Goal: Task Accomplishment & Management: Complete application form

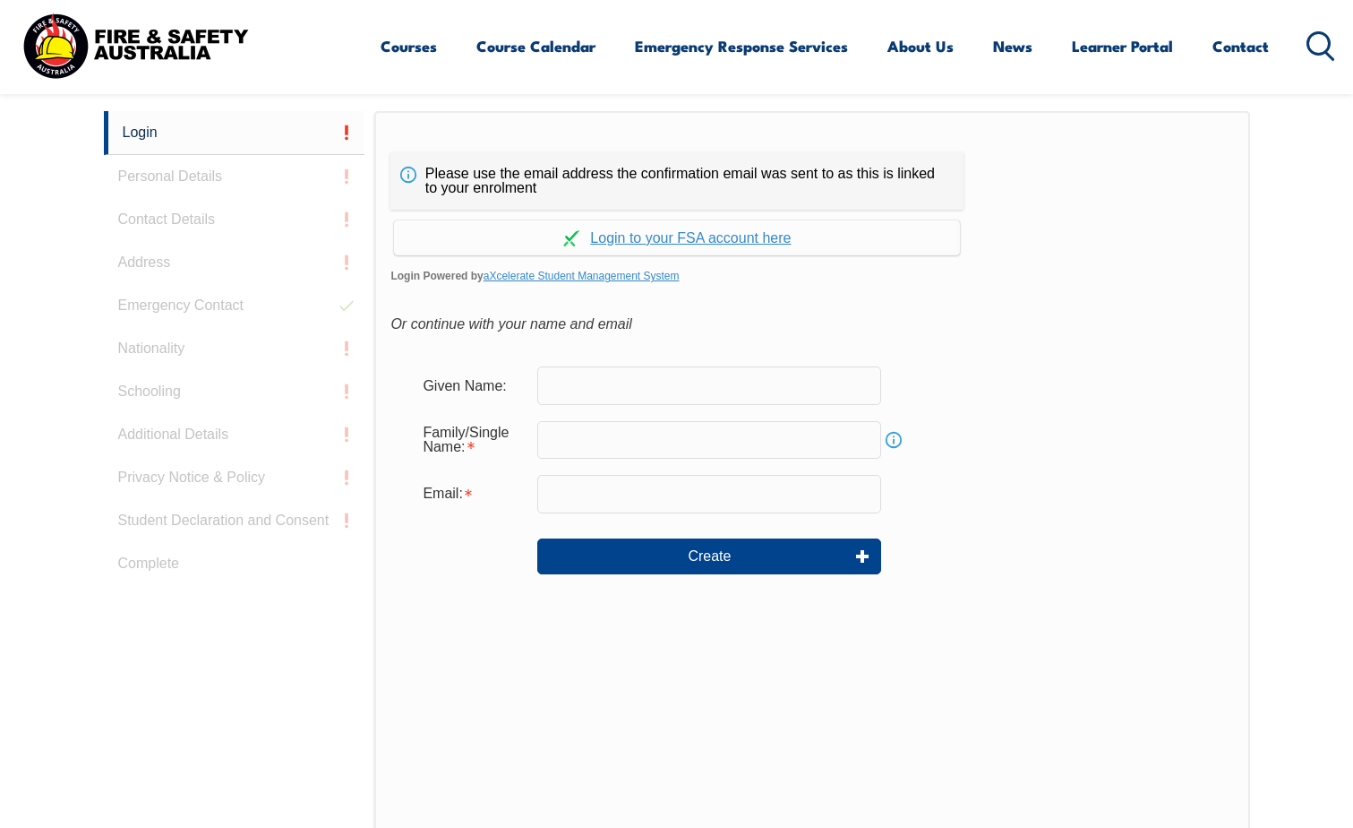
scroll to position [477, 0]
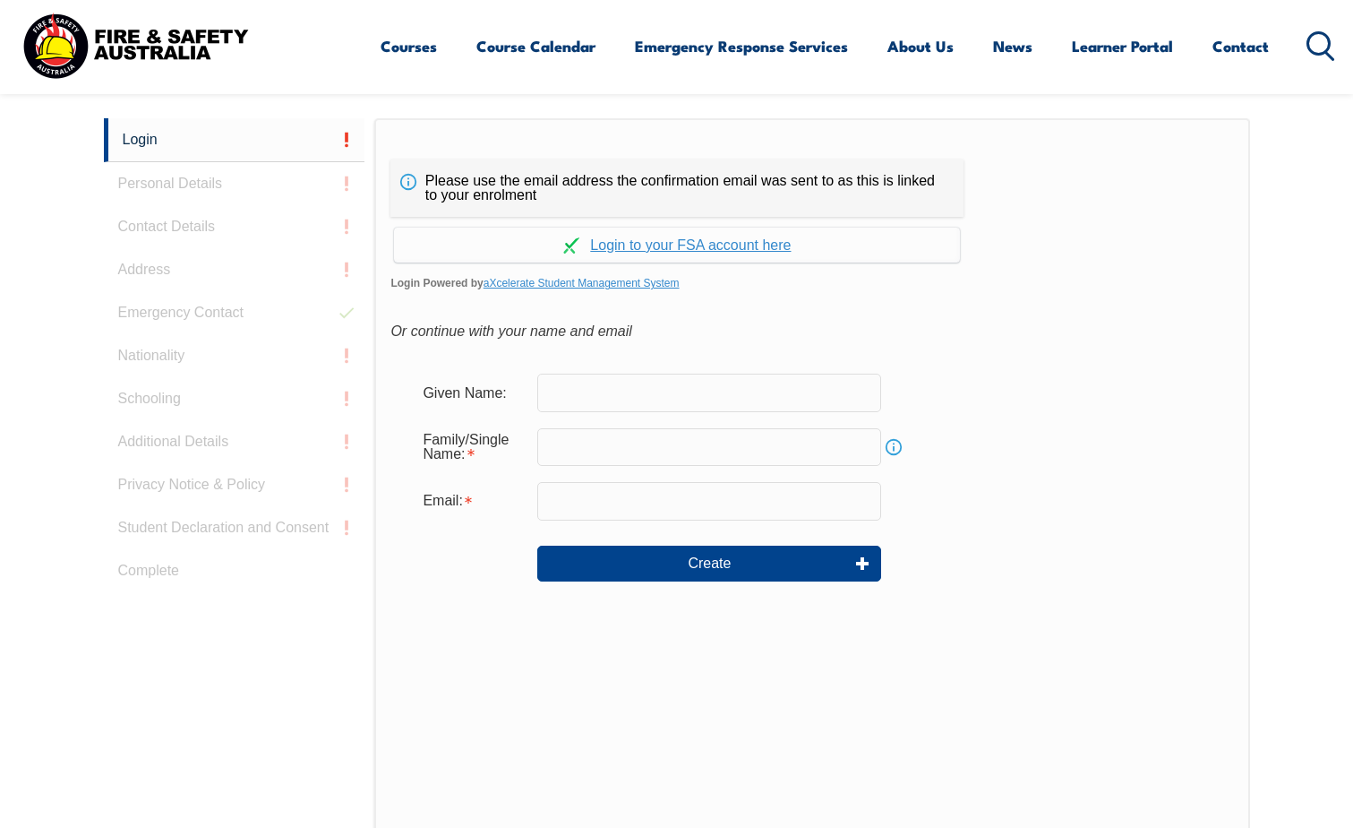
click at [656, 386] on input "text" at bounding box center [709, 392] width 344 height 38
type input "[PERSON_NAME]"
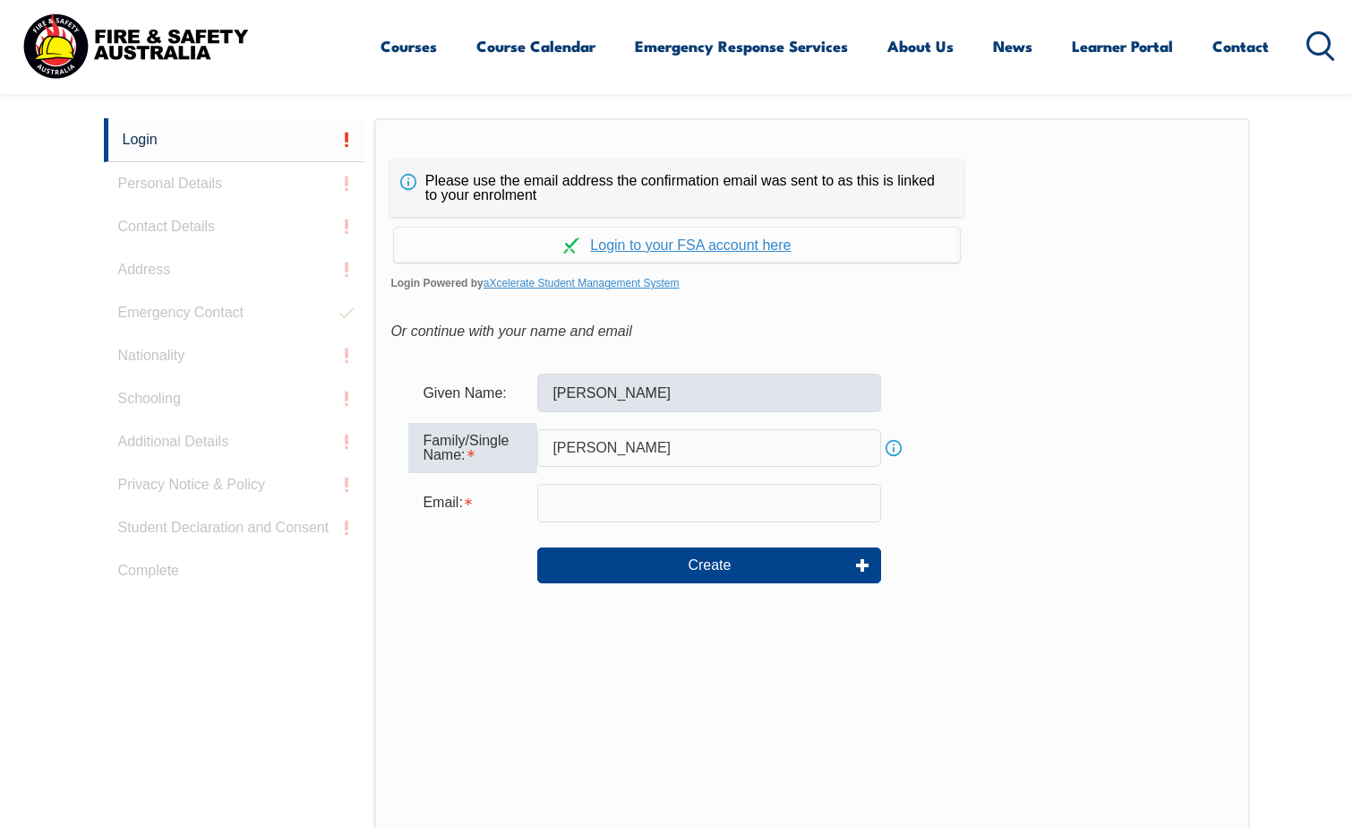
type input "[PERSON_NAME]"
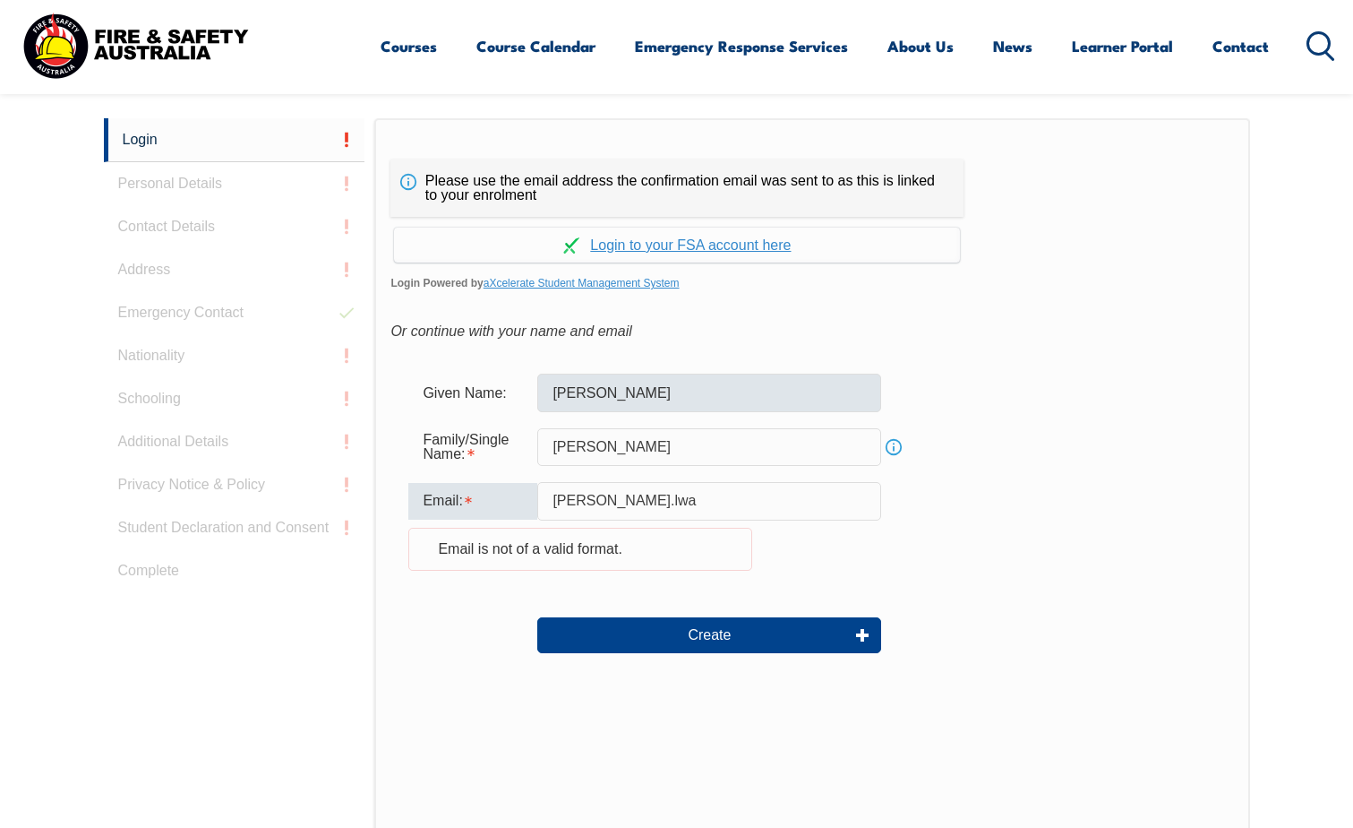
type input "kim.lwa"
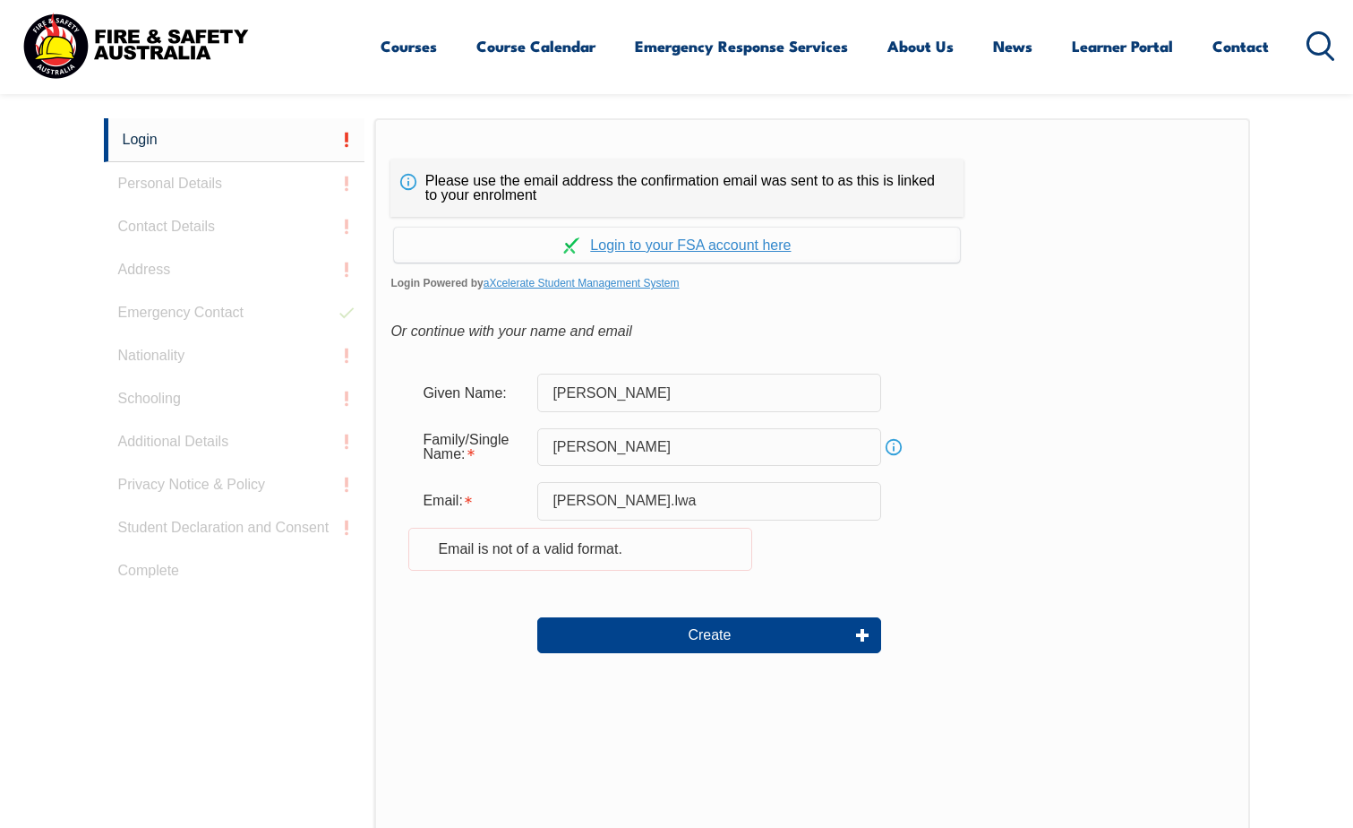
click at [643, 506] on input "kim.lwa" at bounding box center [709, 501] width 344 height 38
type input "[PERSON_NAME][EMAIL_ADDRESS][PERSON_NAME][DOMAIN_NAME]"
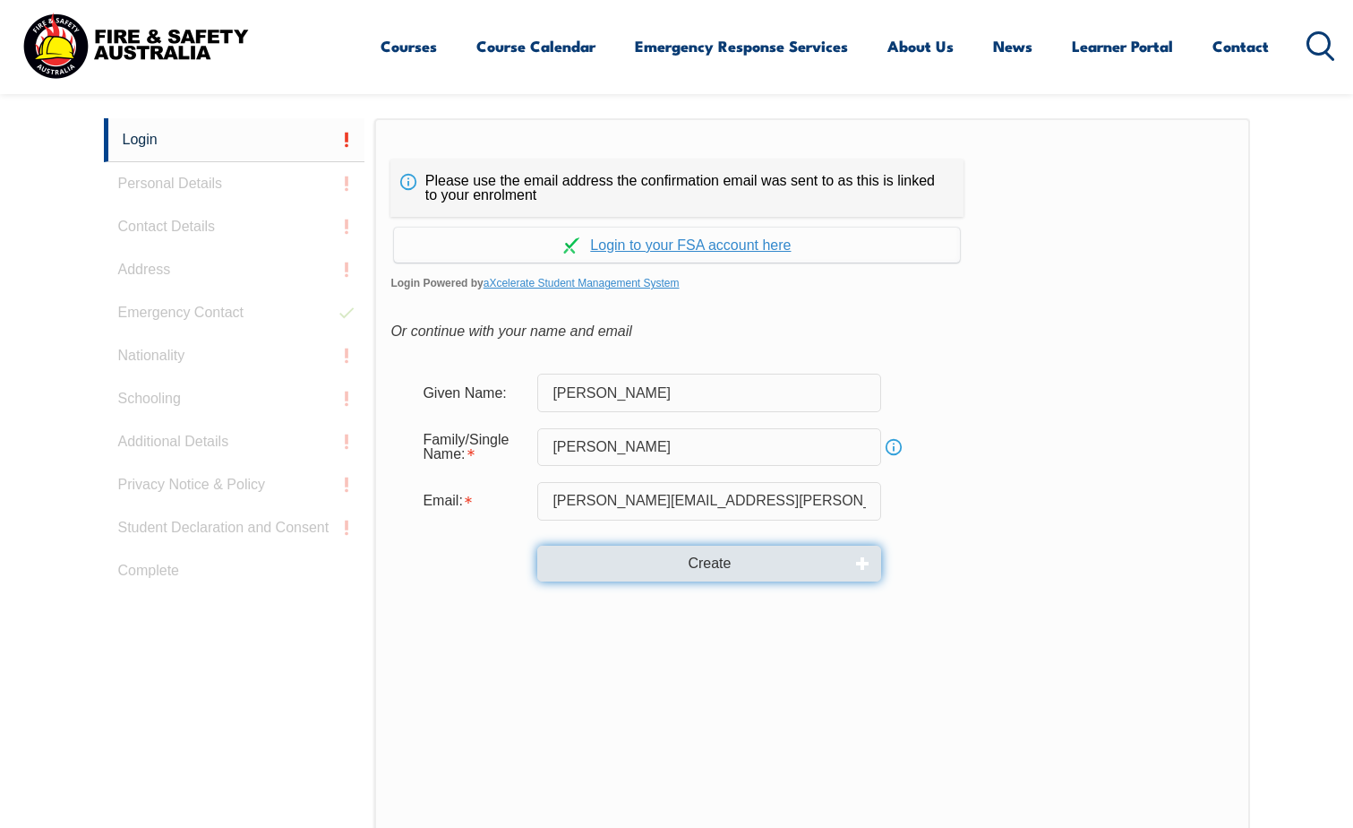
click at [709, 557] on button "Create" at bounding box center [709, 563] width 344 height 36
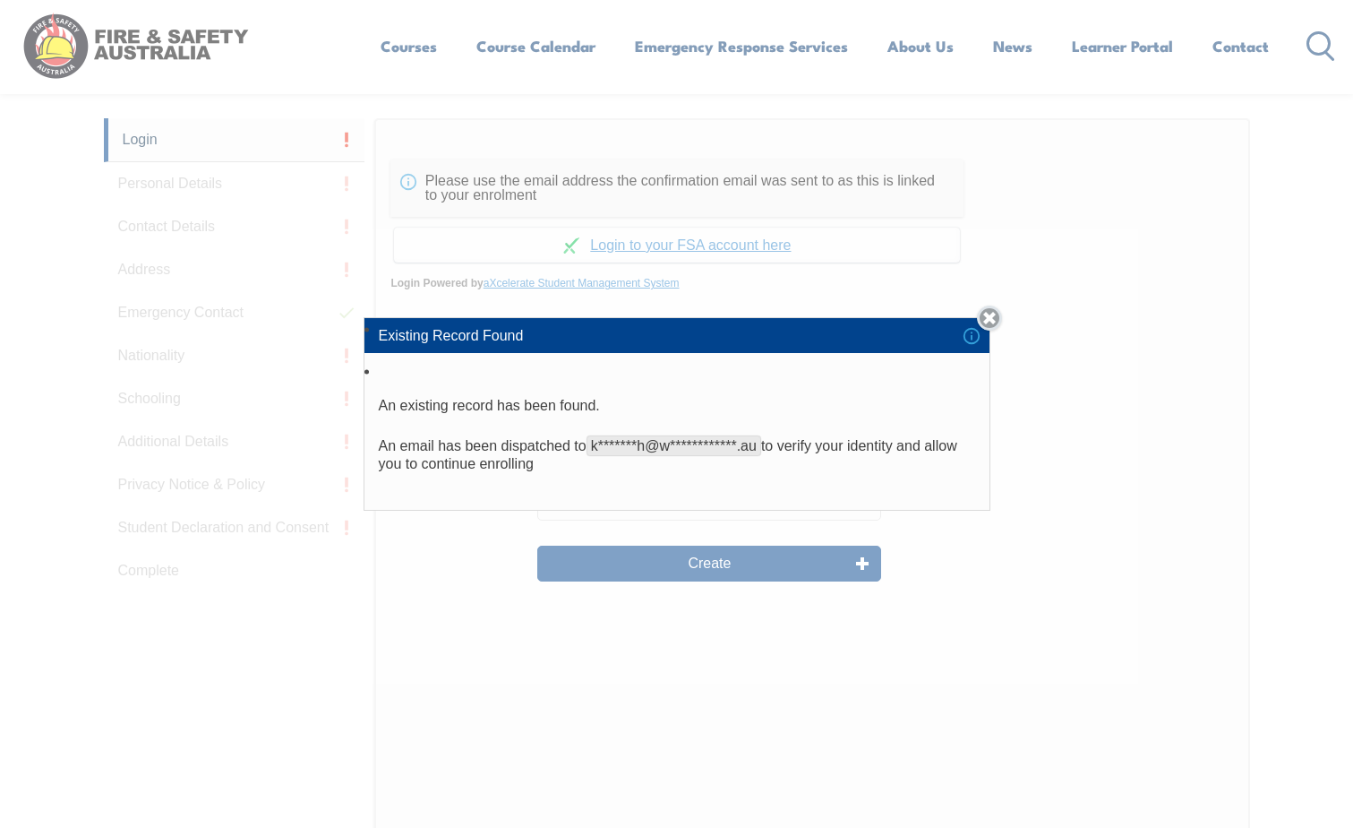
click at [999, 313] on link "Close" at bounding box center [989, 317] width 25 height 25
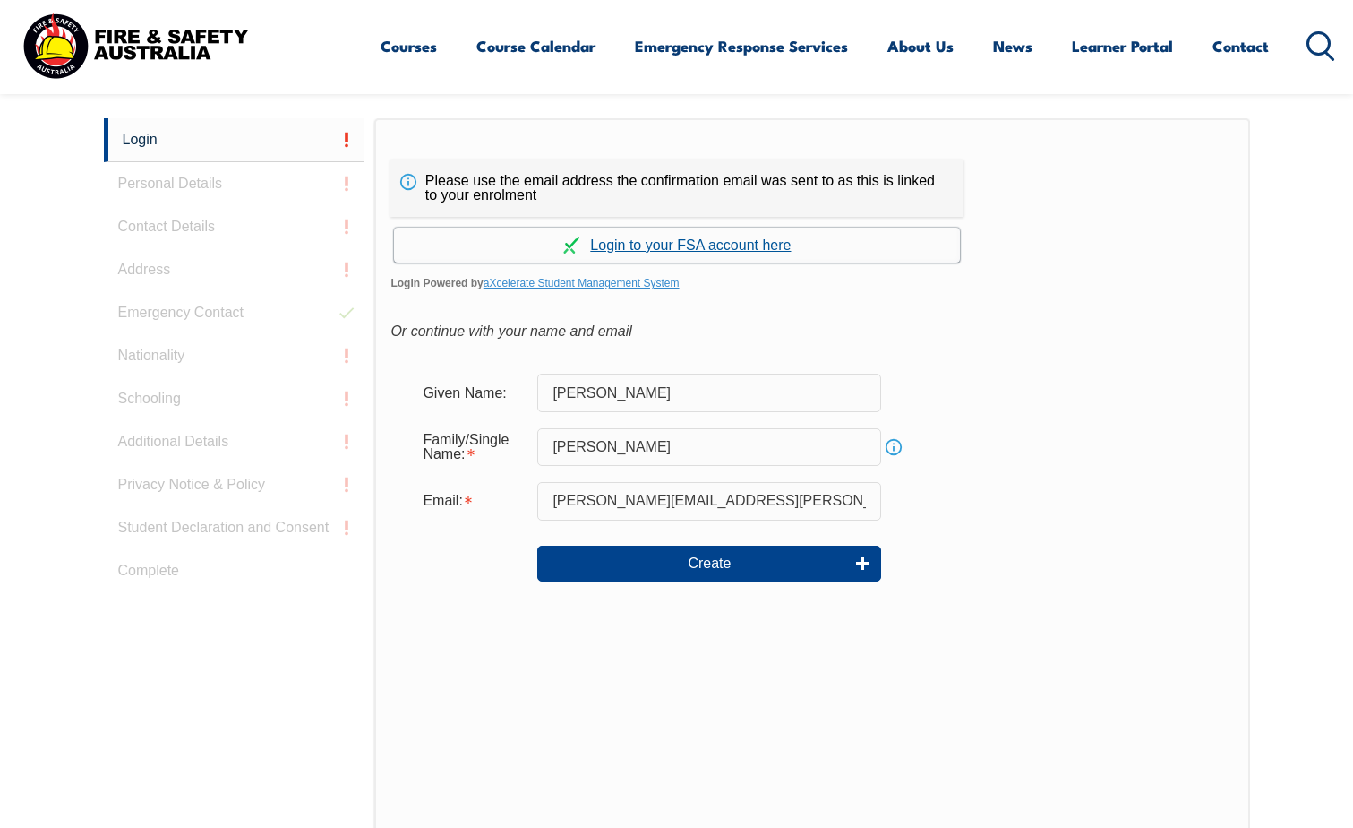
click at [744, 242] on link "Continue with aXcelerate" at bounding box center [677, 244] width 566 height 35
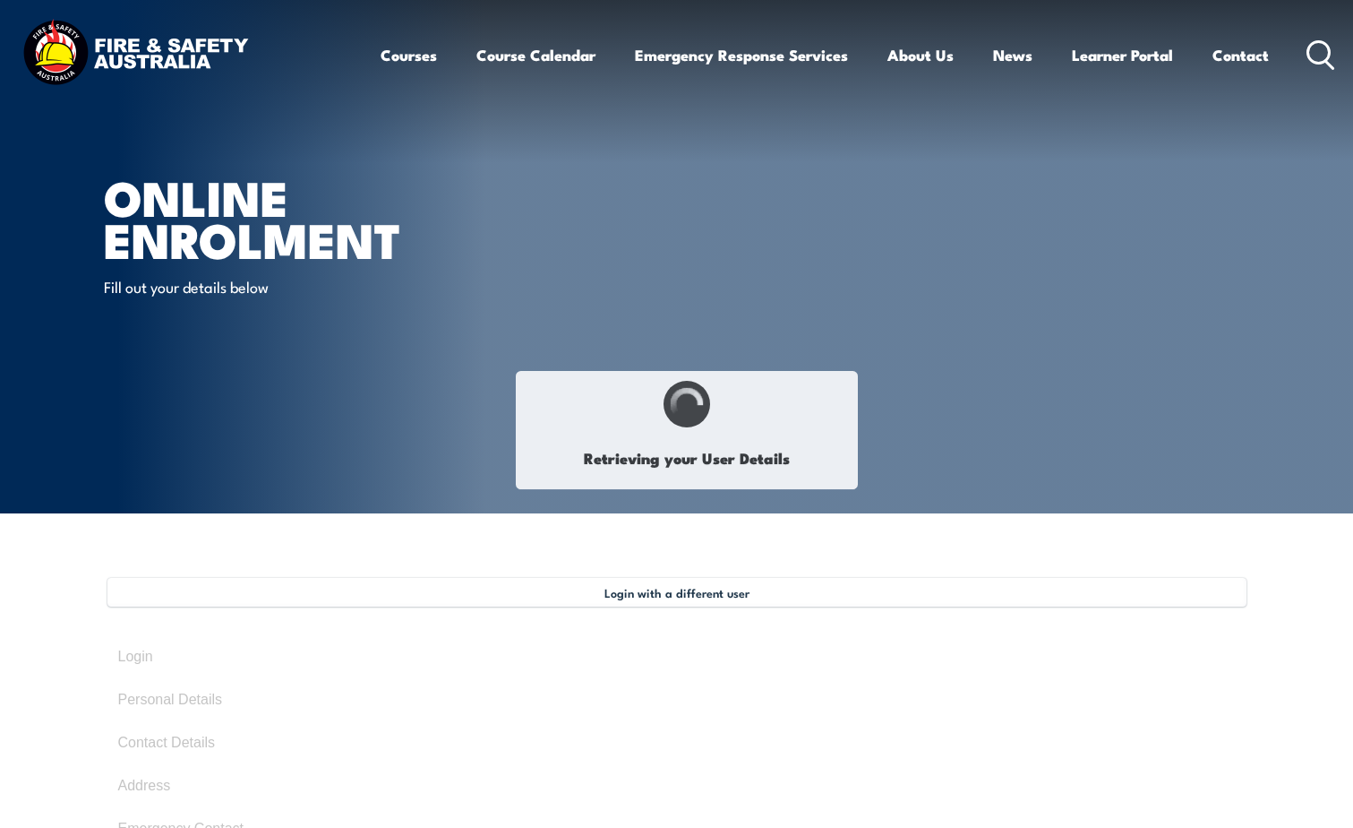
type input "[PERSON_NAME]"
type input "[DATE]"
type input "WHFX3NT7ME"
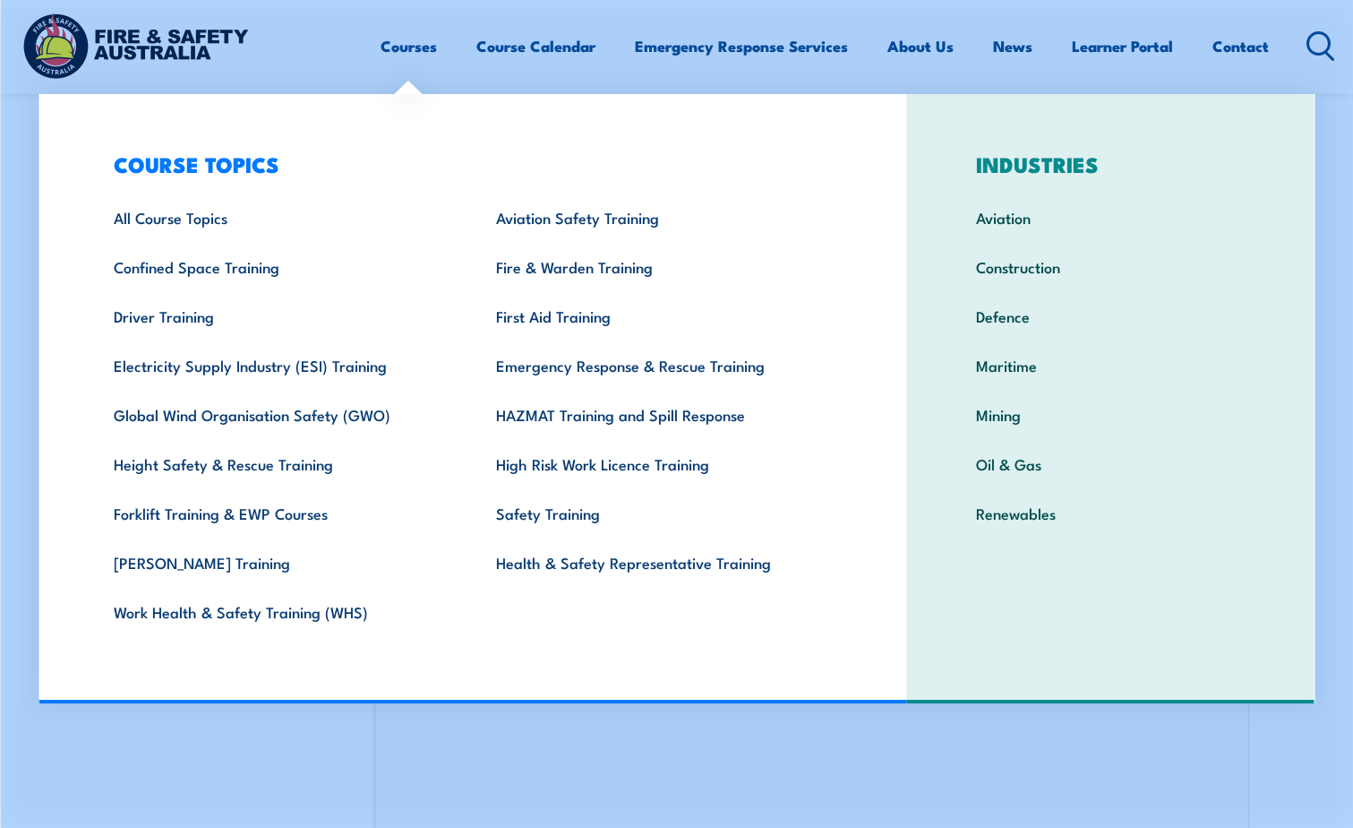
scroll to position [488, 0]
click at [1332, 527] on section "Login with a different user Login Personal Details Contact Details Address Emer…" at bounding box center [676, 578] width 1353 height 1106
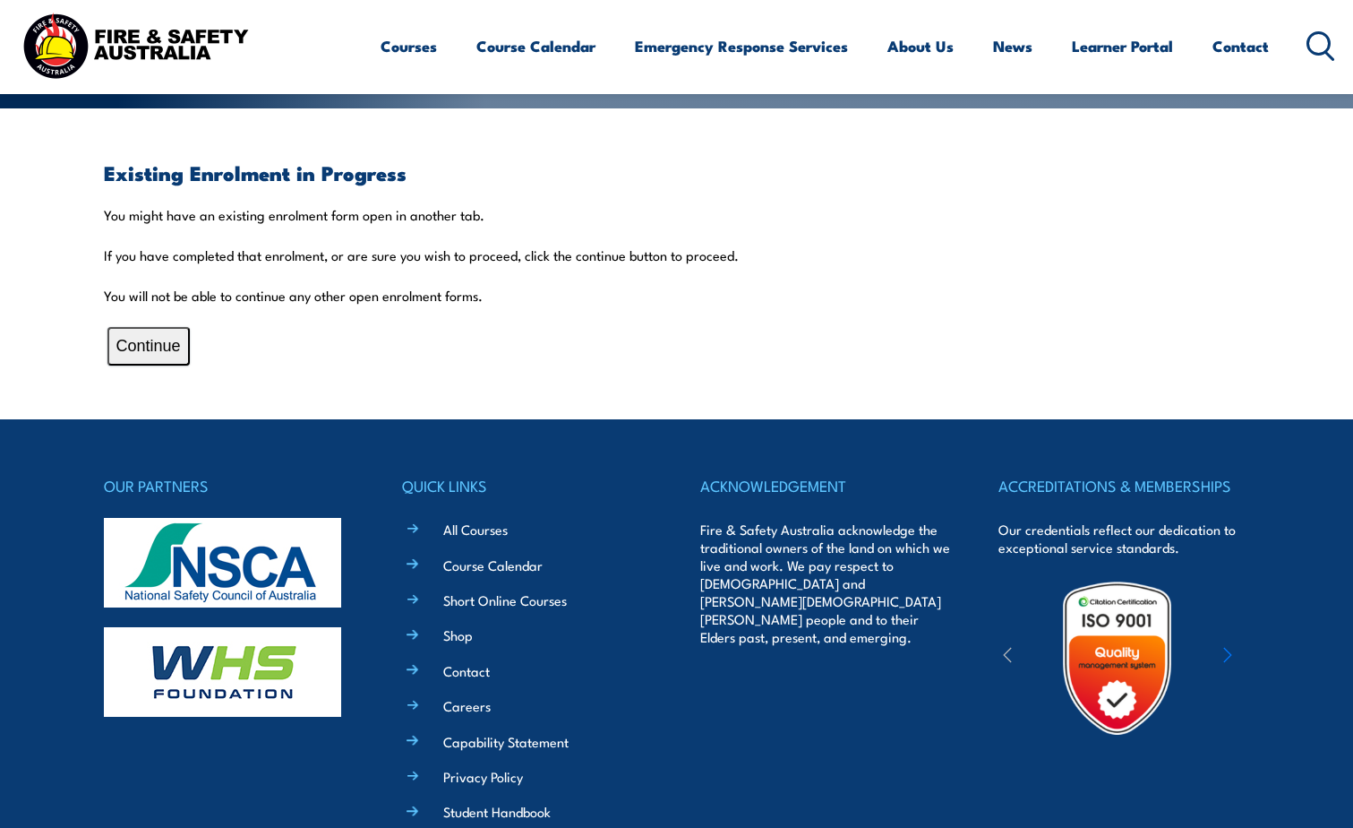
scroll to position [448, 0]
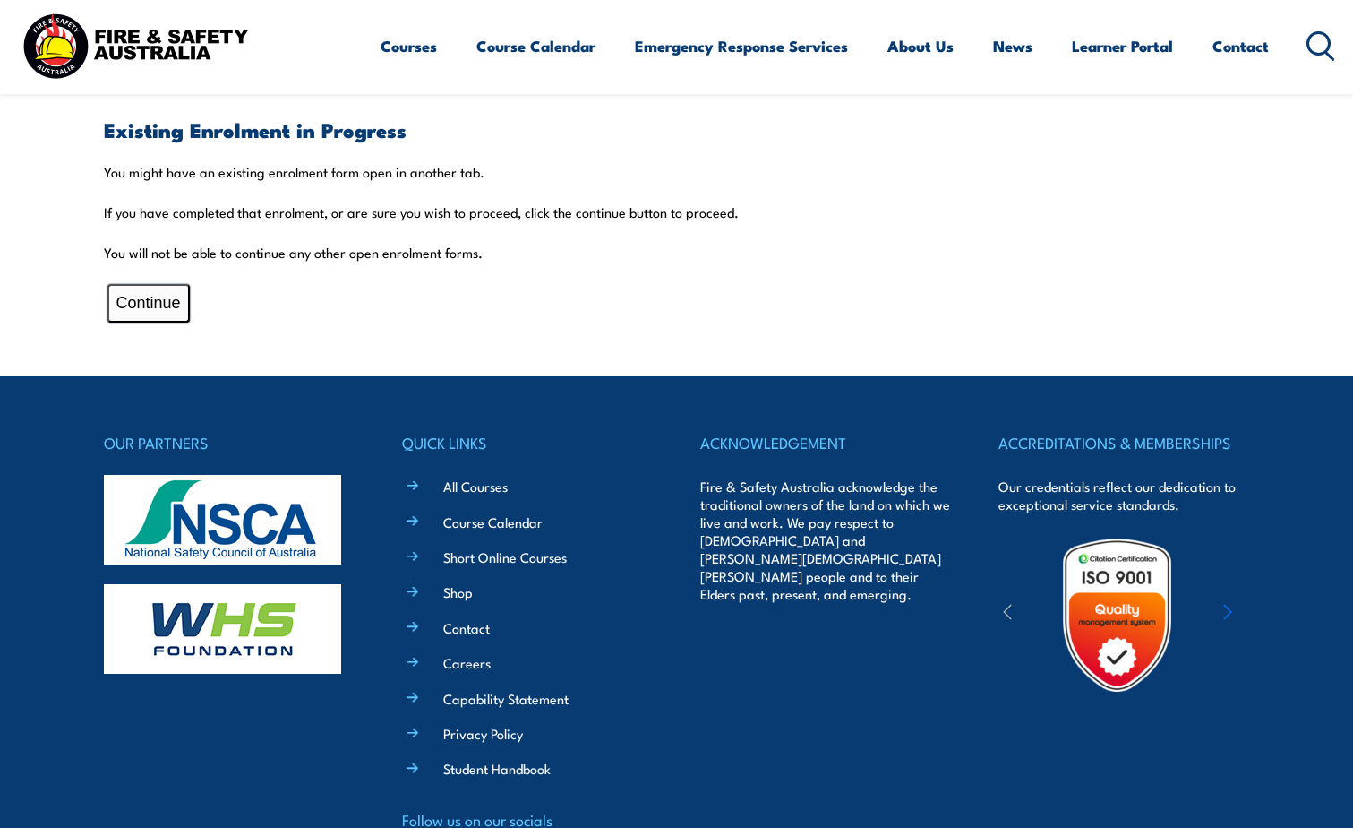
click at [167, 303] on button "Continue" at bounding box center [148, 303] width 82 height 39
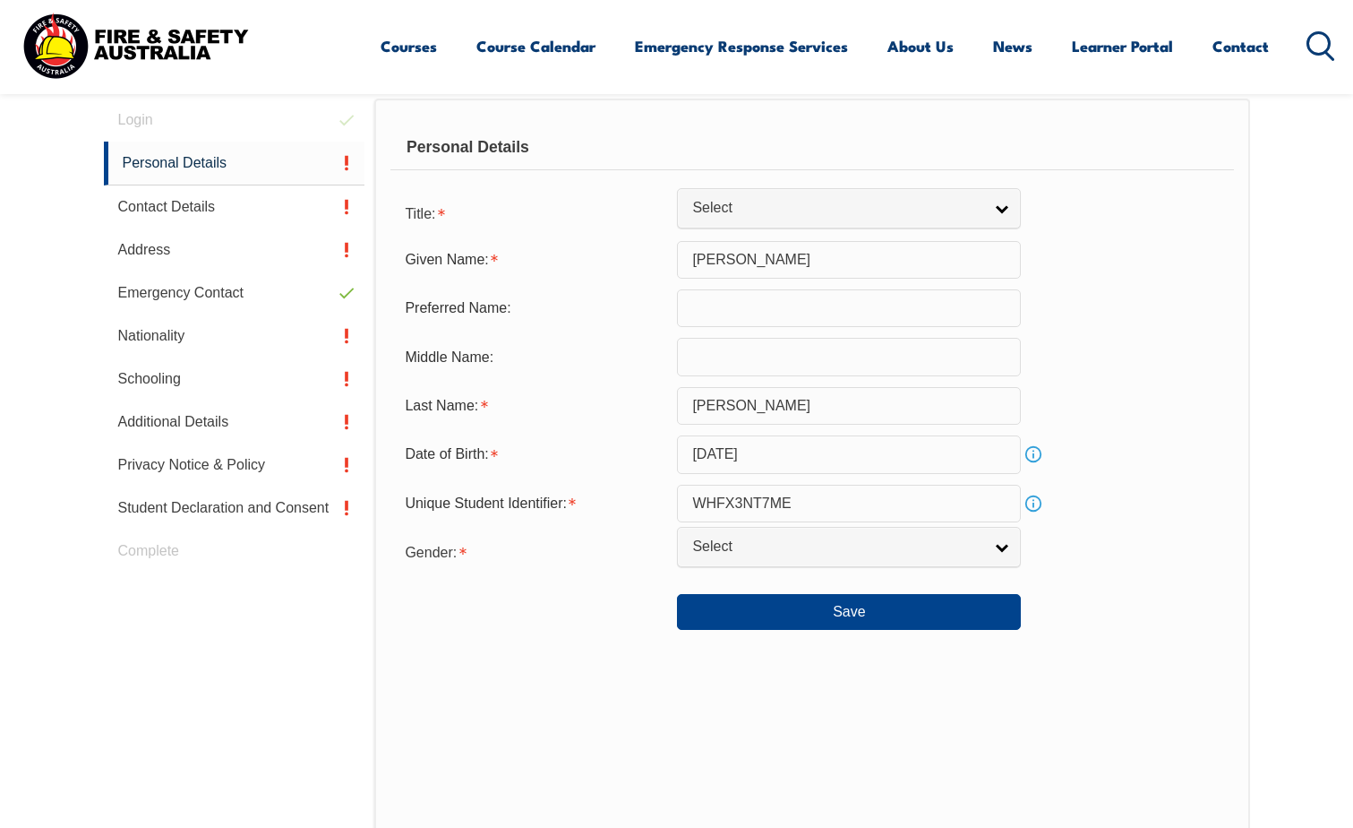
scroll to position [488, 0]
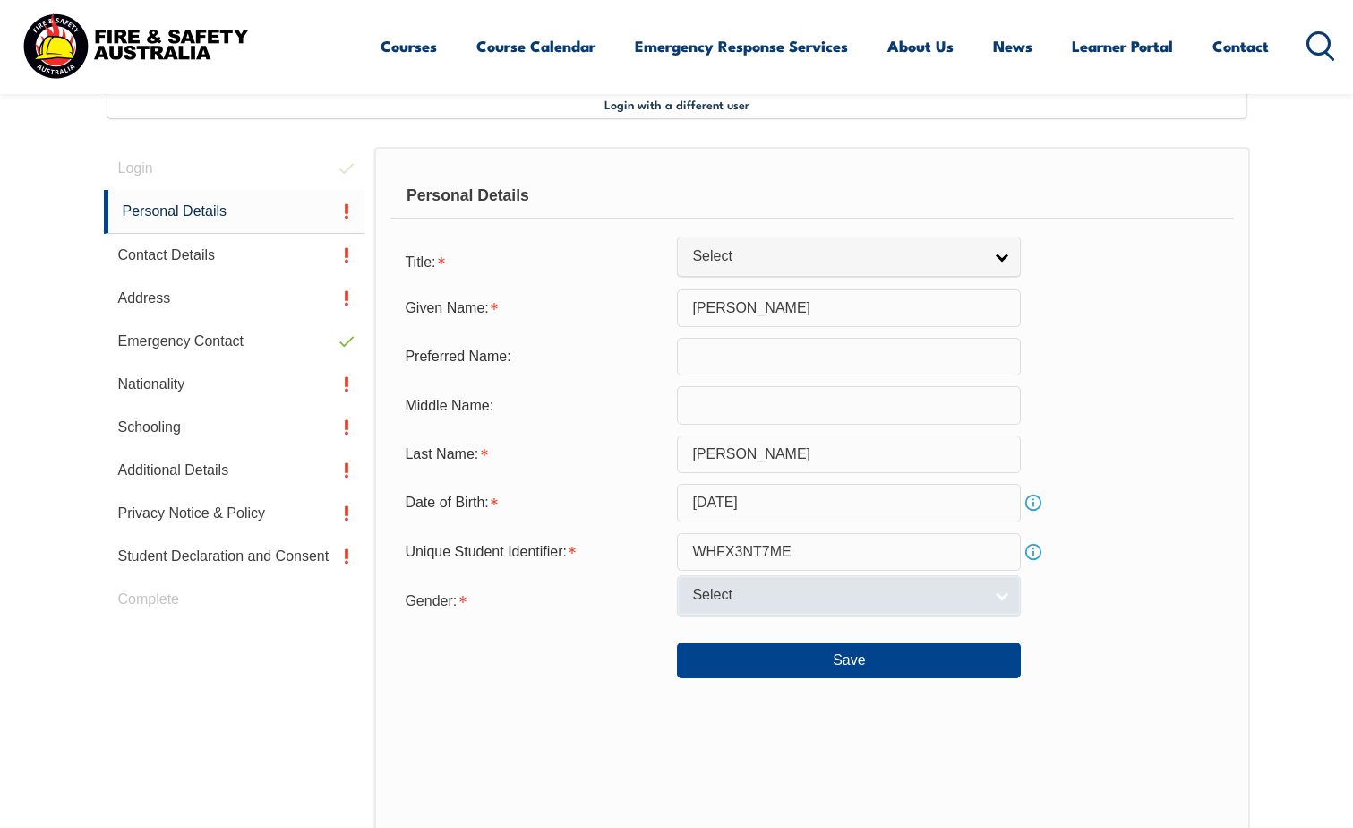
click at [862, 607] on link "Select" at bounding box center [849, 595] width 344 height 40
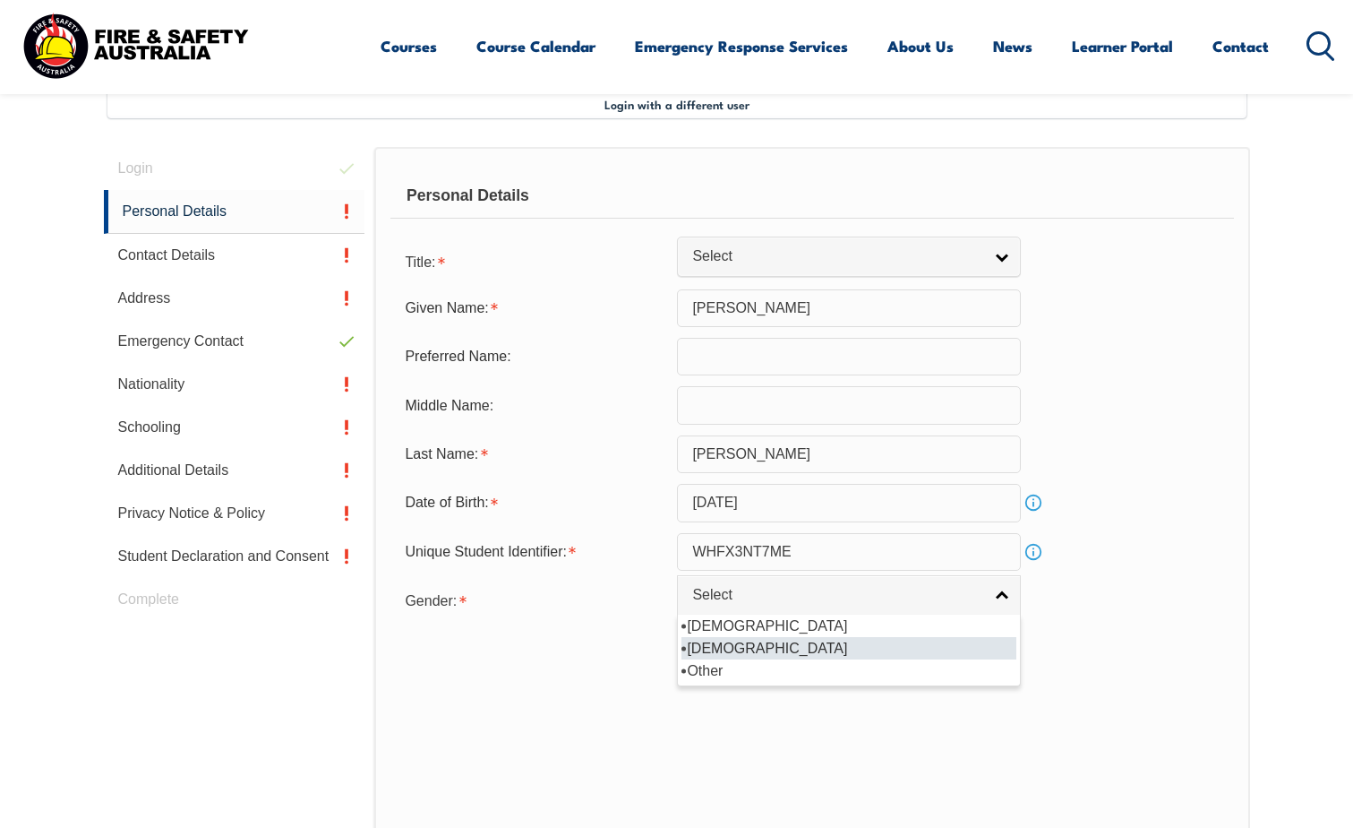
click at [801, 644] on li "[DEMOGRAPHIC_DATA]" at bounding box center [849, 648] width 335 height 22
select select "F"
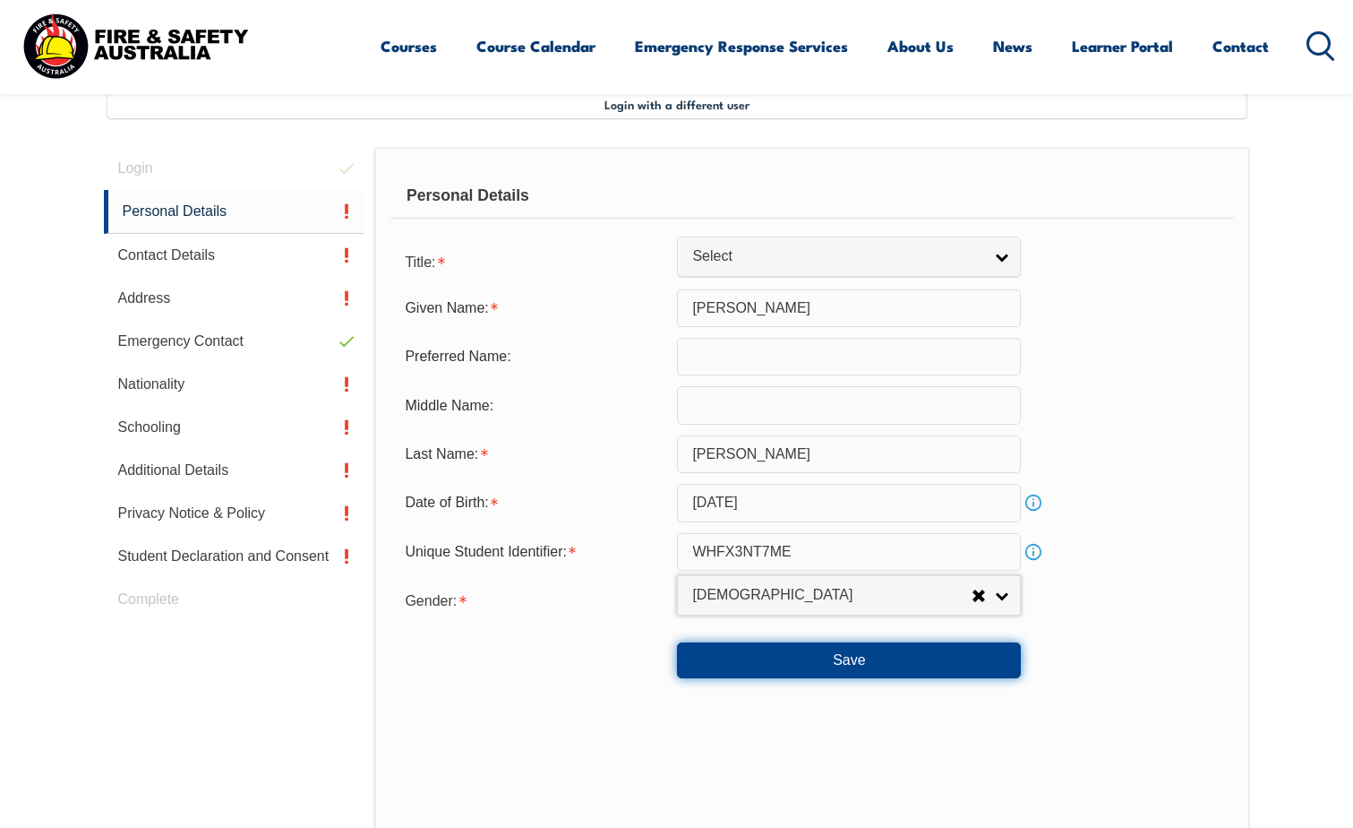
click at [837, 651] on button "Save" at bounding box center [849, 660] width 344 height 36
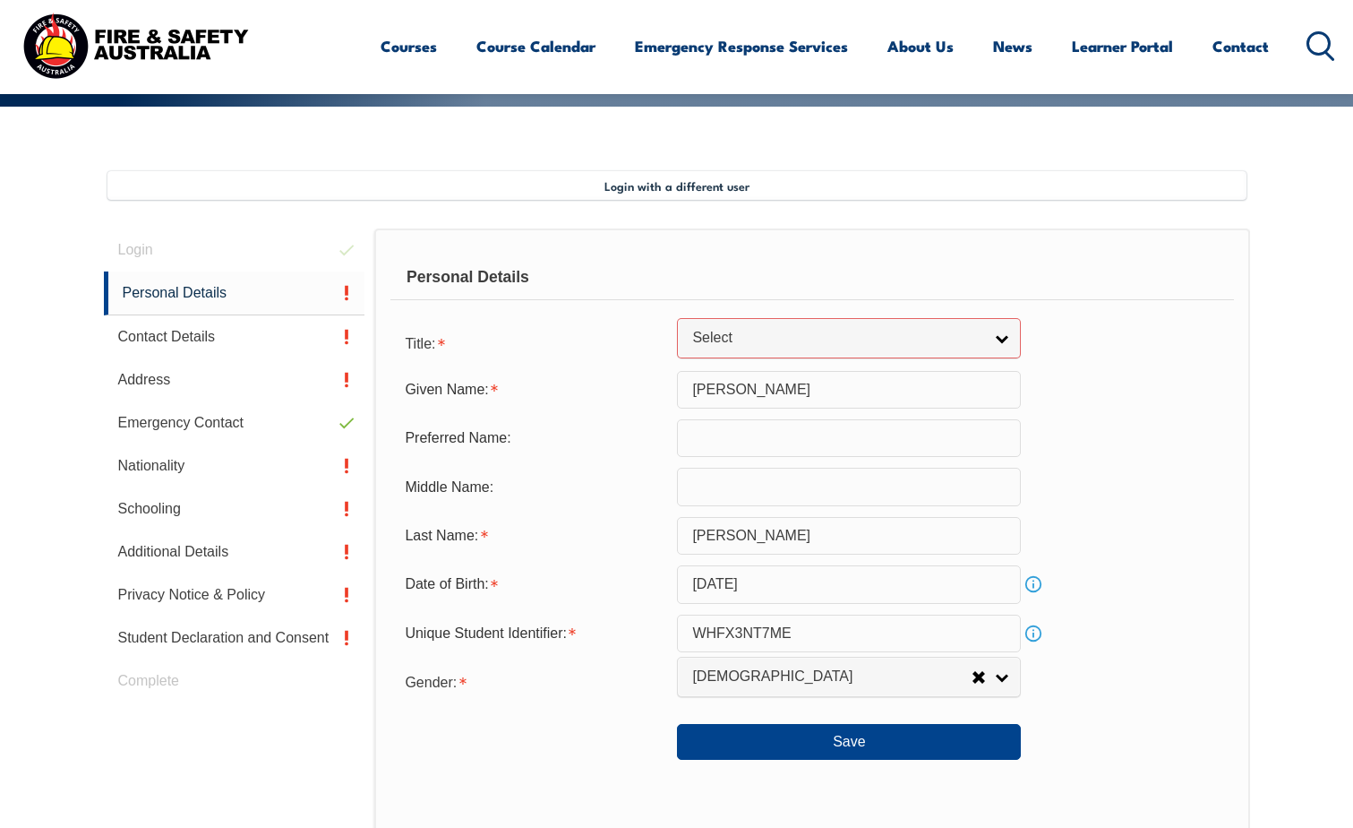
scroll to position [365, 0]
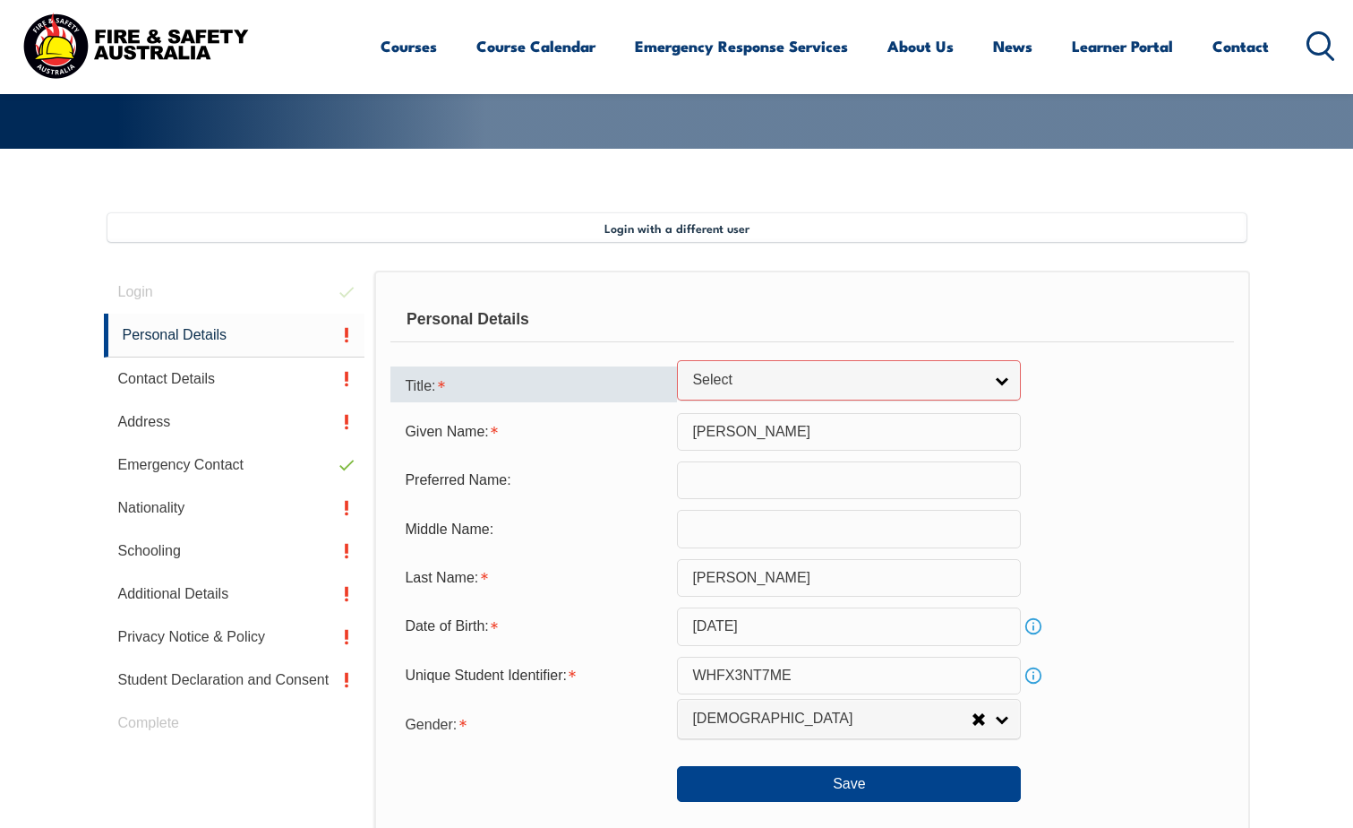
click at [672, 372] on div "Title:" at bounding box center [533, 384] width 287 height 36
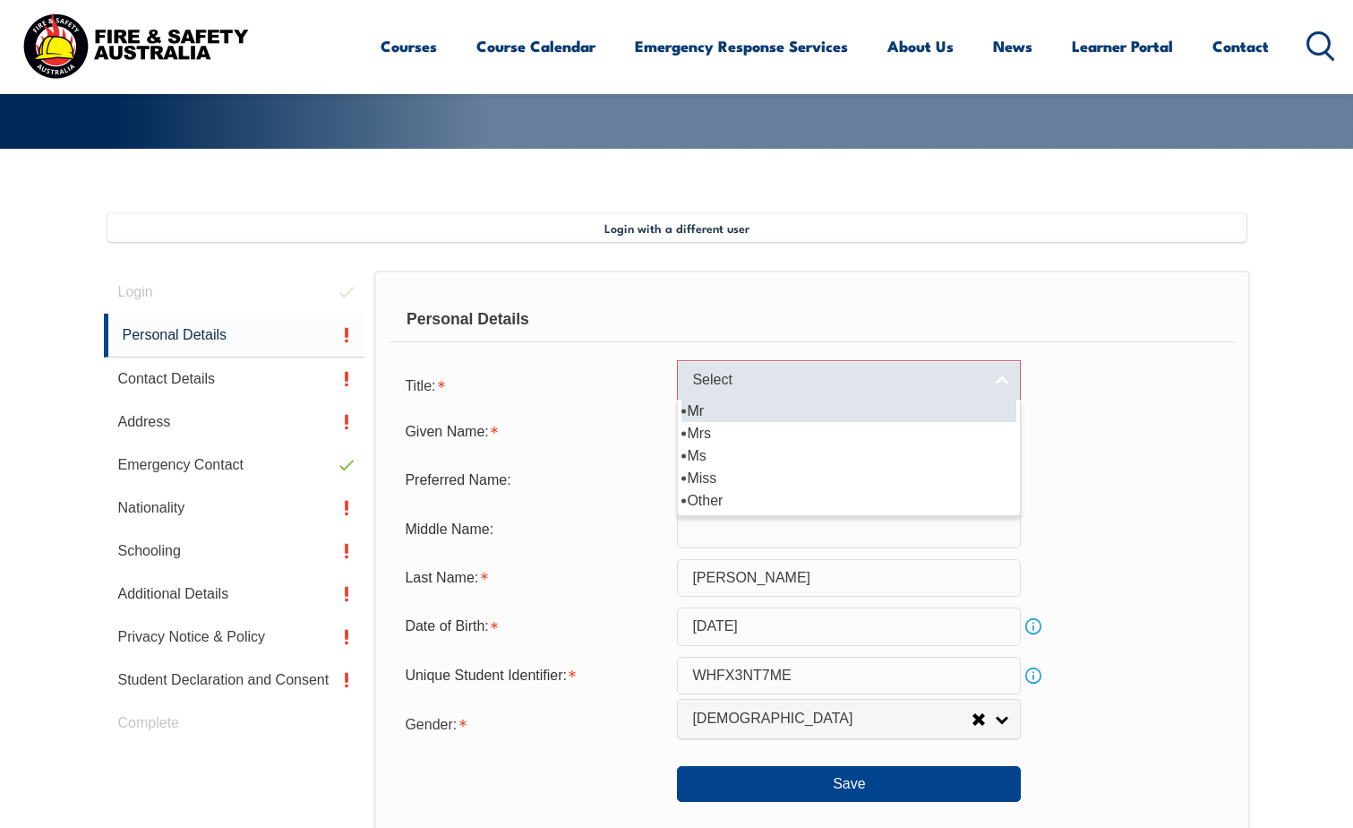
click at [718, 377] on span "Select" at bounding box center [837, 380] width 290 height 19
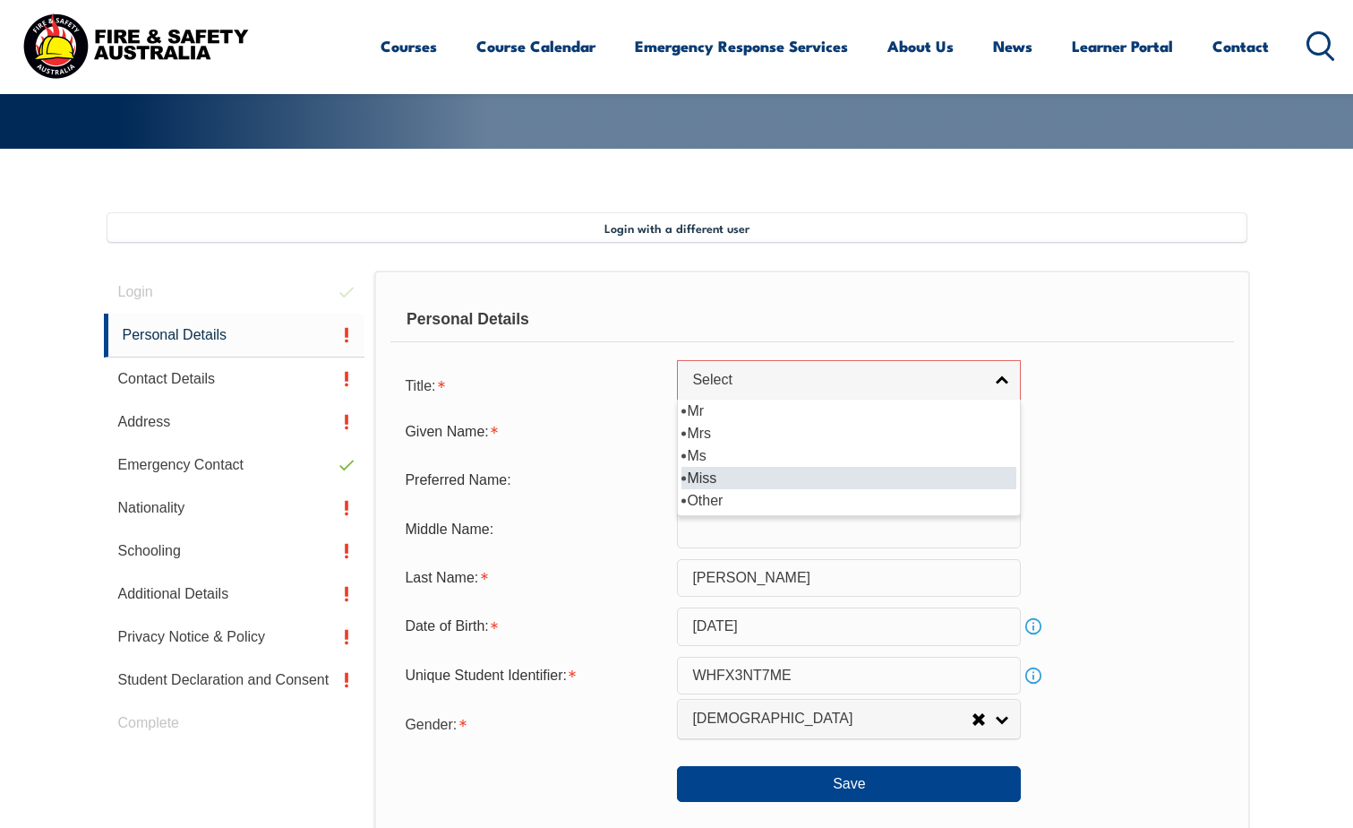
click at [721, 477] on li "Miss" at bounding box center [849, 478] width 335 height 22
select select "Miss"
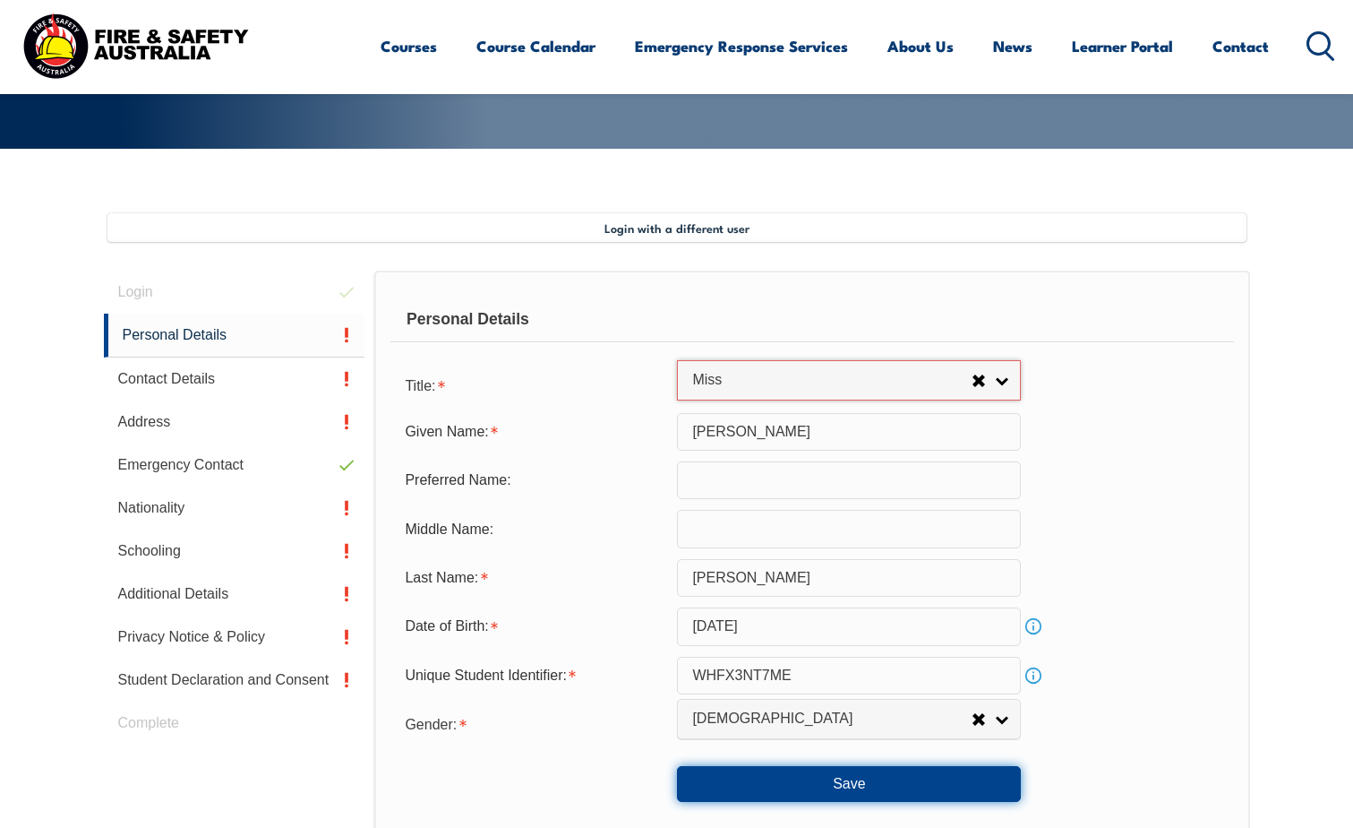
click at [808, 784] on button "Save" at bounding box center [849, 784] width 344 height 36
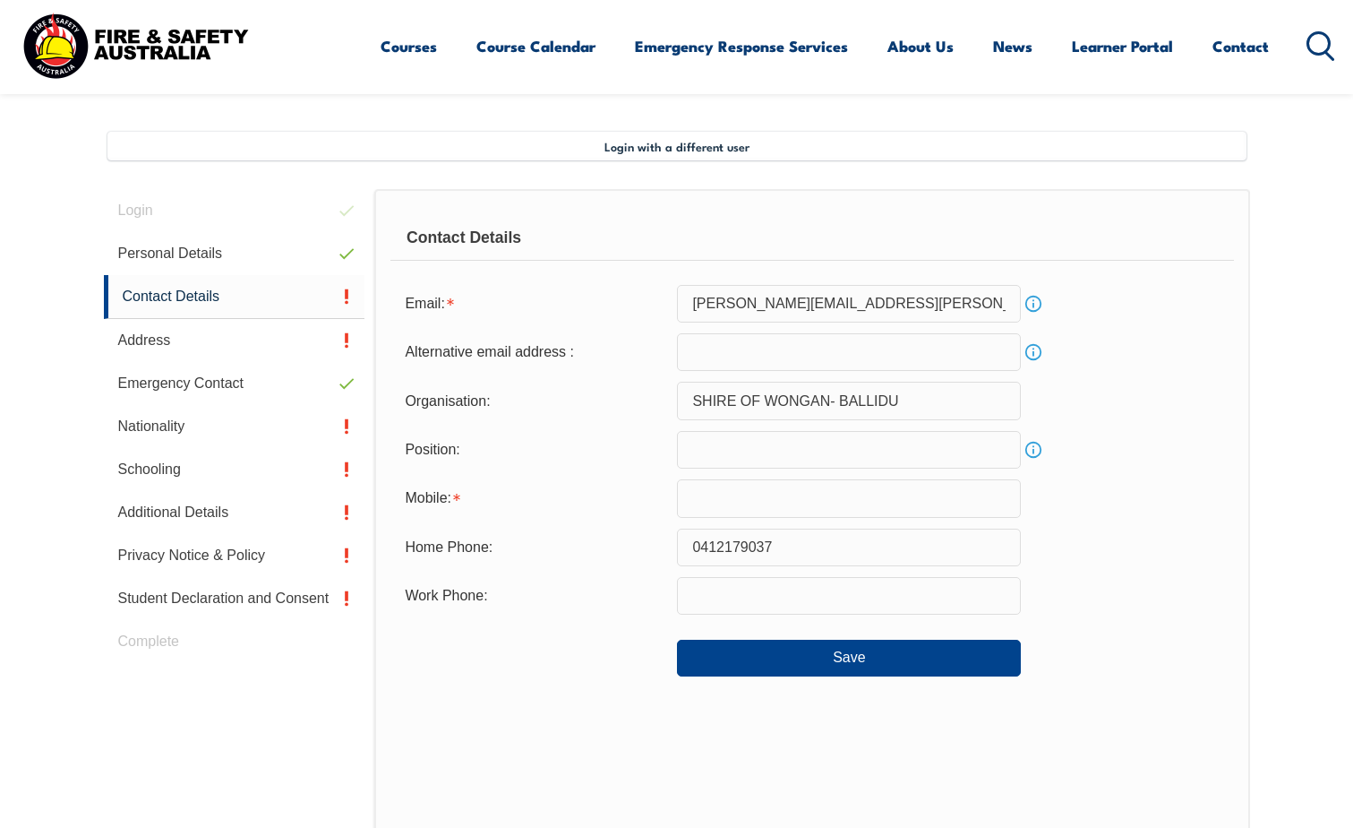
scroll to position [488, 0]
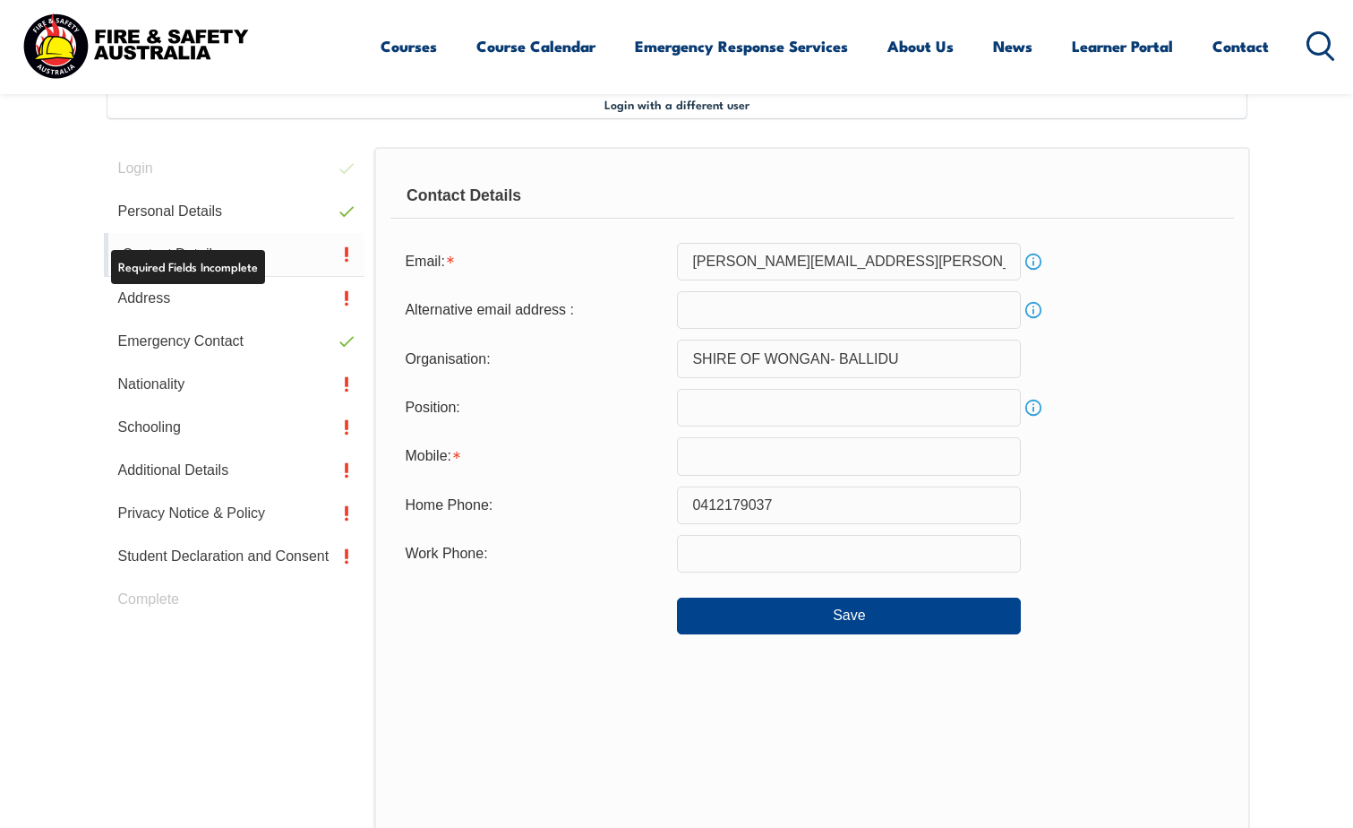
click at [207, 266] on link "Contact Details" at bounding box center [235, 255] width 262 height 44
click at [297, 260] on link "Contact Details" at bounding box center [235, 255] width 262 height 44
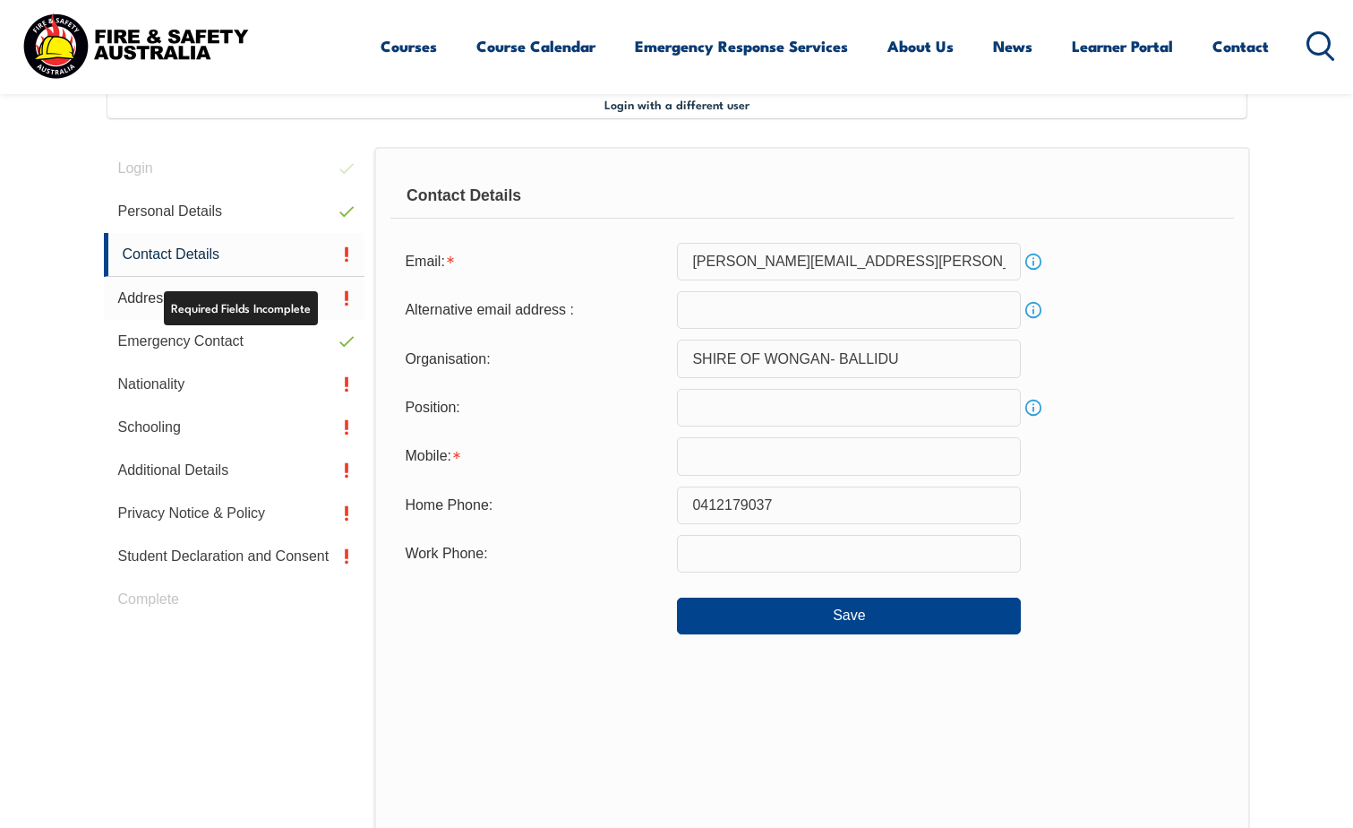
click at [129, 291] on link "Address" at bounding box center [235, 298] width 262 height 43
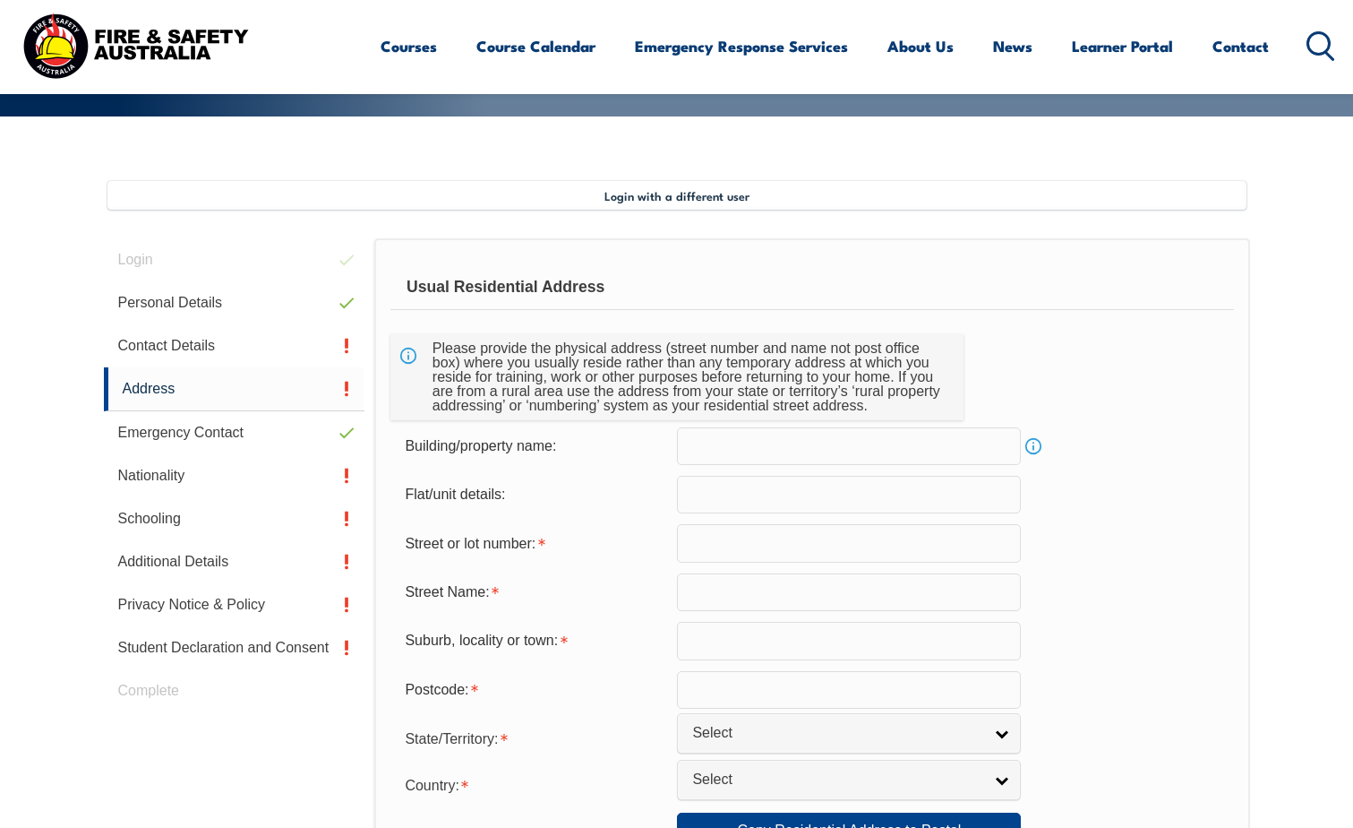
scroll to position [399, 0]
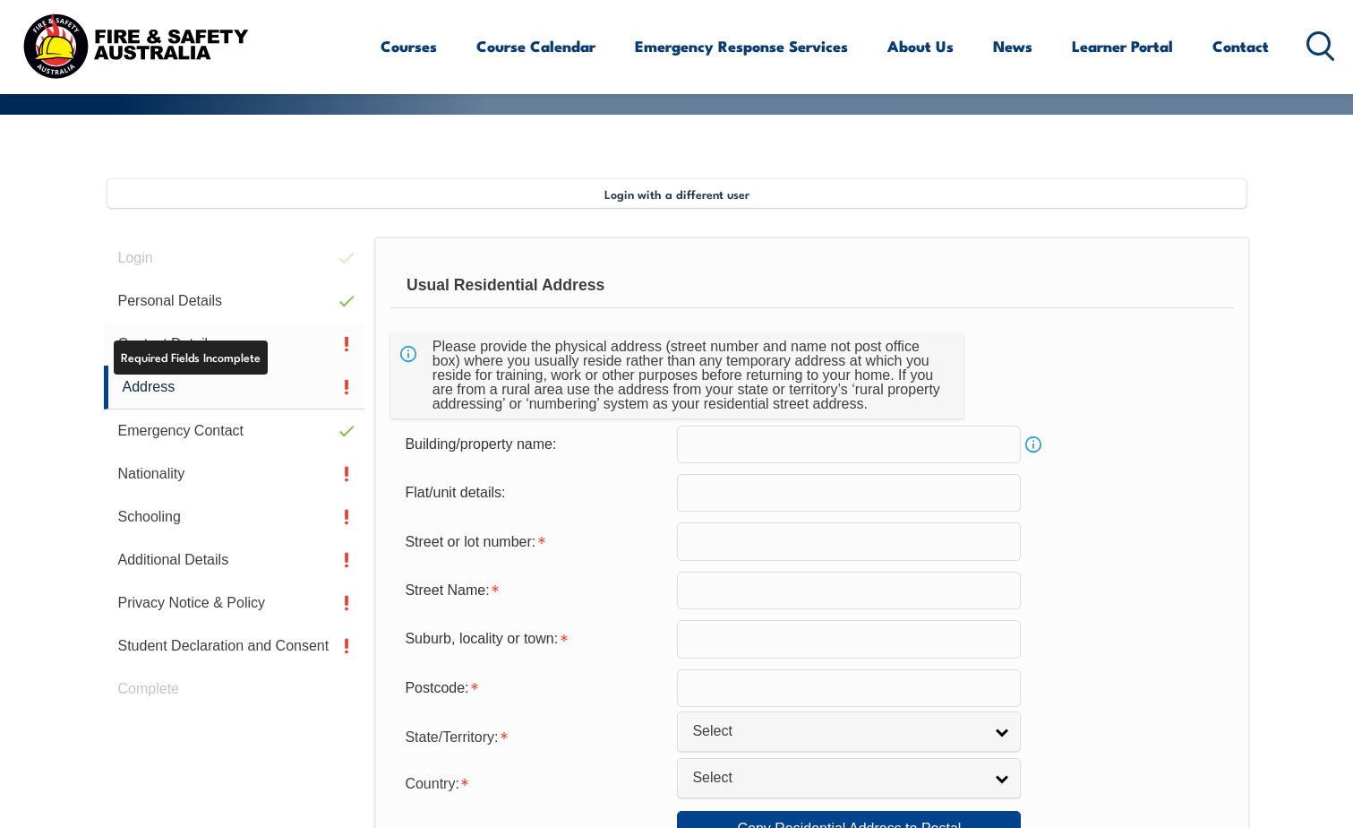
click at [200, 333] on link "Contact Details" at bounding box center [235, 343] width 262 height 43
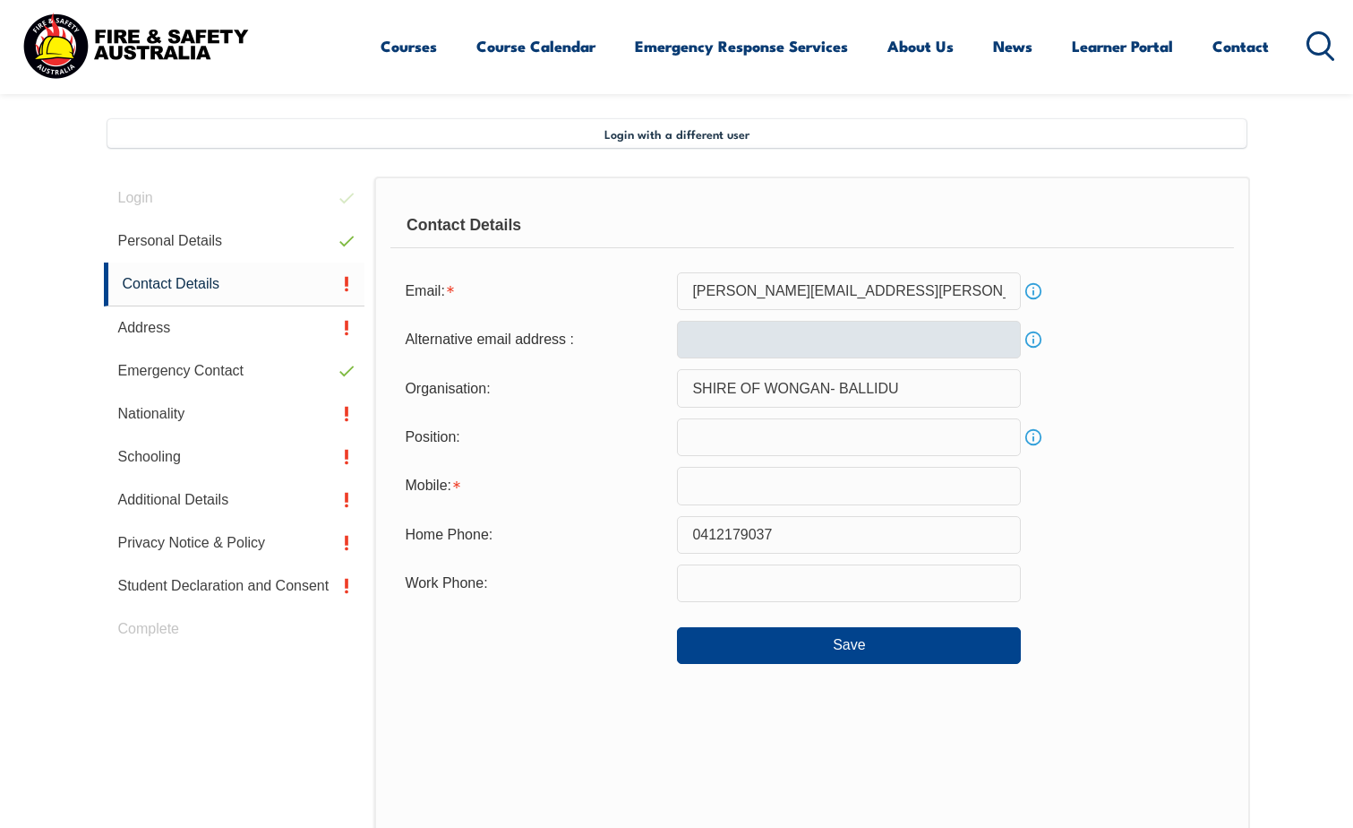
scroll to position [488, 0]
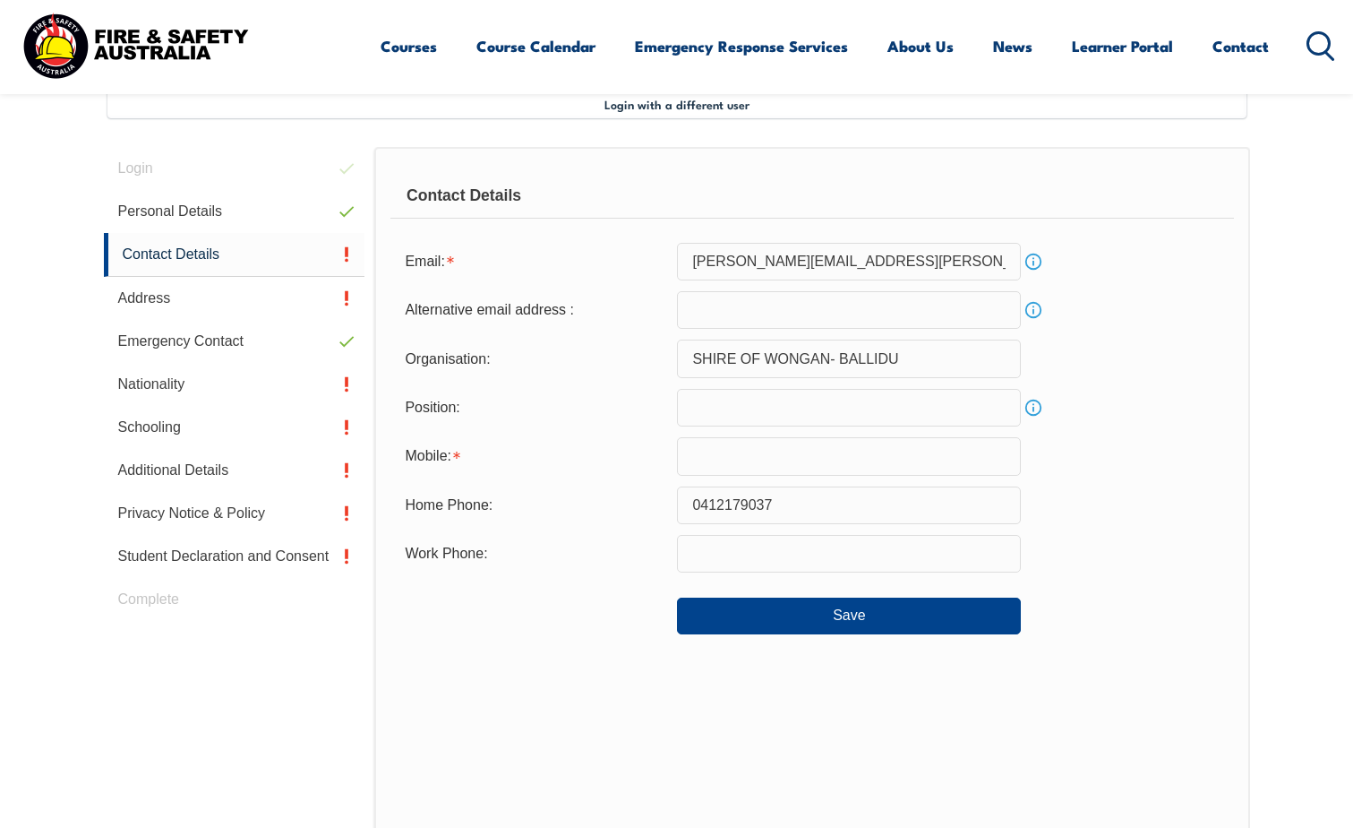
click at [792, 412] on input "text" at bounding box center [849, 408] width 344 height 38
type input "N"
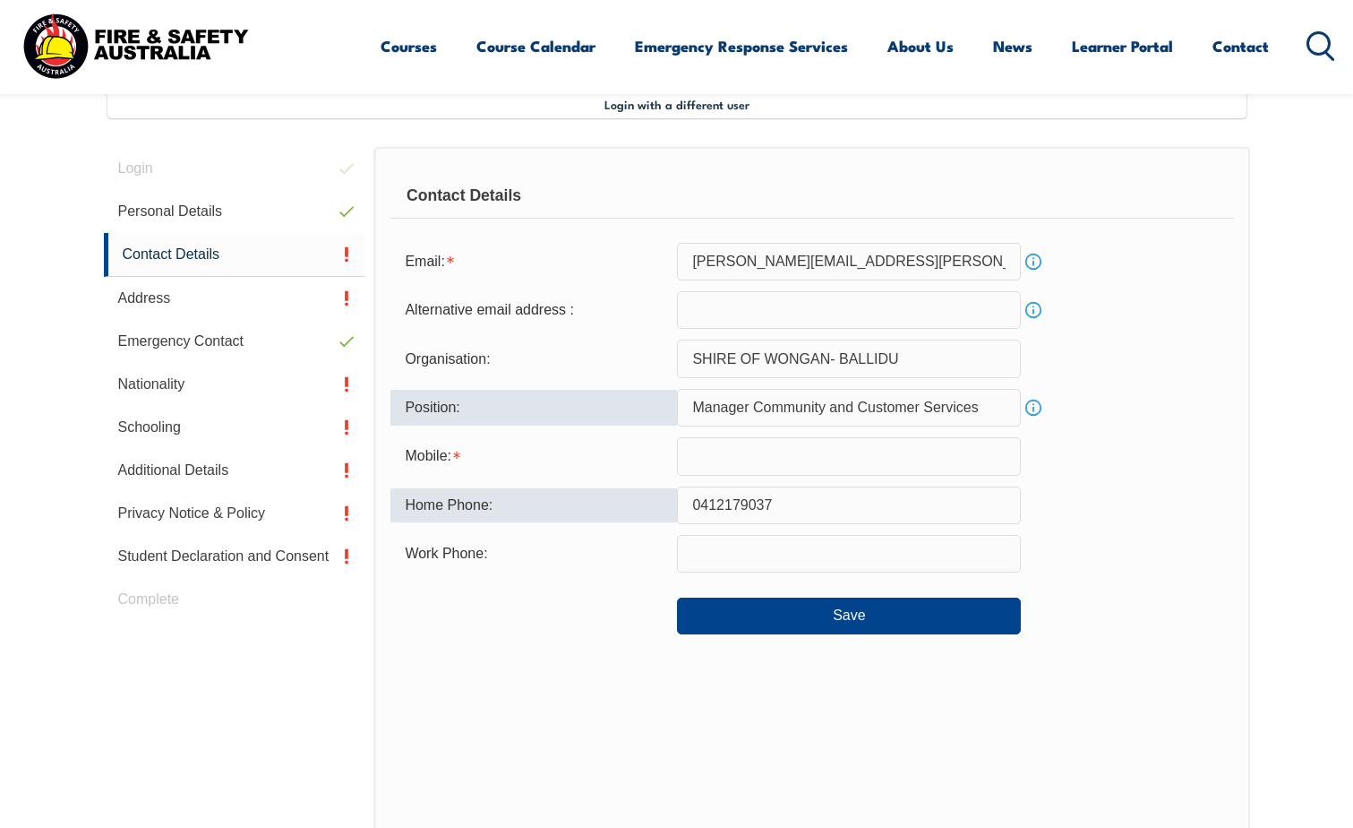
type input "Manager Community and Customer Services"
drag, startPoint x: 605, startPoint y: 509, endPoint x: 612, endPoint y: 491, distance: 19.3
click at [569, 502] on div "Home Phone: [PHONE_NUMBER]" at bounding box center [811, 505] width 843 height 38
click at [700, 463] on input "text" at bounding box center [849, 456] width 344 height 38
paste input "0412179037"
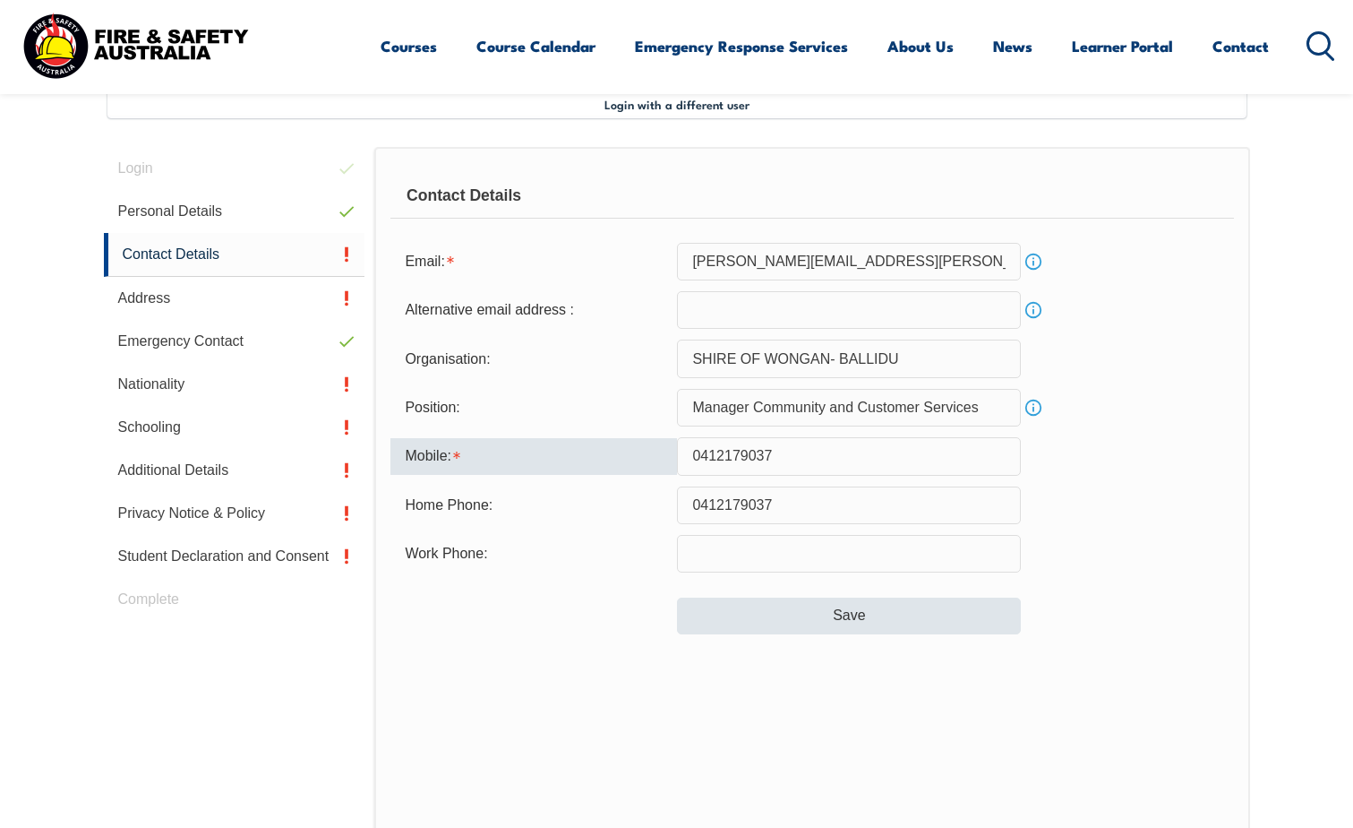
type input "0412179037"
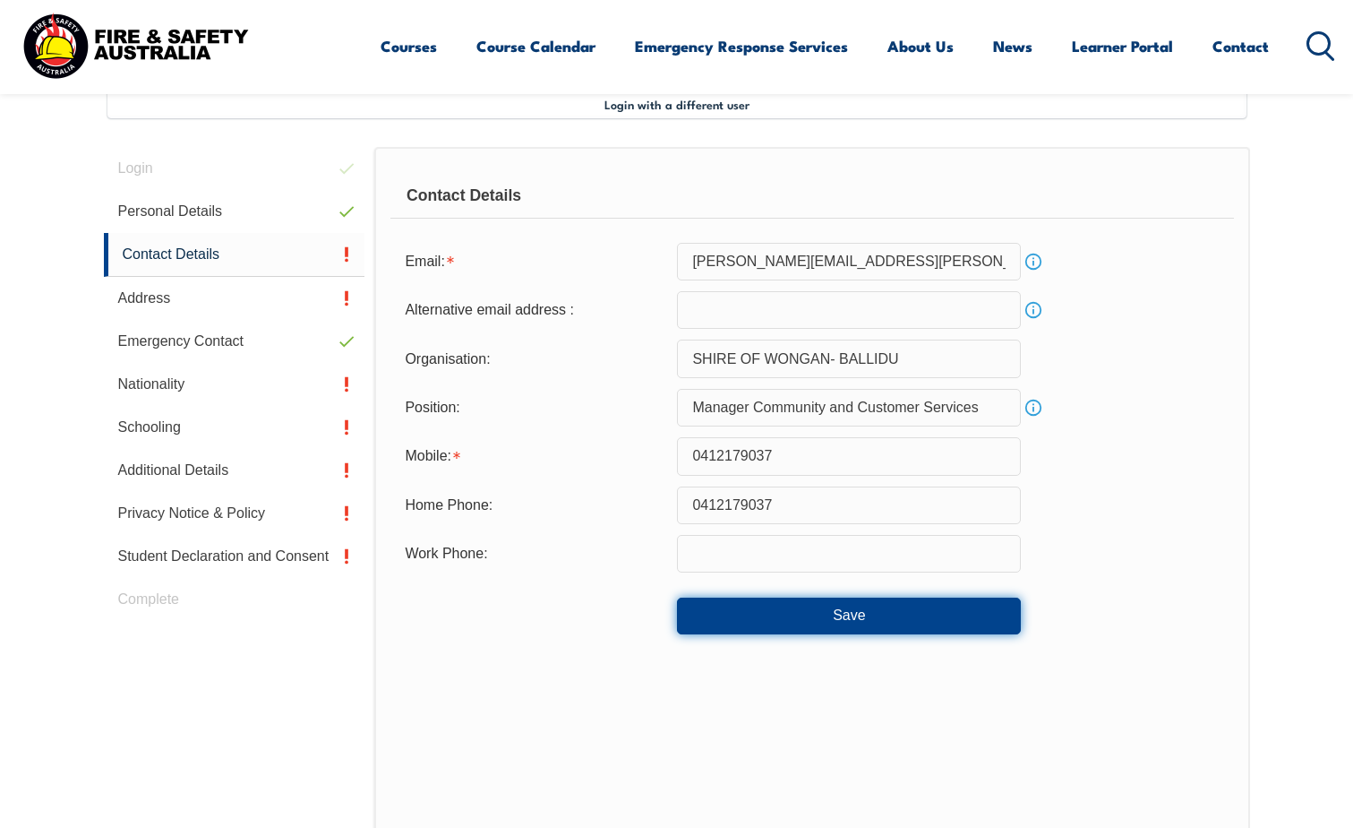
click at [707, 607] on button "Save" at bounding box center [849, 615] width 344 height 36
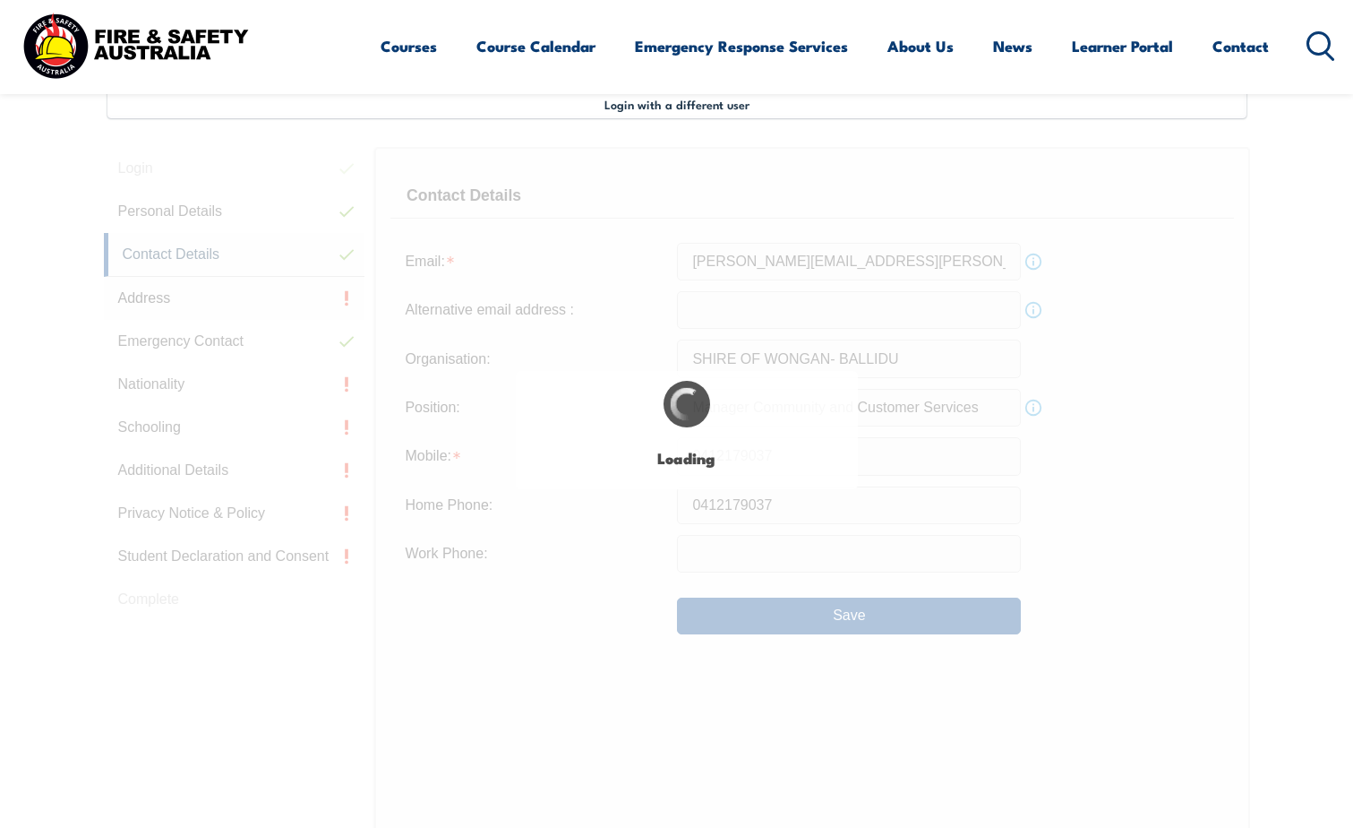
click at [261, 293] on div "Login with a different user Login Personal Details Contact Details Address Emer…" at bounding box center [677, 562] width 1146 height 944
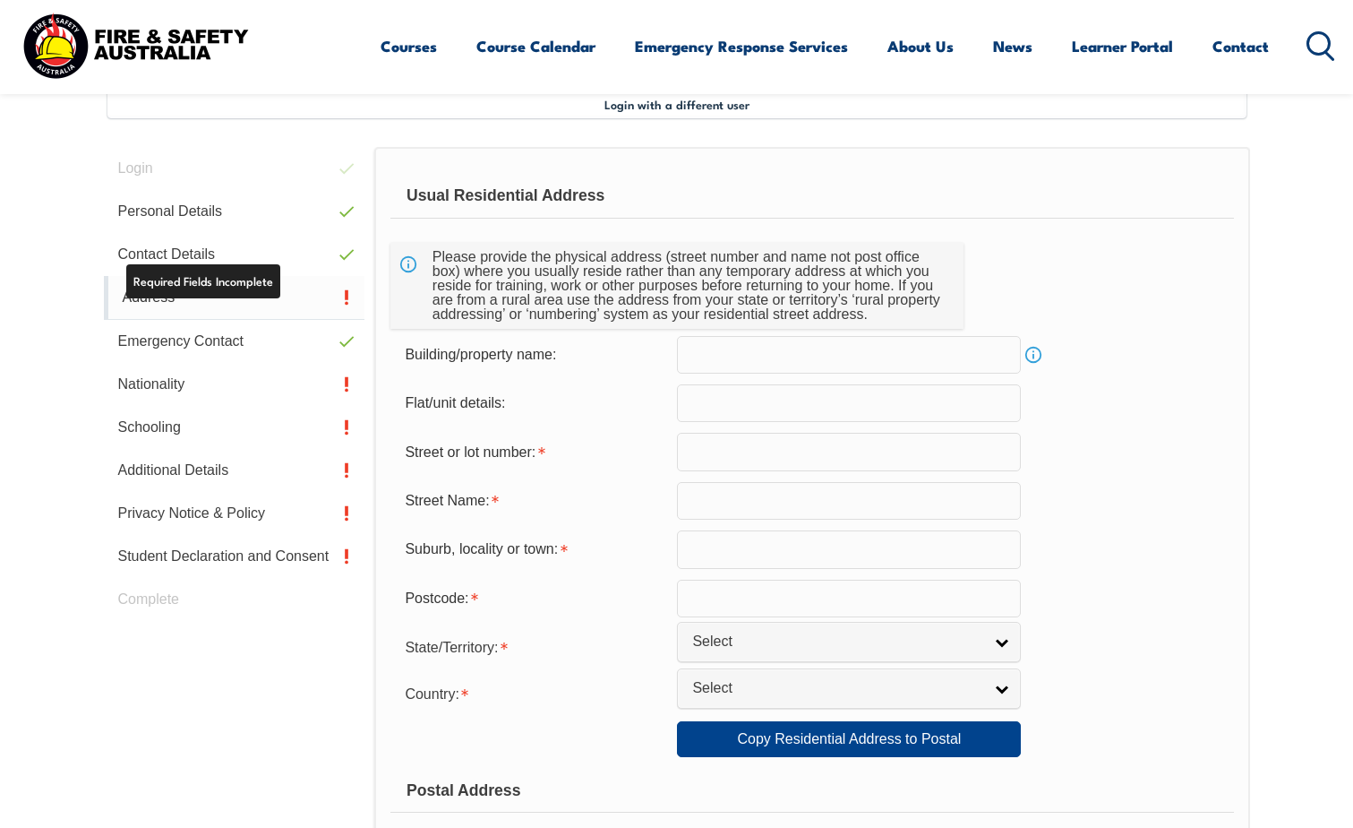
click at [242, 296] on link "Address" at bounding box center [235, 298] width 262 height 44
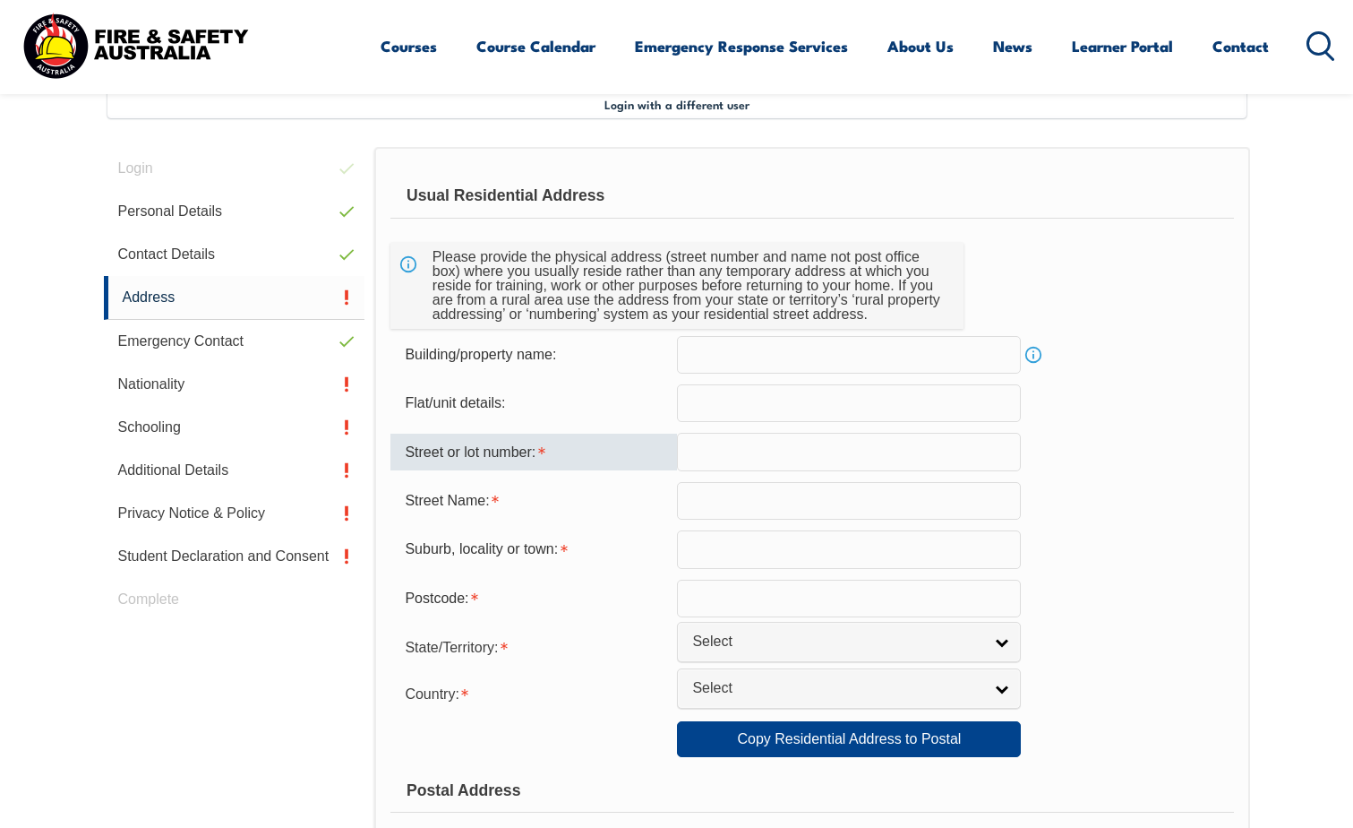
click at [749, 451] on input "text" at bounding box center [849, 452] width 344 height 38
type input "7"
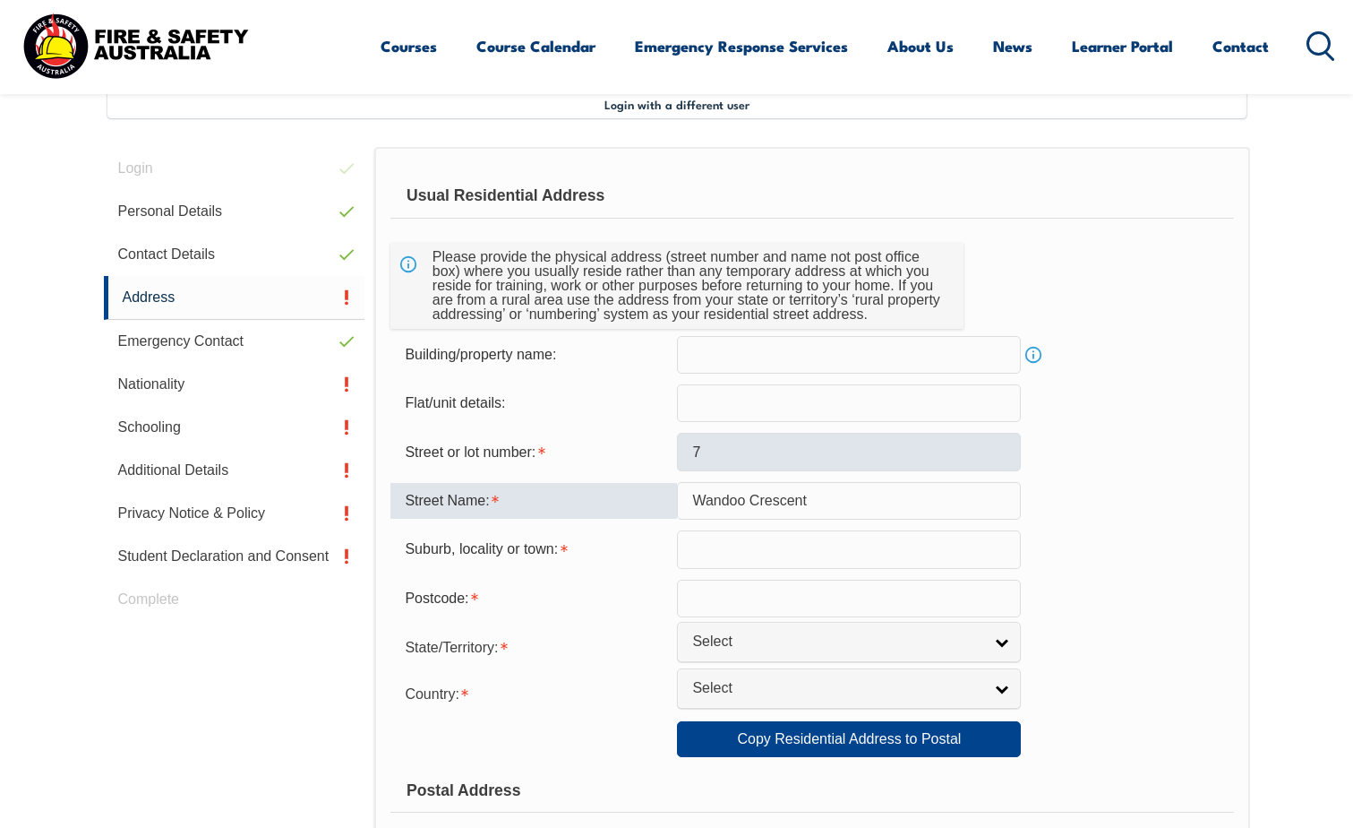
type input "Wandoo Crescent"
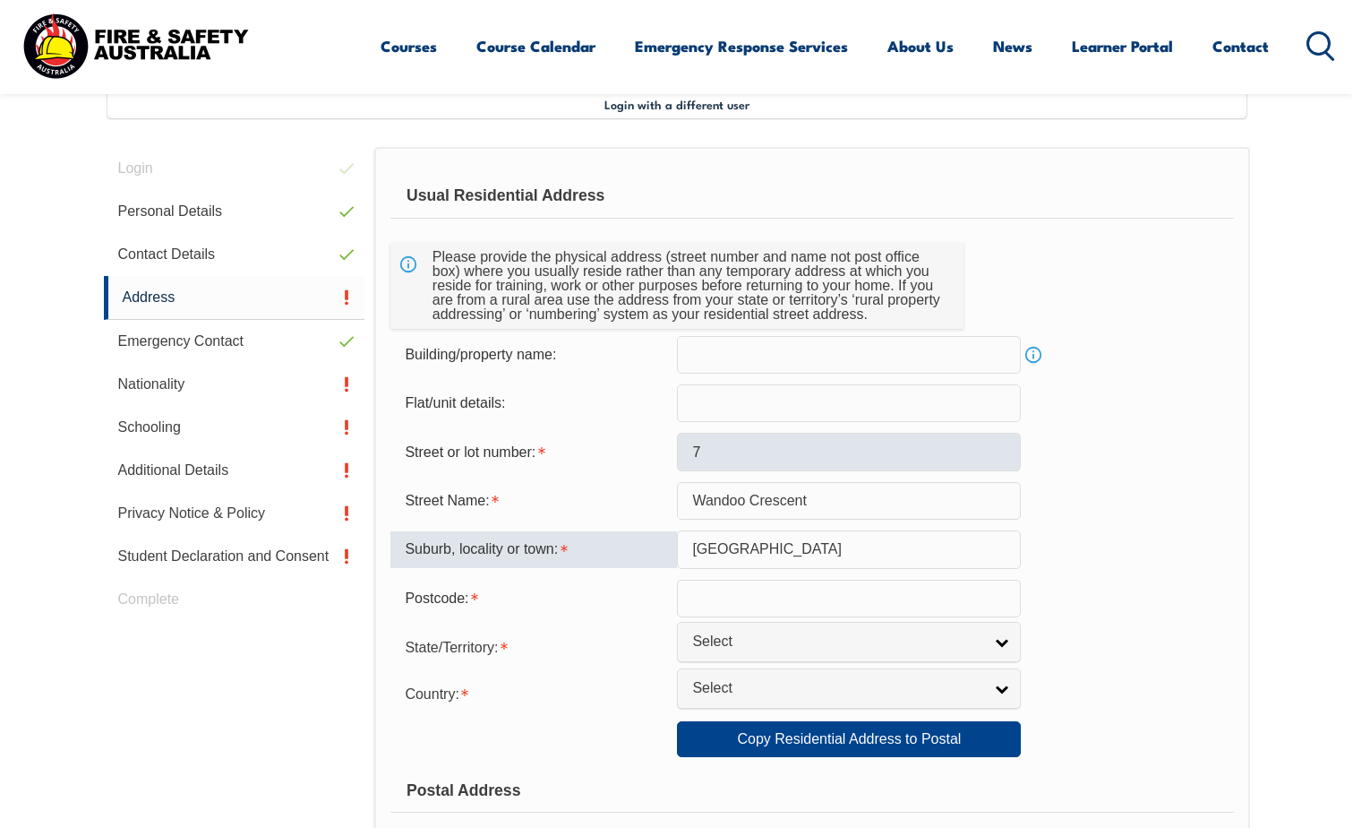
type input "[GEOGRAPHIC_DATA]"
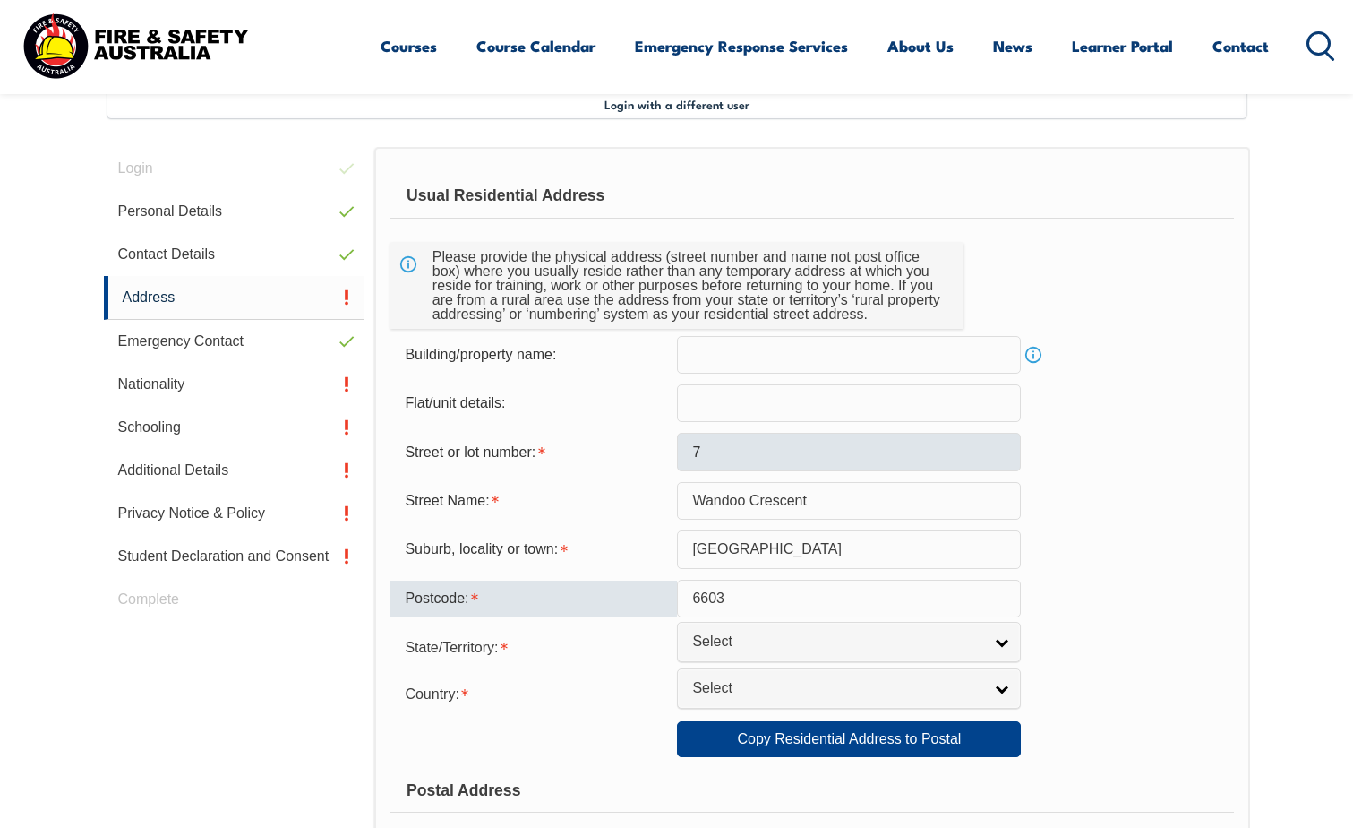
type input "6603"
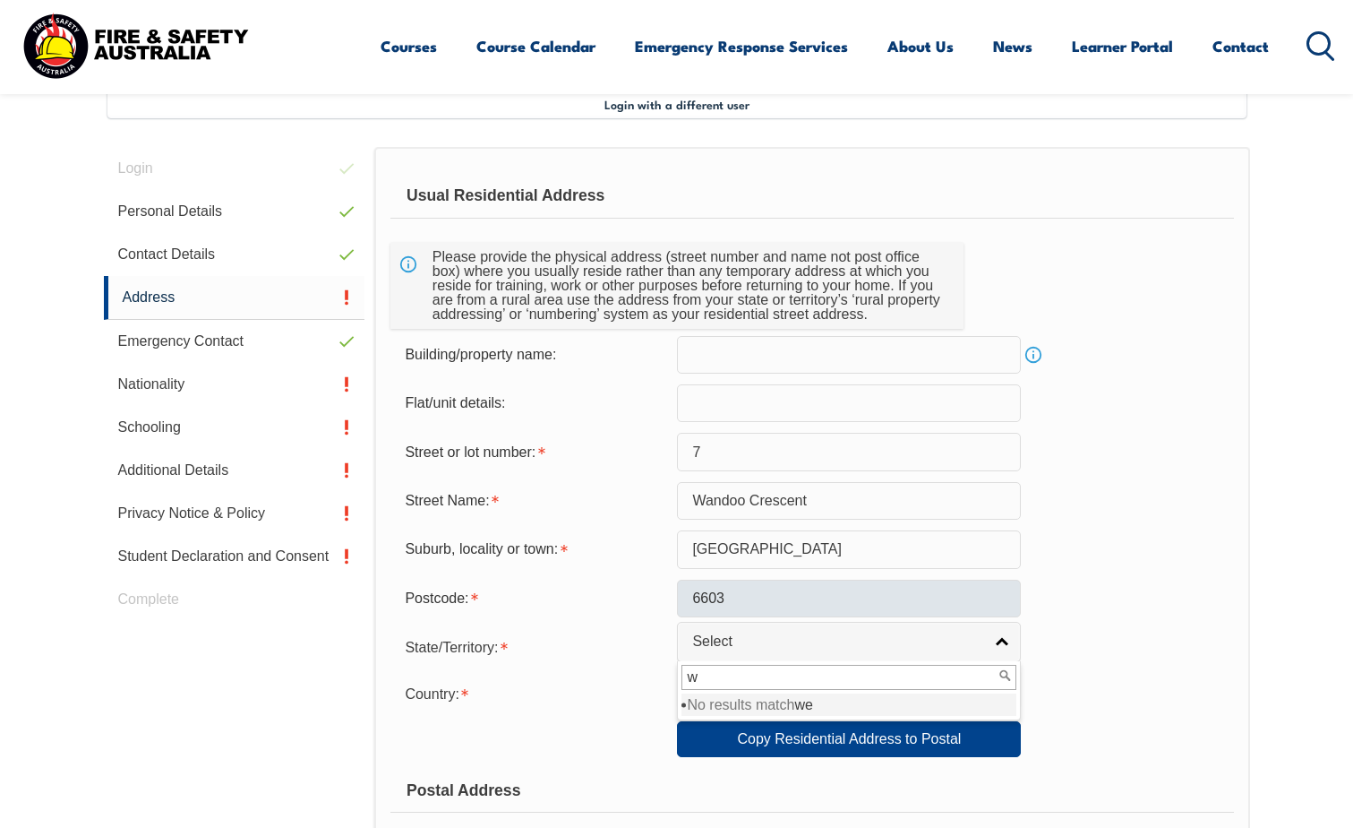
type input "wa"
select select "WA"
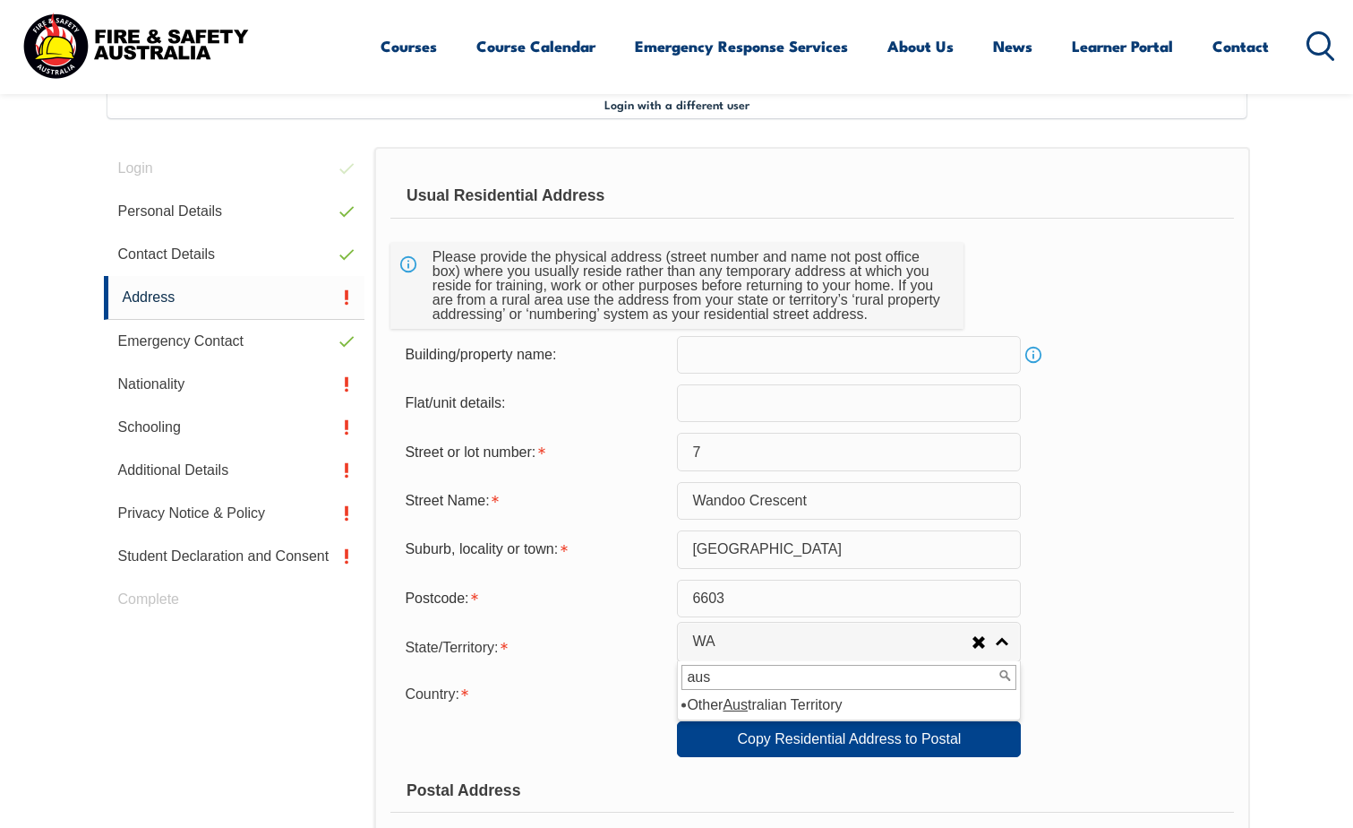
click at [802, 675] on input "aus" at bounding box center [849, 677] width 335 height 25
type input "aus"
click at [1133, 691] on div "Country: [GEOGRAPHIC_DATA] ([GEOGRAPHIC_DATA]) [GEOGRAPHIC_DATA] [GEOGRAPHIC_DA…" at bounding box center [811, 692] width 843 height 36
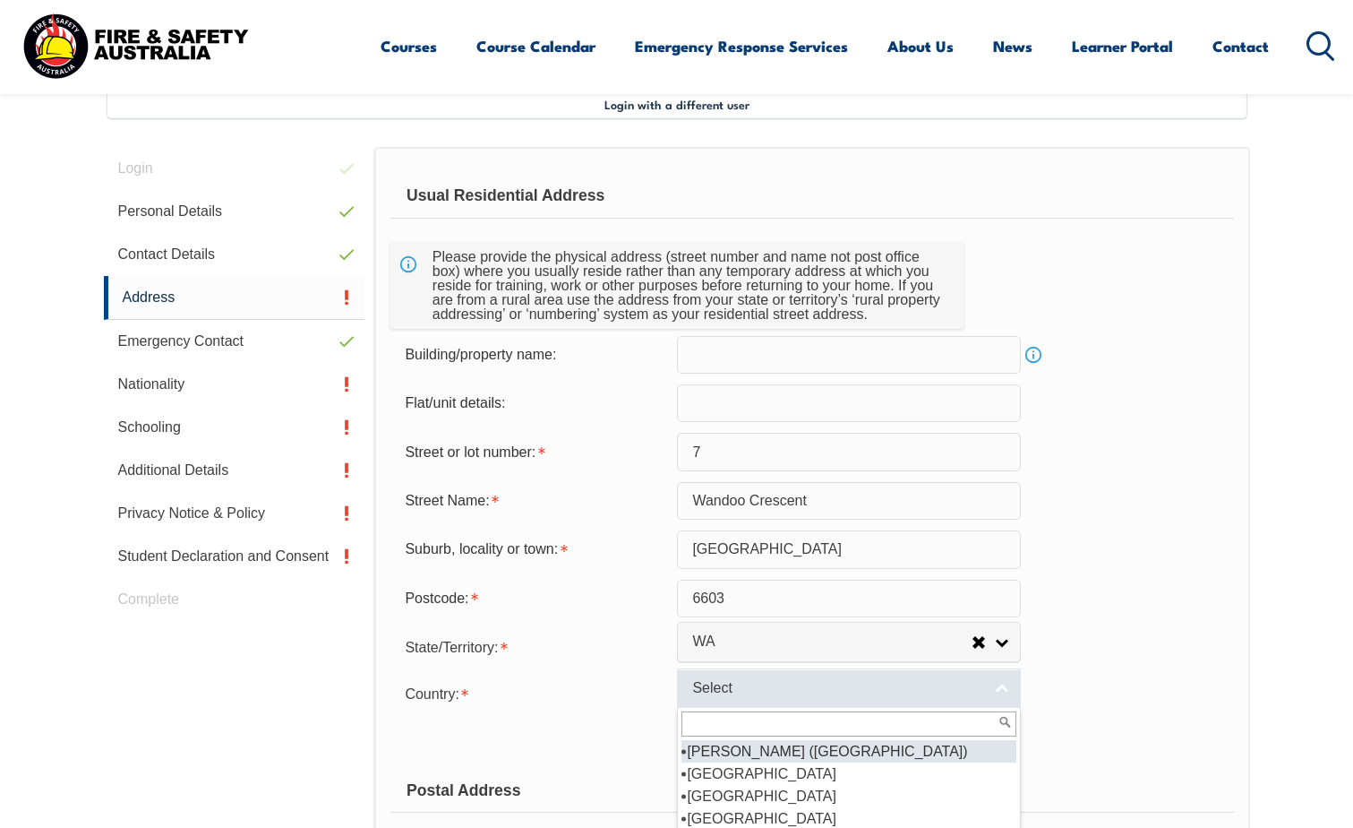
click at [1009, 674] on link "Select" at bounding box center [849, 688] width 344 height 40
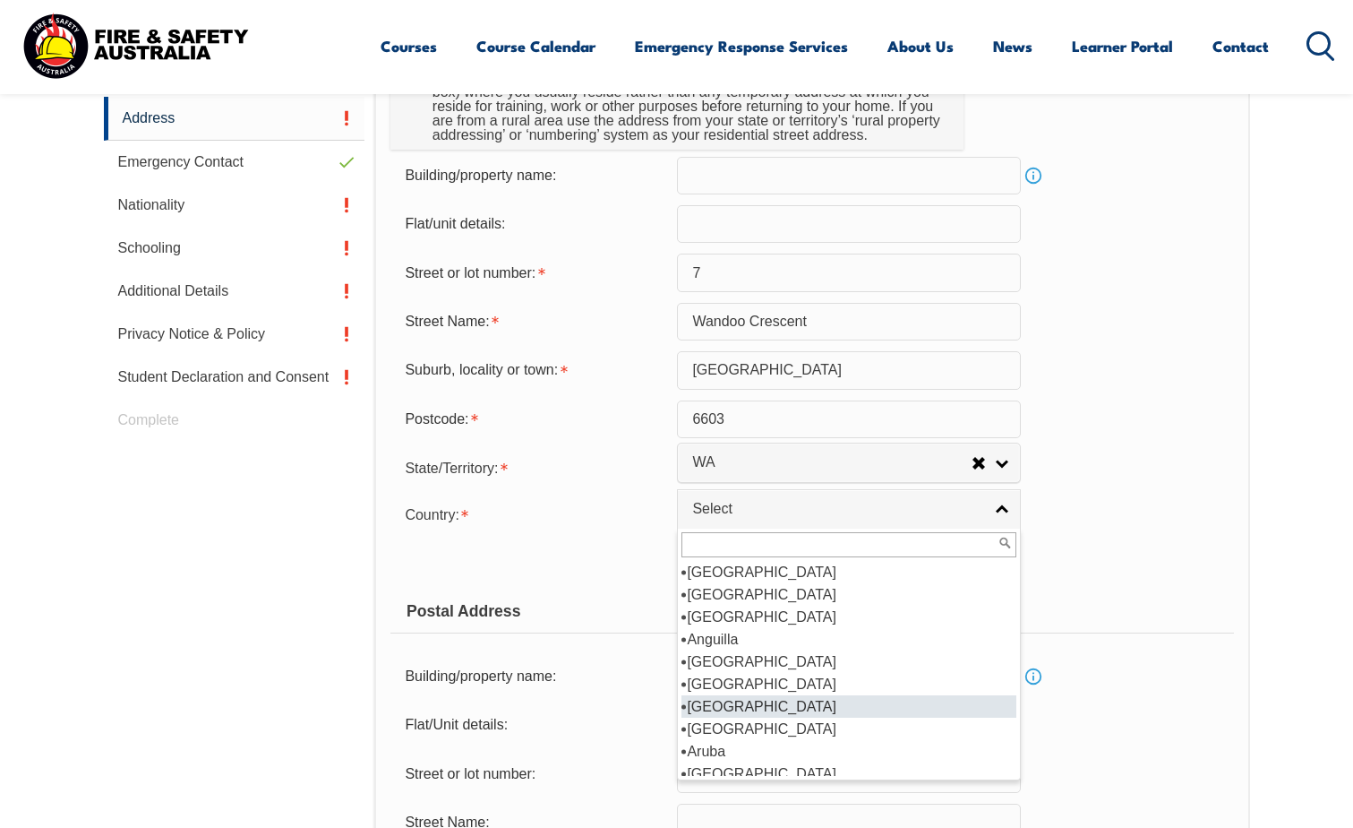
scroll to position [269, 0]
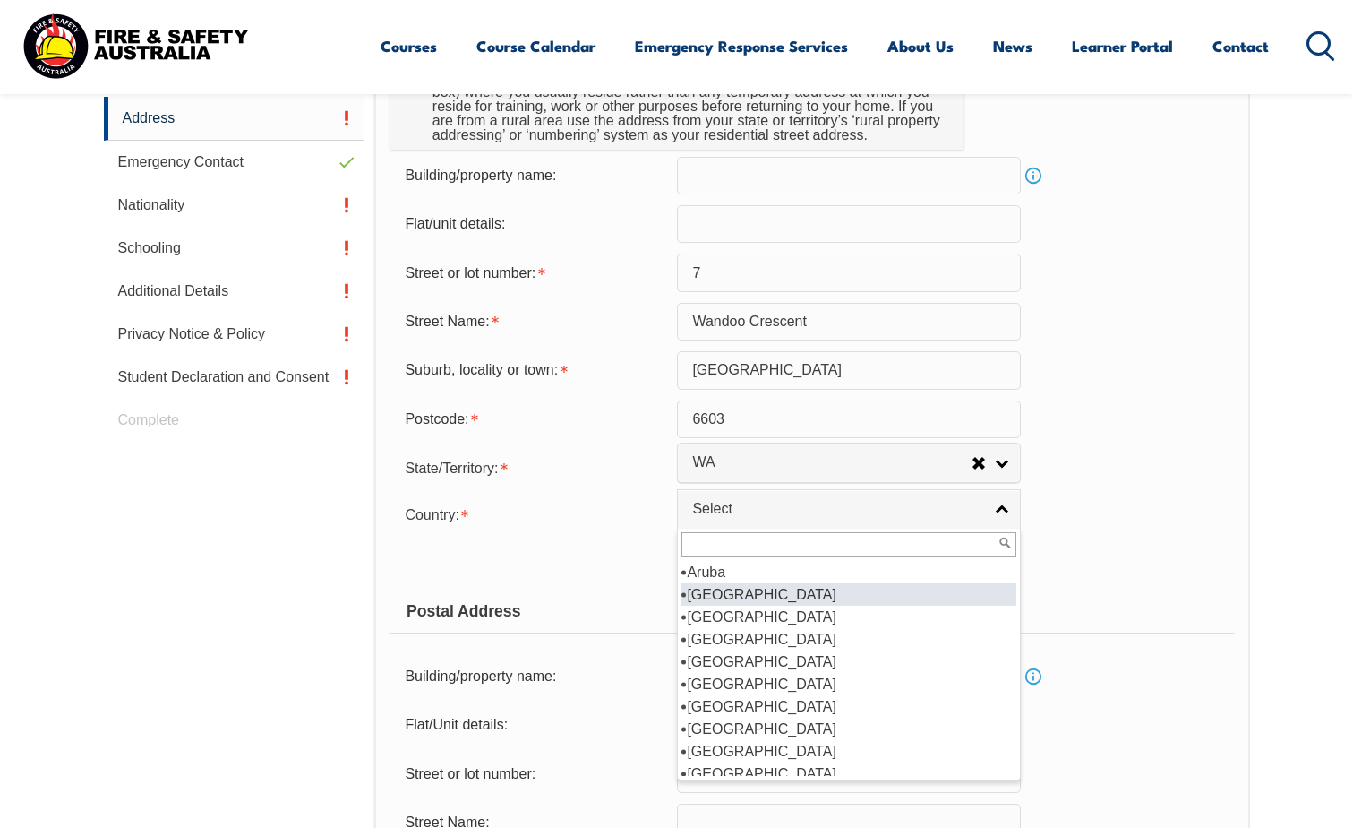
click at [766, 597] on li "[GEOGRAPHIC_DATA]" at bounding box center [849, 594] width 335 height 22
select select "1101"
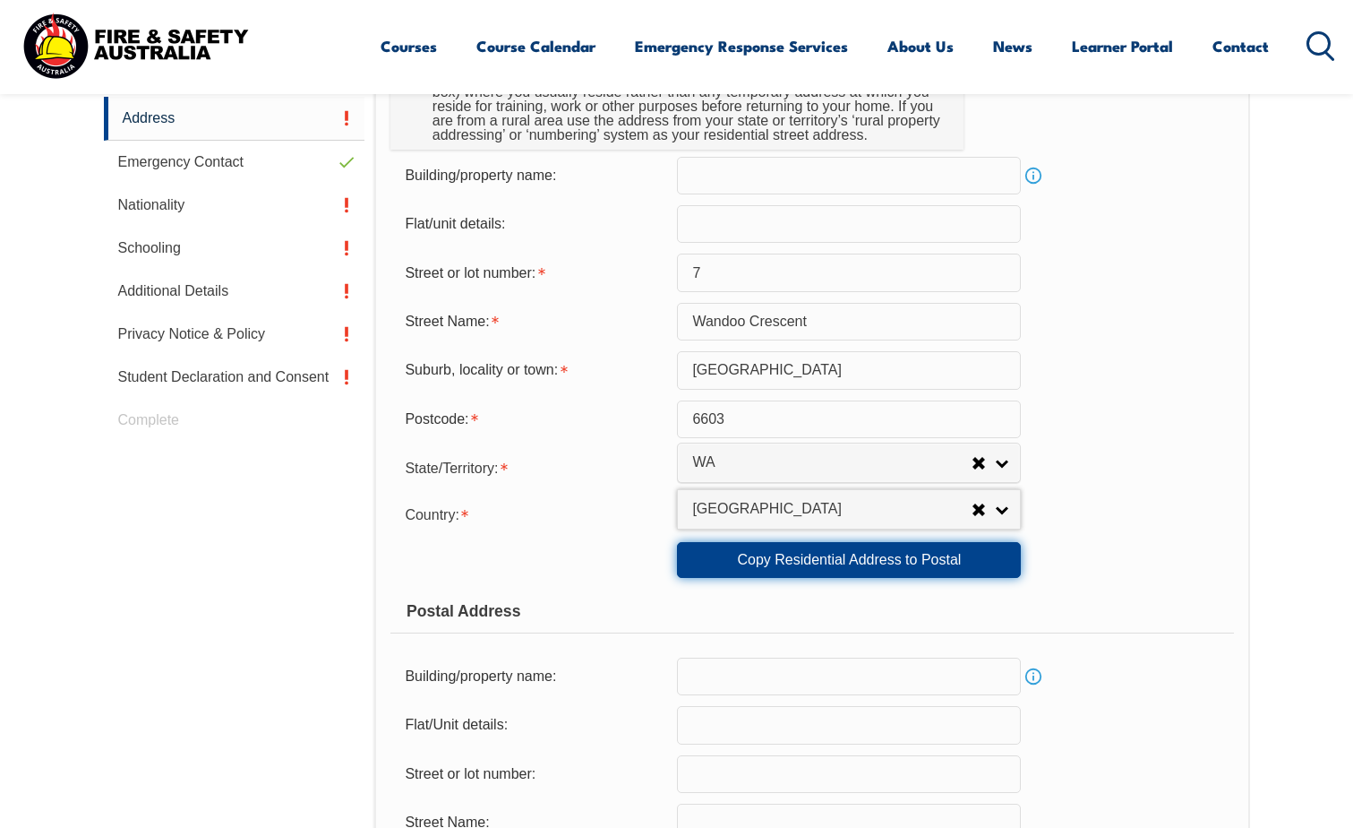
click at [777, 557] on link "Copy Residential Address to Postal" at bounding box center [849, 560] width 344 height 36
type input "7"
type input "Wandoo Crescent"
select select "1101"
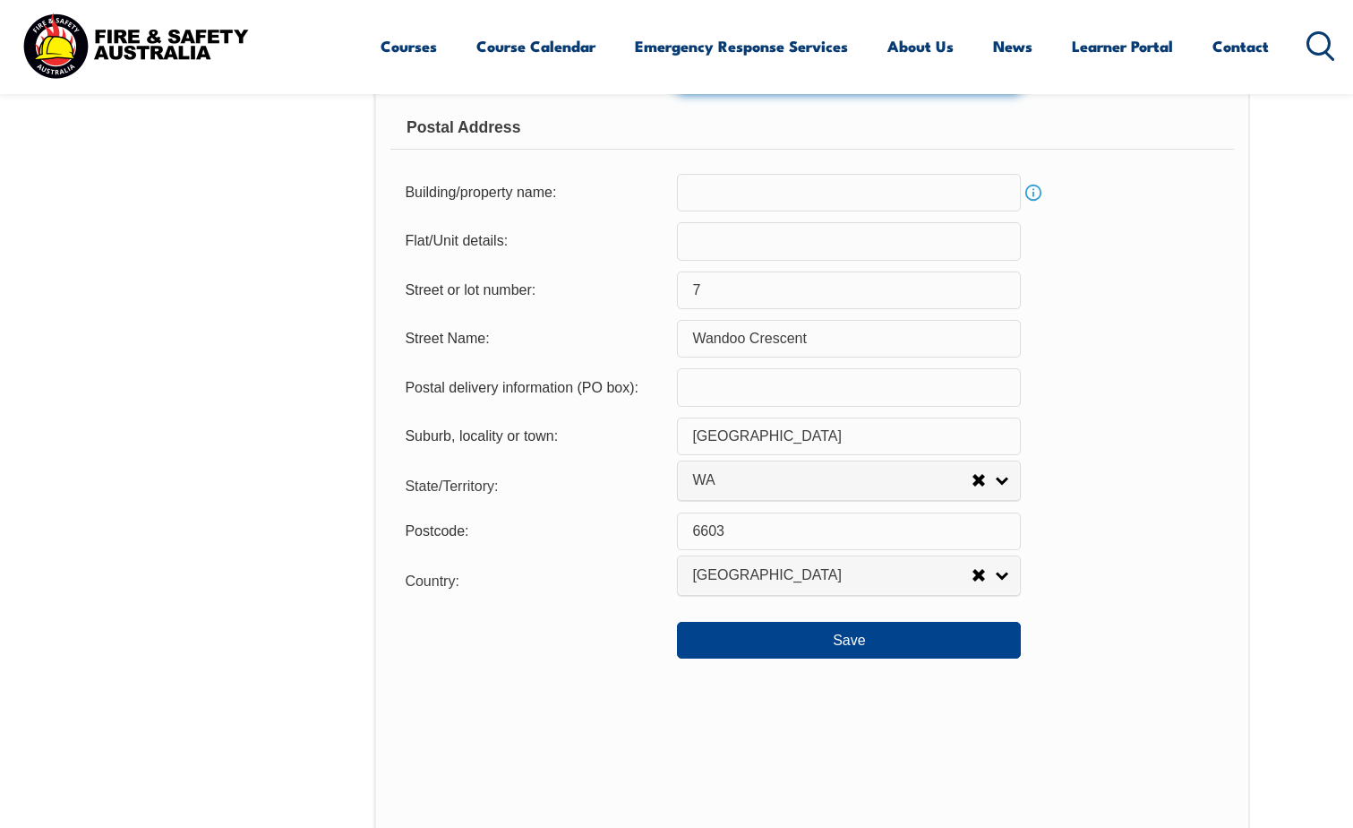
scroll to position [1205, 0]
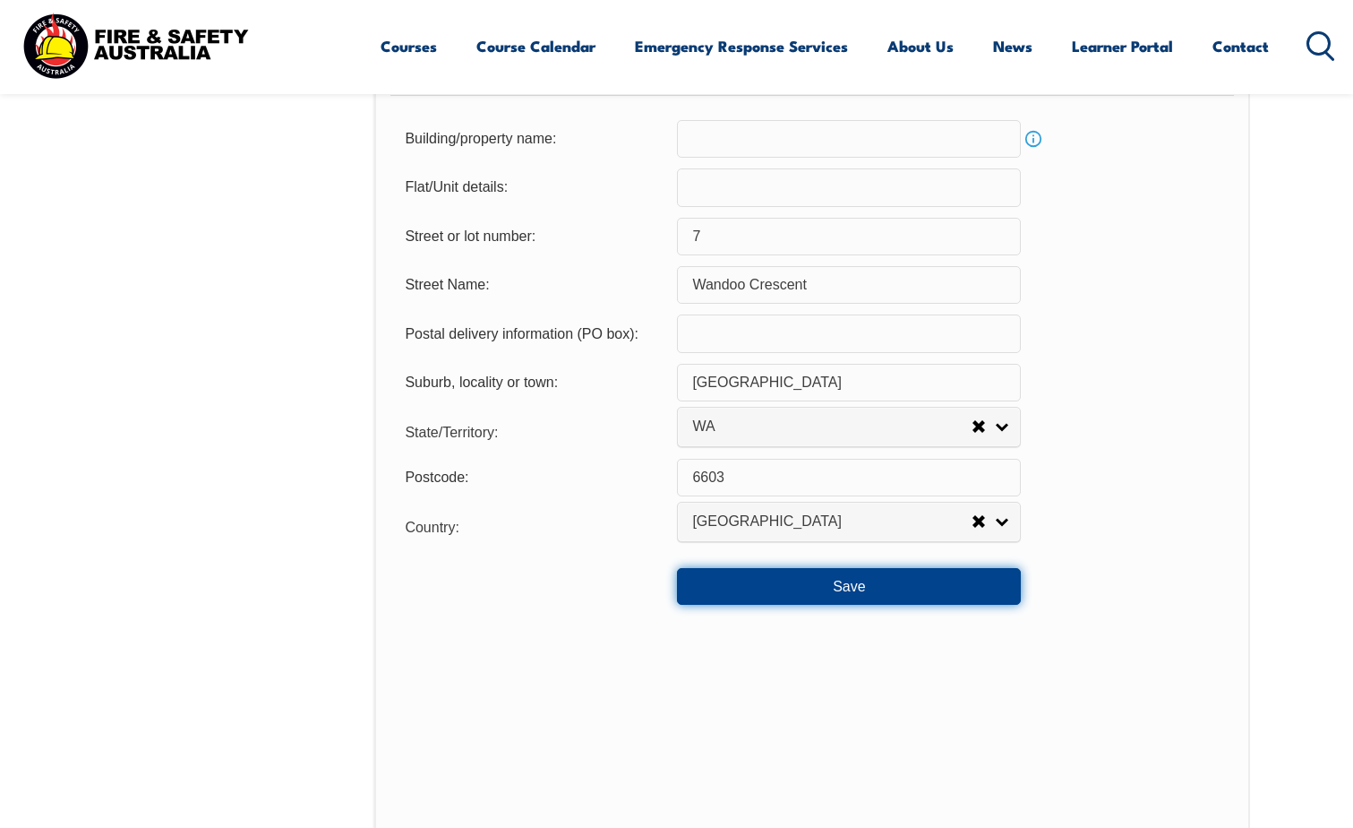
click at [965, 588] on button "Save" at bounding box center [849, 586] width 344 height 36
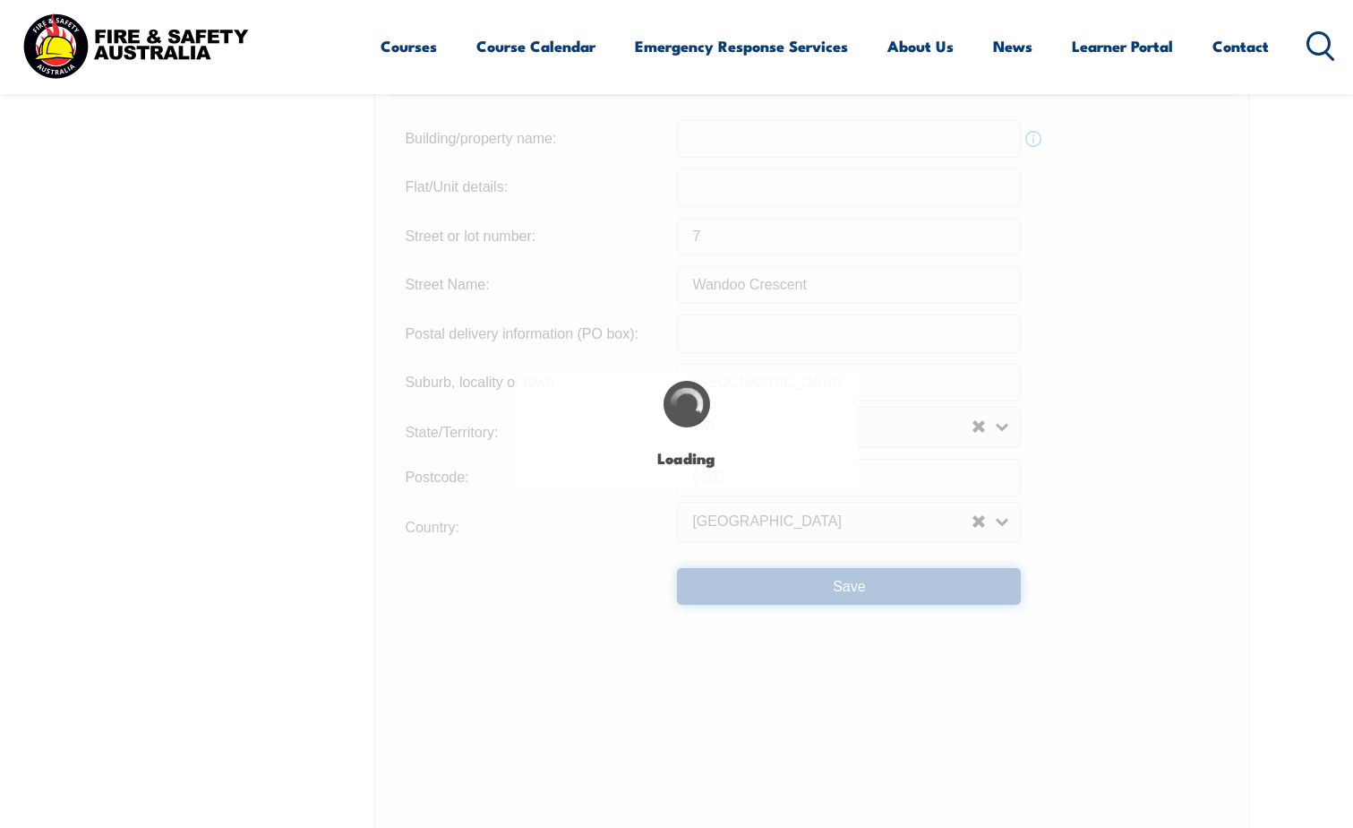
scroll to position [0, 0]
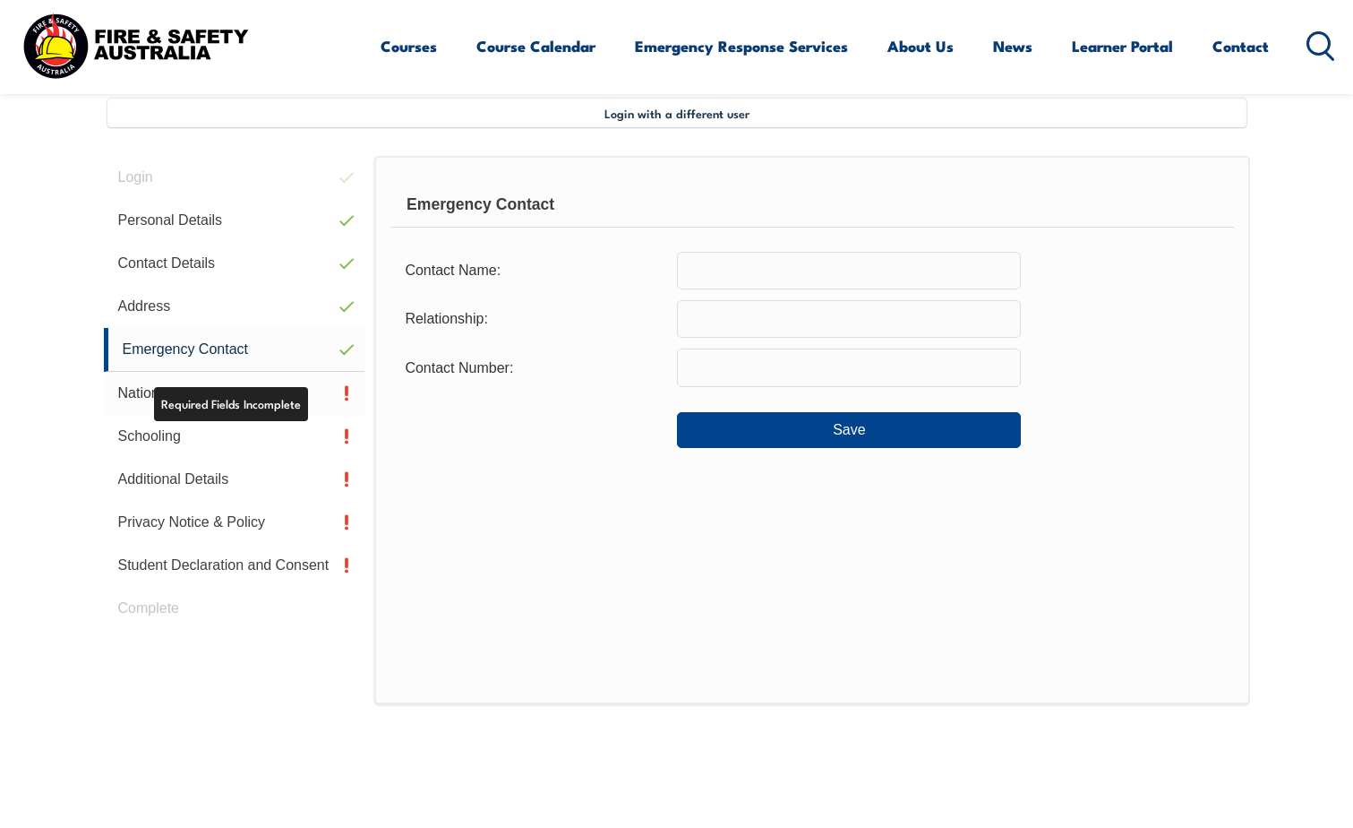
click at [264, 408] on link "Nationality" at bounding box center [235, 393] width 262 height 43
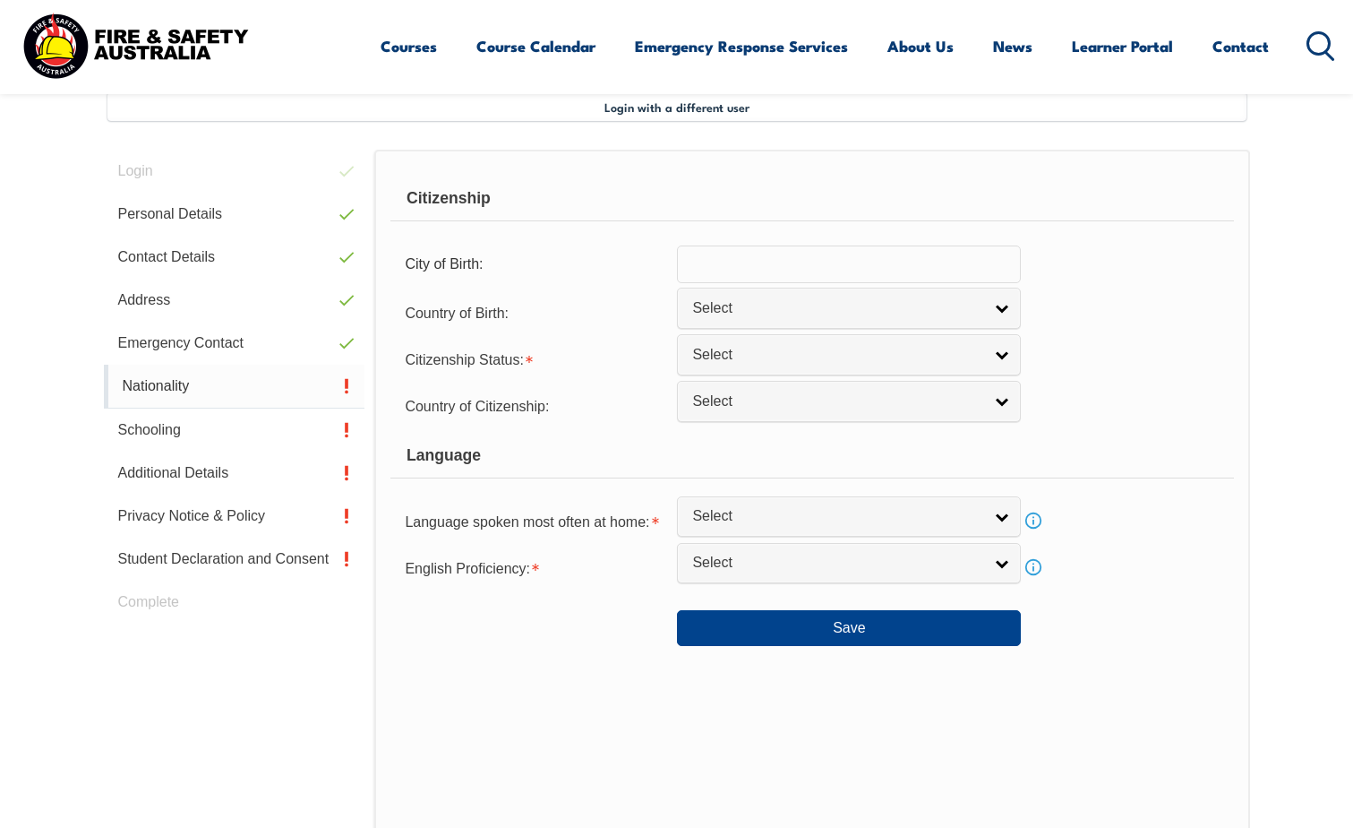
scroll to position [488, 0]
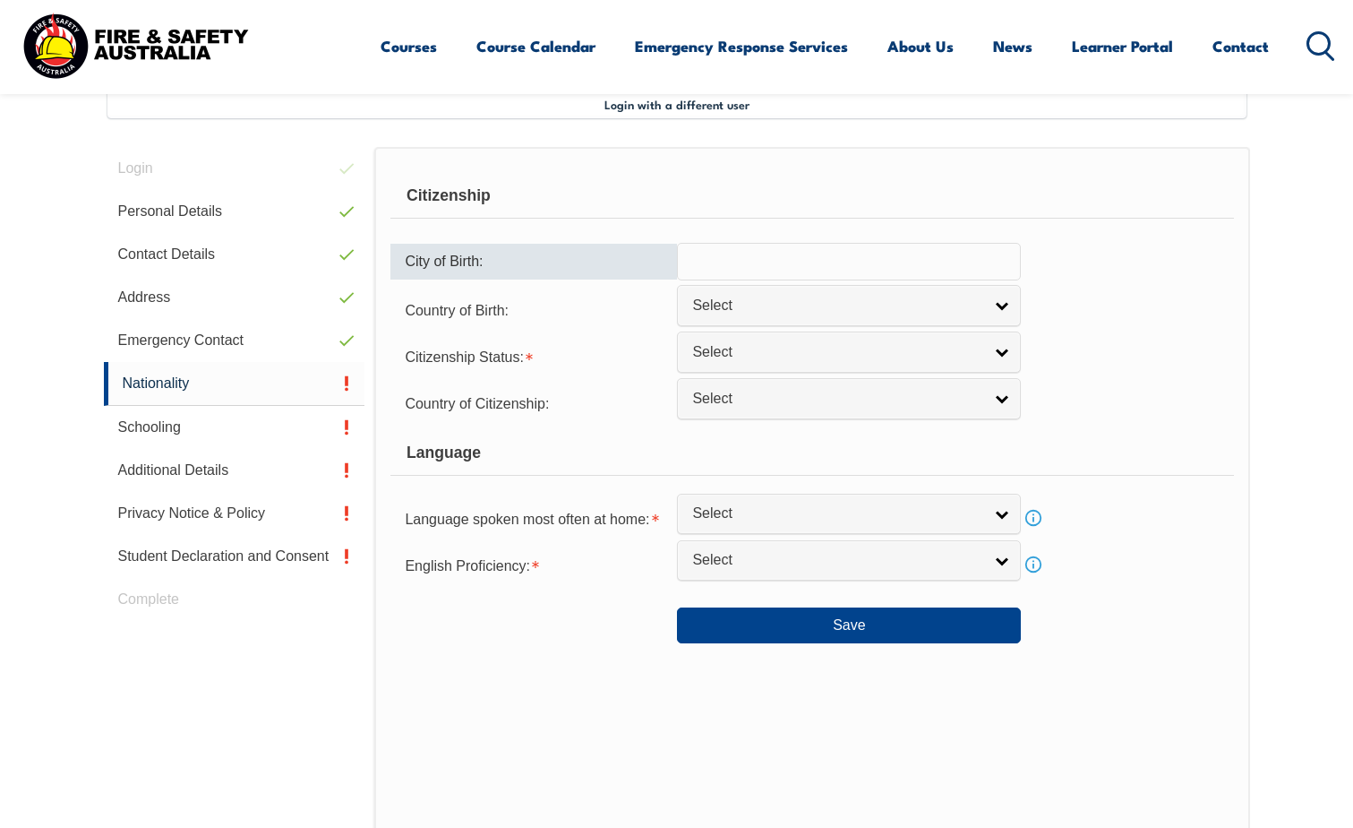
click at [857, 253] on input "text" at bounding box center [849, 262] width 344 height 38
type input "[GEOGRAPHIC_DATA]"
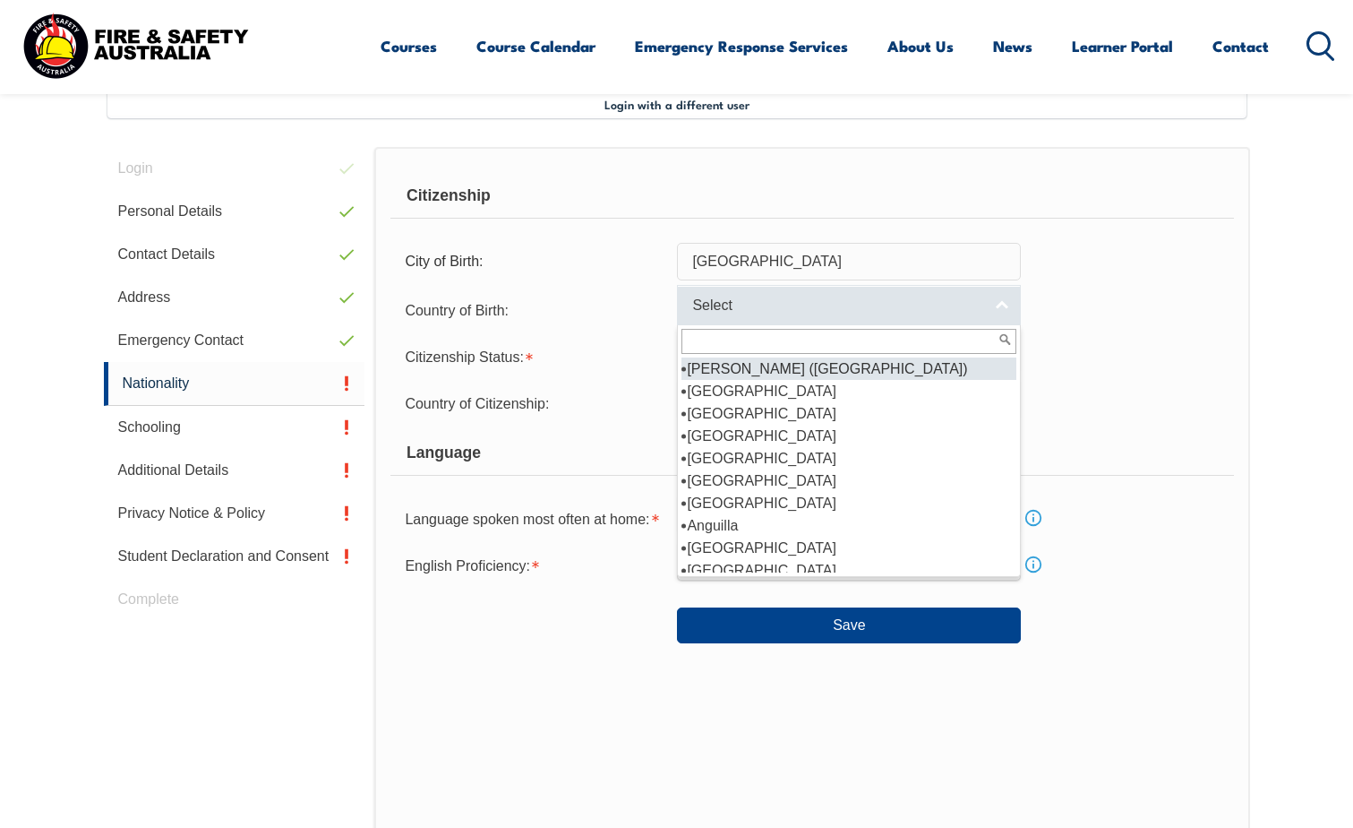
click at [832, 295] on link "Select" at bounding box center [849, 305] width 344 height 40
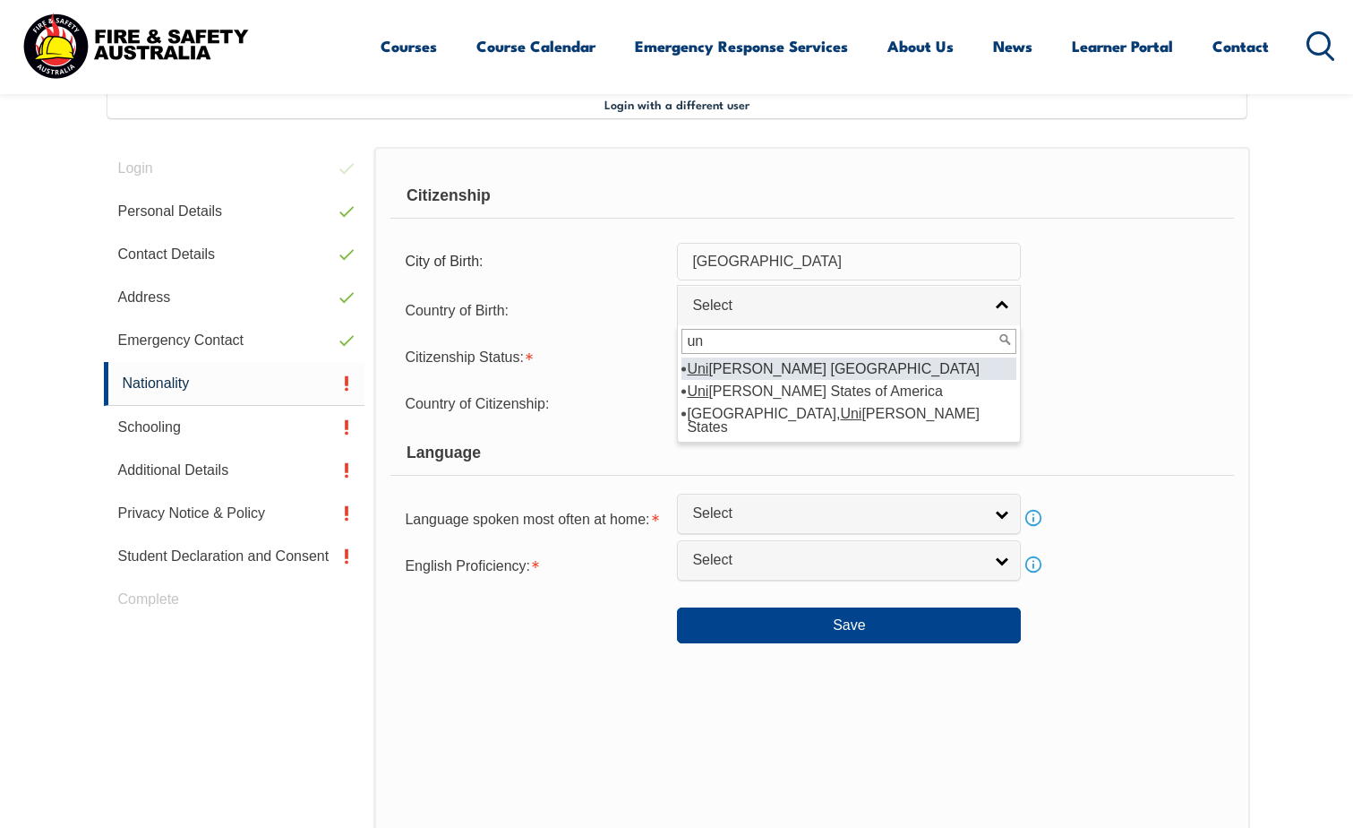
type input "u"
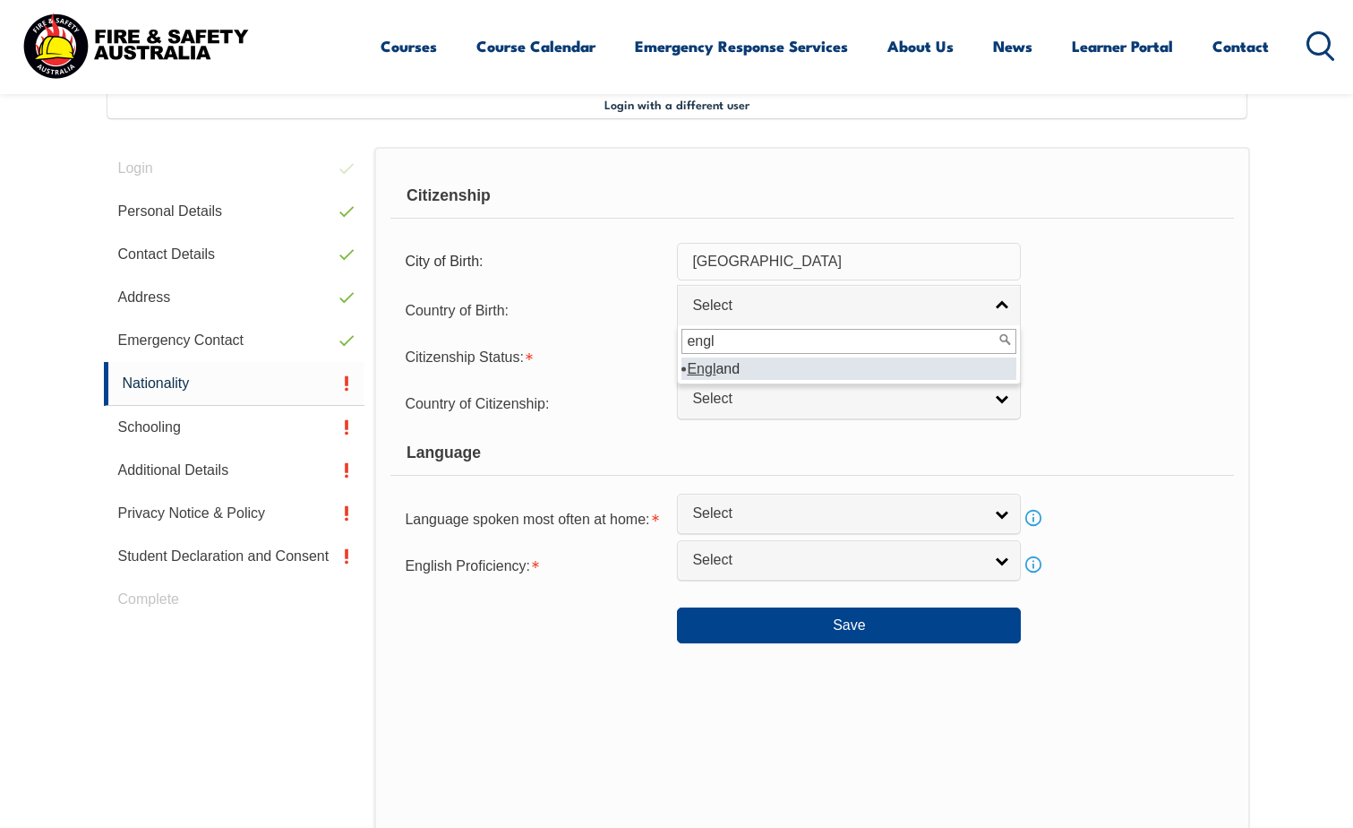
type input "engl"
click at [794, 363] on li "Engl and" at bounding box center [849, 368] width 335 height 22
select select "2102"
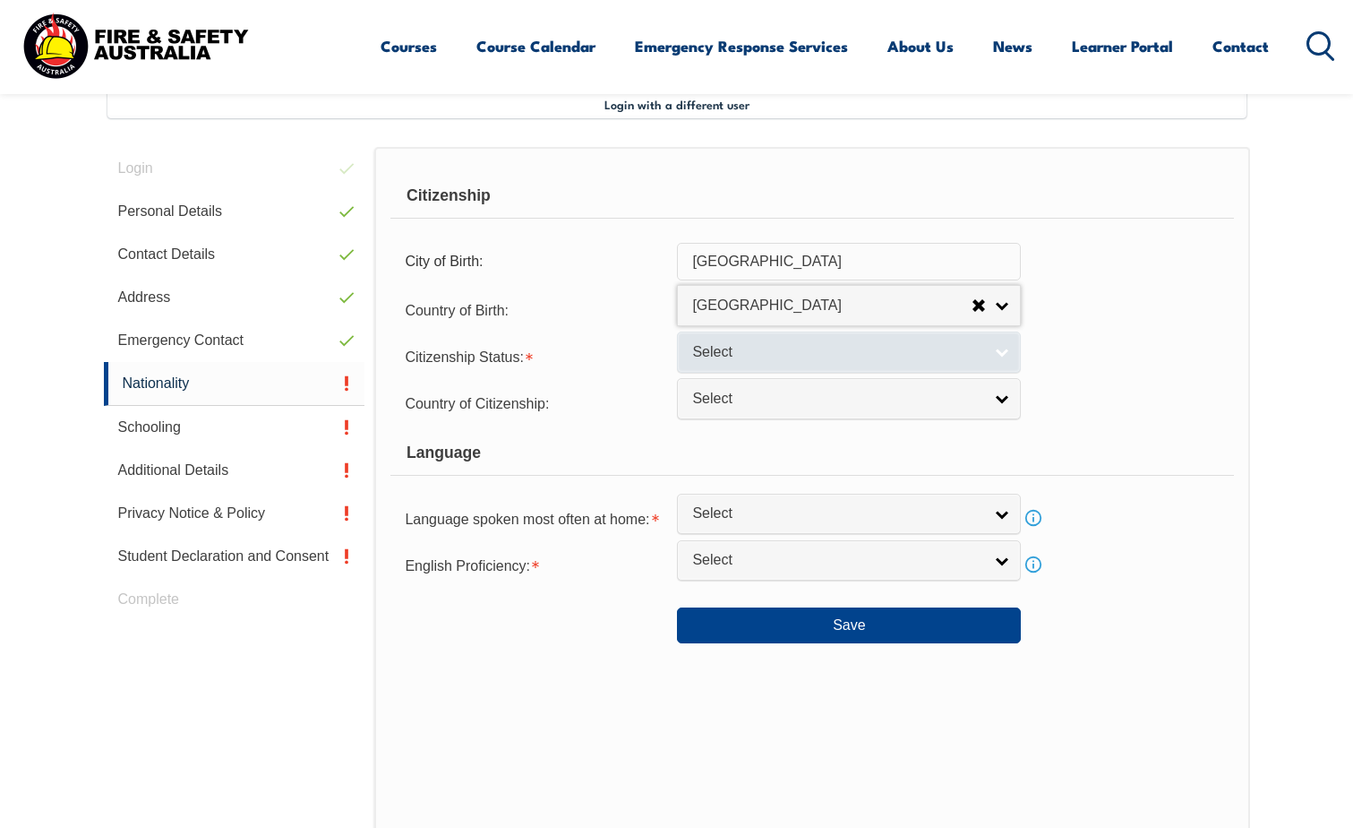
click at [790, 360] on span "Select" at bounding box center [837, 352] width 290 height 19
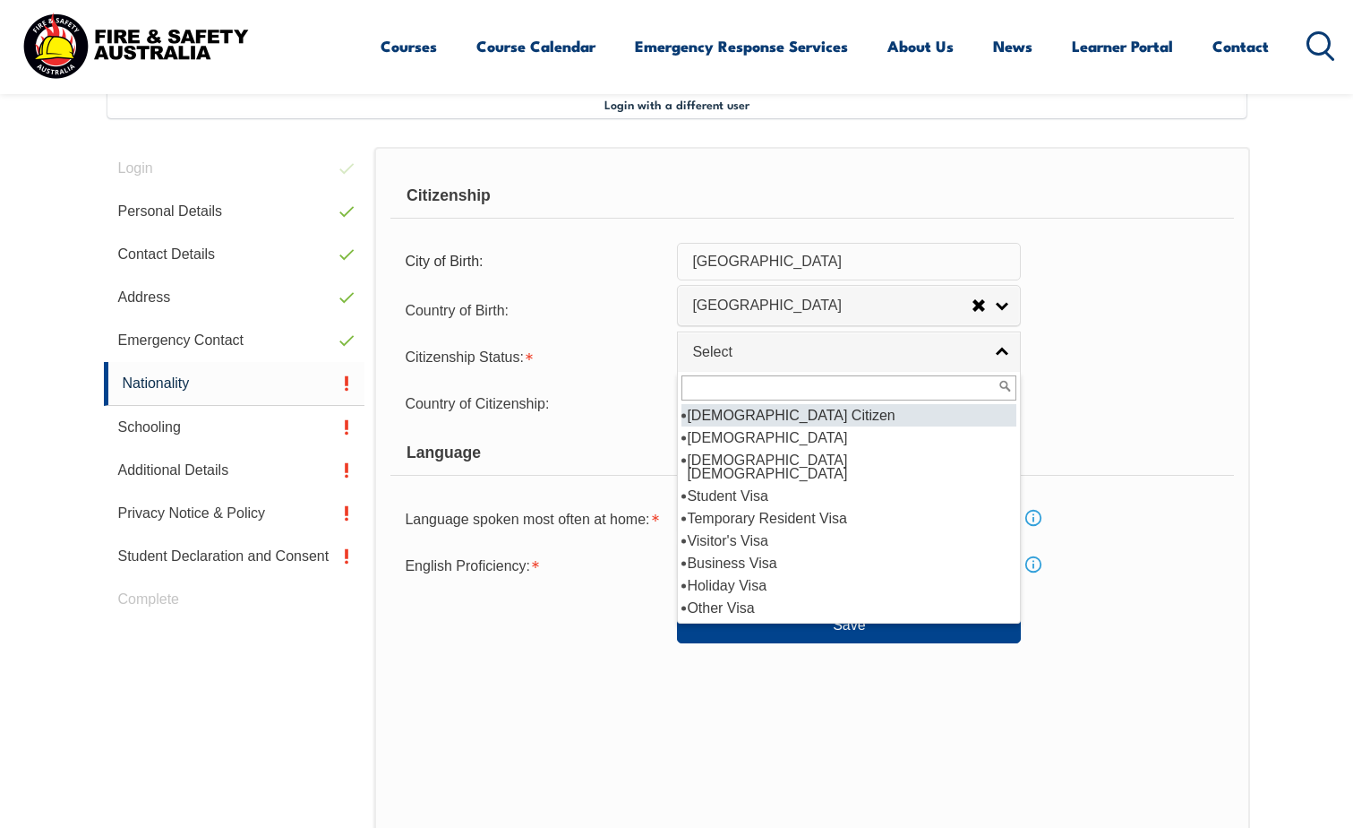
click at [776, 409] on li "[DEMOGRAPHIC_DATA] Citizen" at bounding box center [849, 415] width 335 height 22
select select "1"
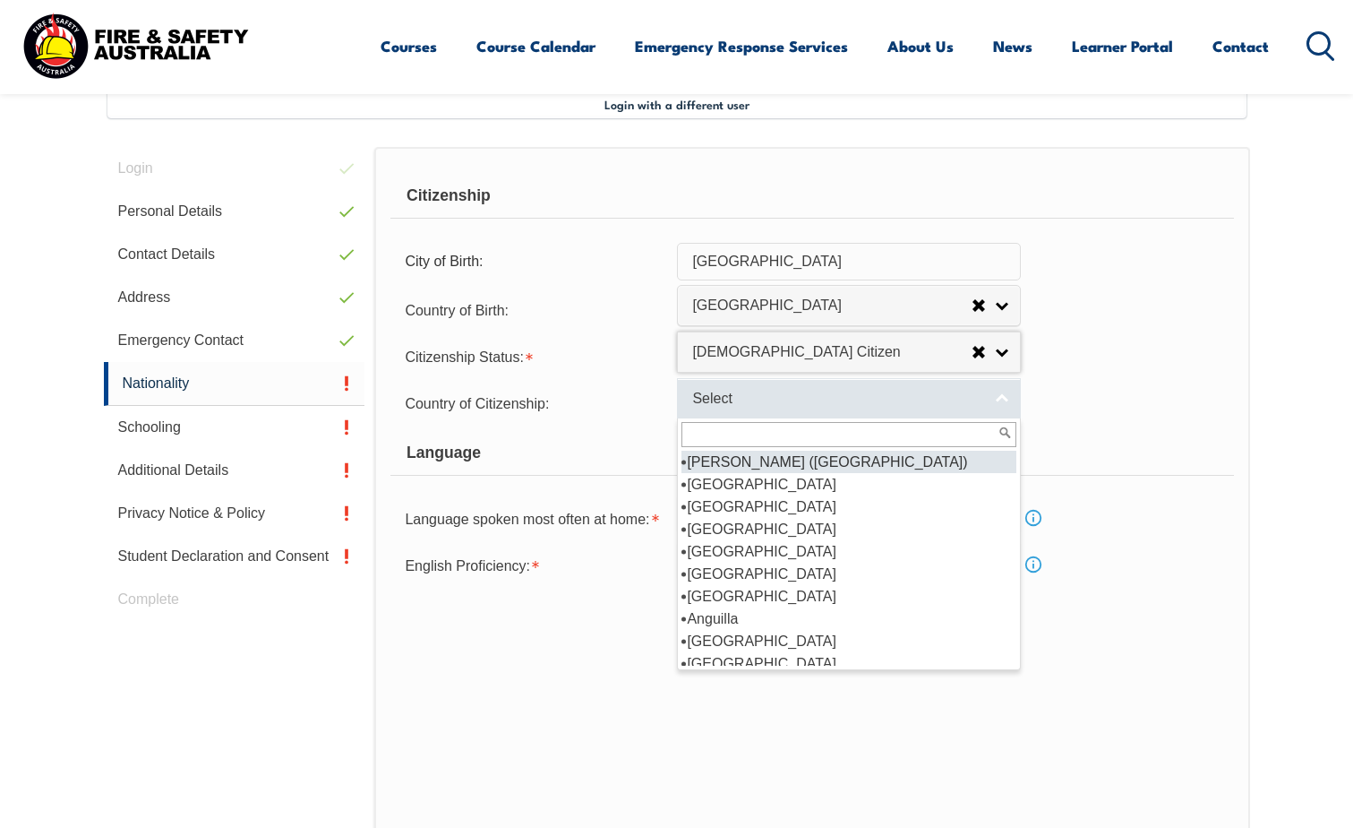
click at [777, 391] on span "Select" at bounding box center [837, 399] width 290 height 19
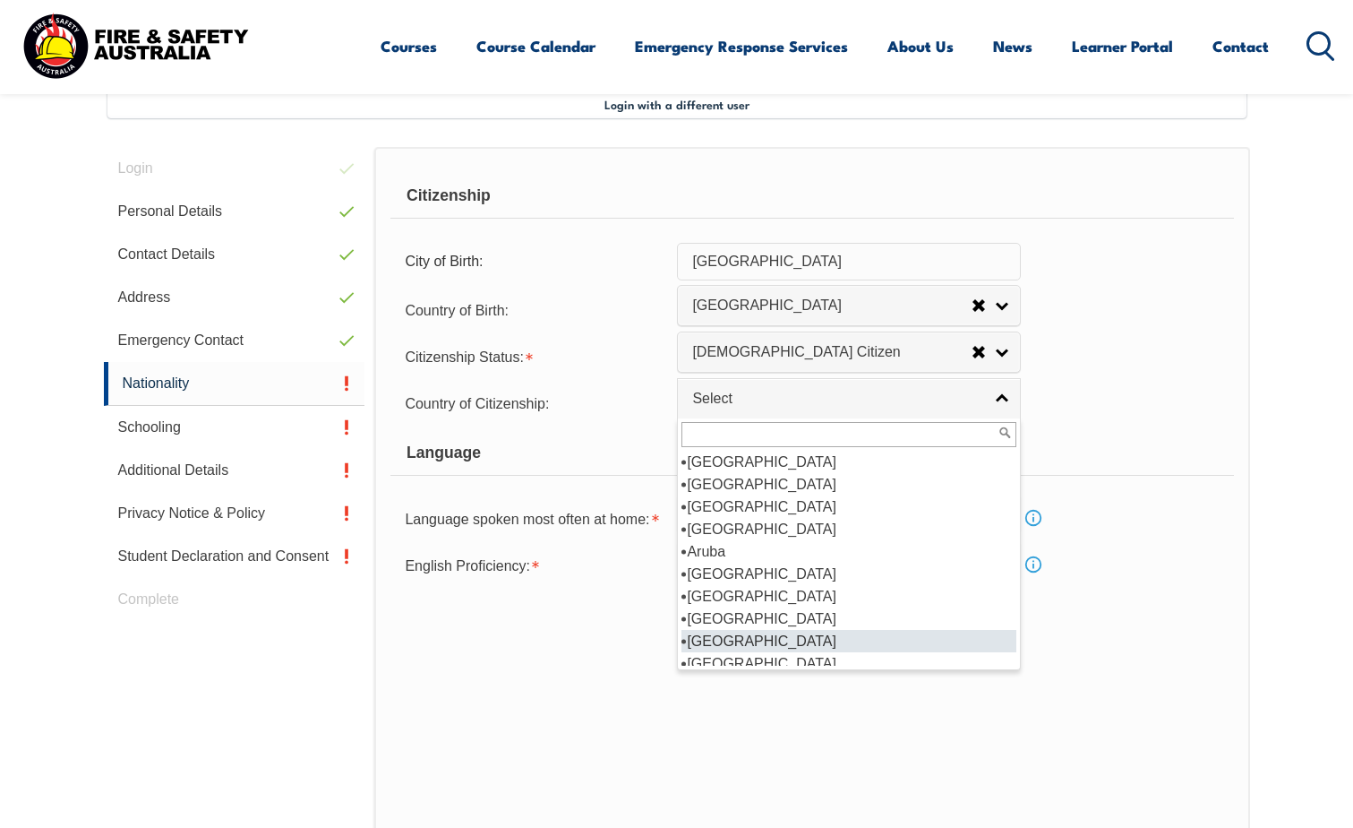
scroll to position [269, 0]
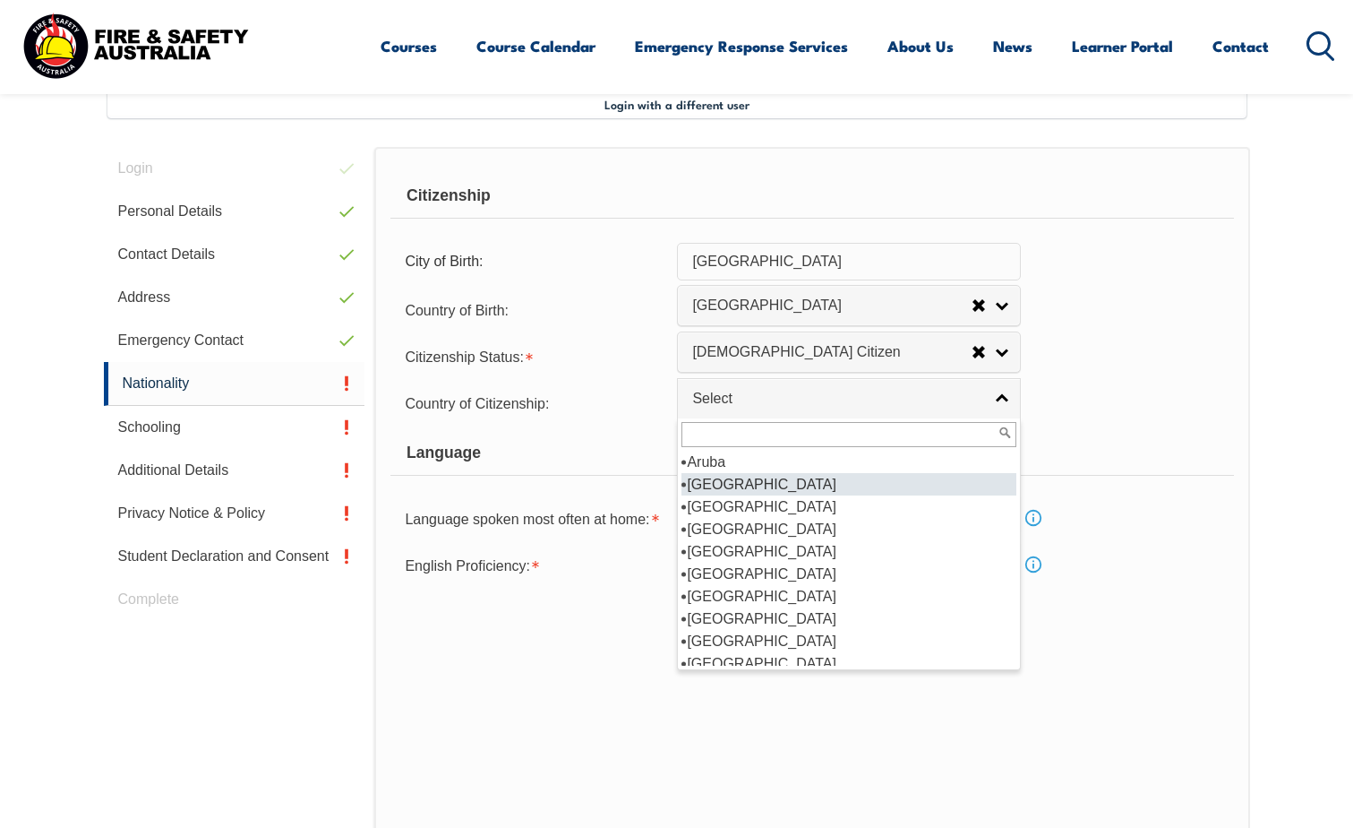
click at [768, 489] on li "[GEOGRAPHIC_DATA]" at bounding box center [849, 484] width 335 height 22
select select "1101"
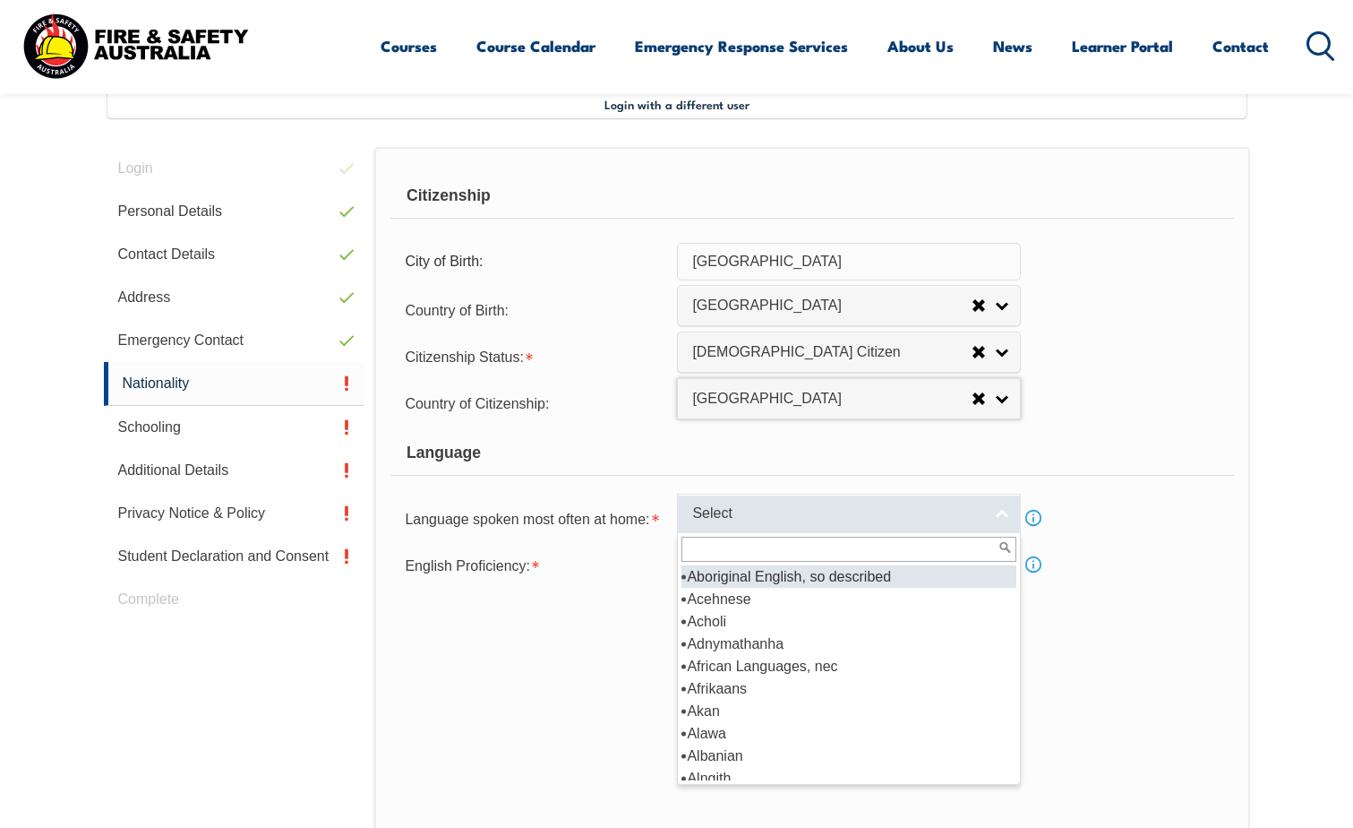
click at [763, 514] on span "Select" at bounding box center [837, 513] width 290 height 19
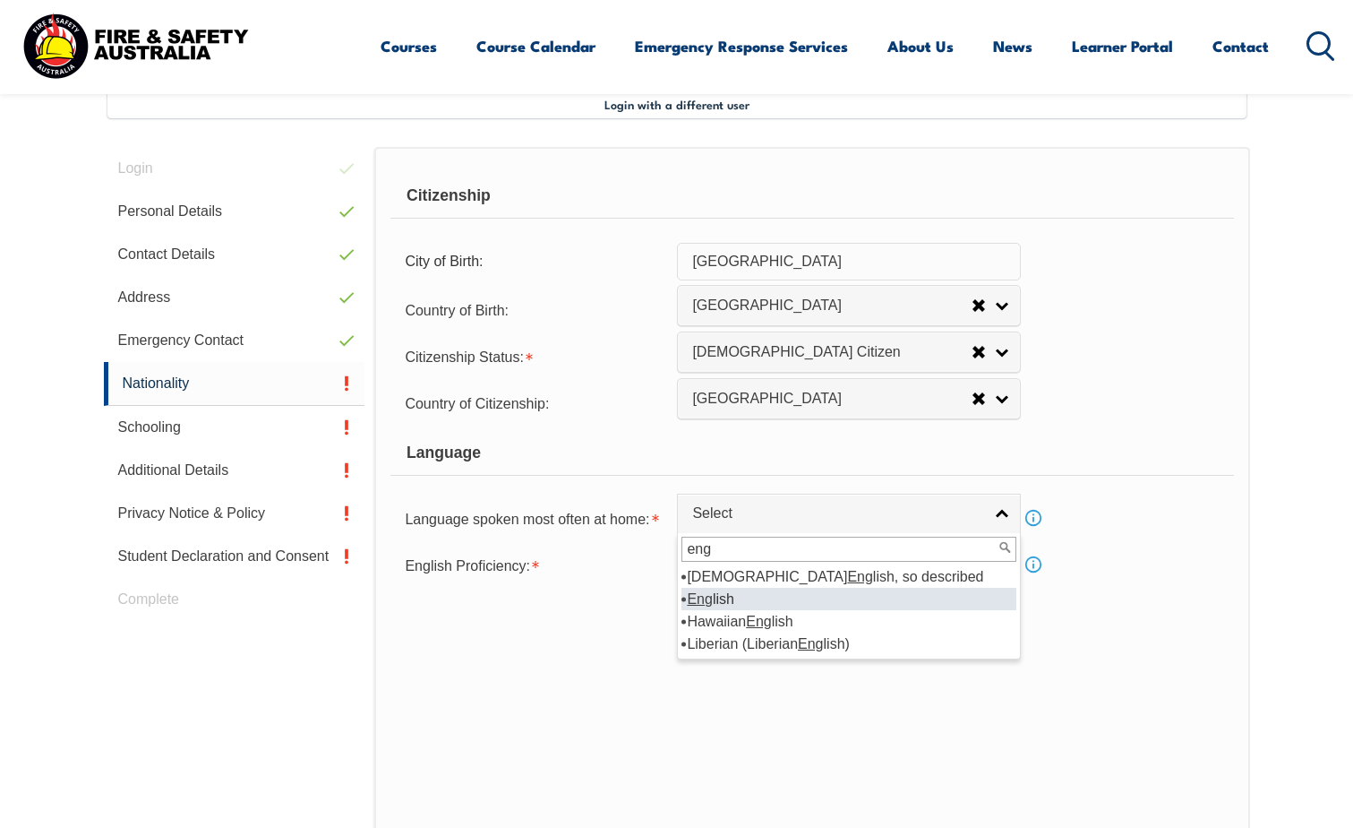
type input "eng"
click at [794, 604] on li "Eng lish" at bounding box center [849, 599] width 335 height 22
select select "1201"
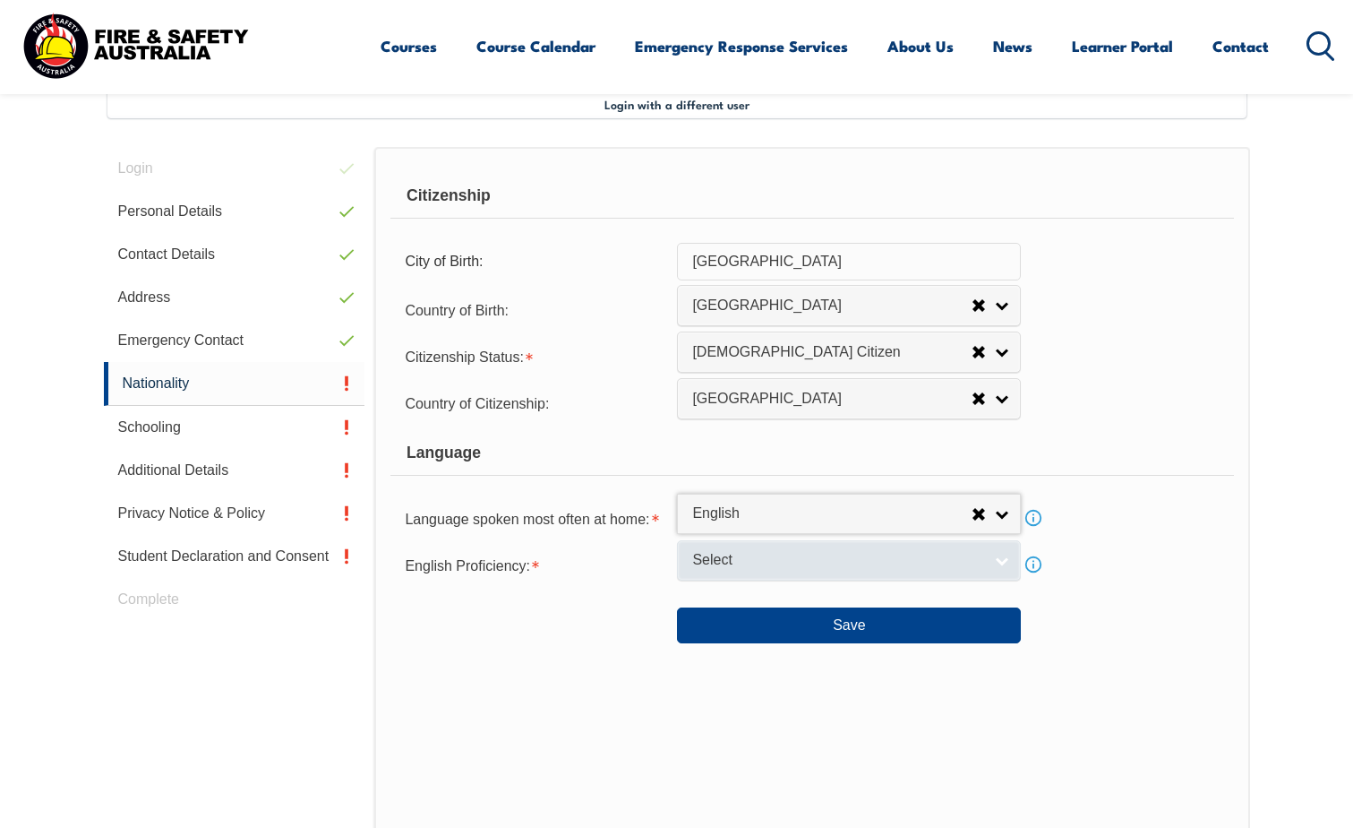
click at [787, 567] on span "Select" at bounding box center [837, 560] width 290 height 19
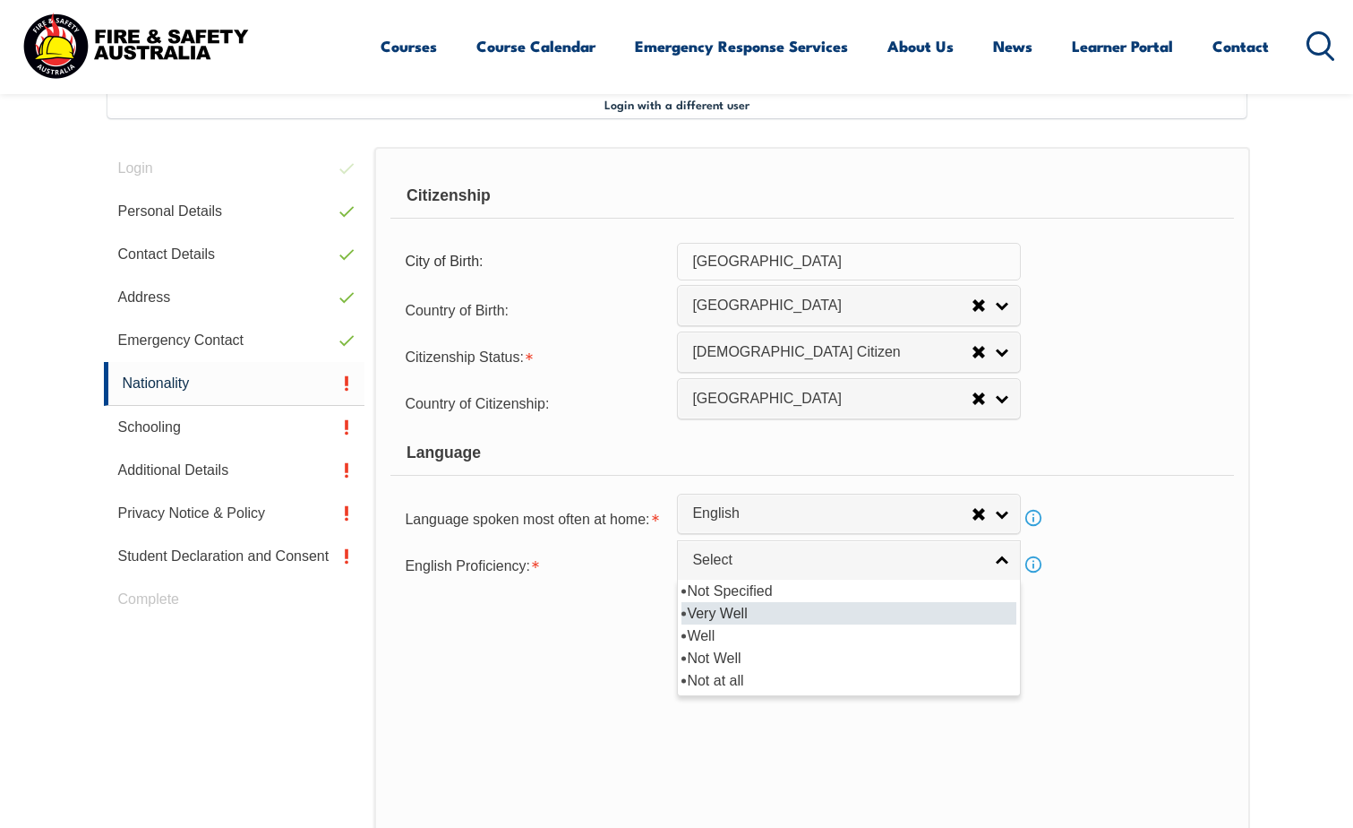
click at [759, 616] on li "Very Well" at bounding box center [849, 613] width 335 height 22
select select "1"
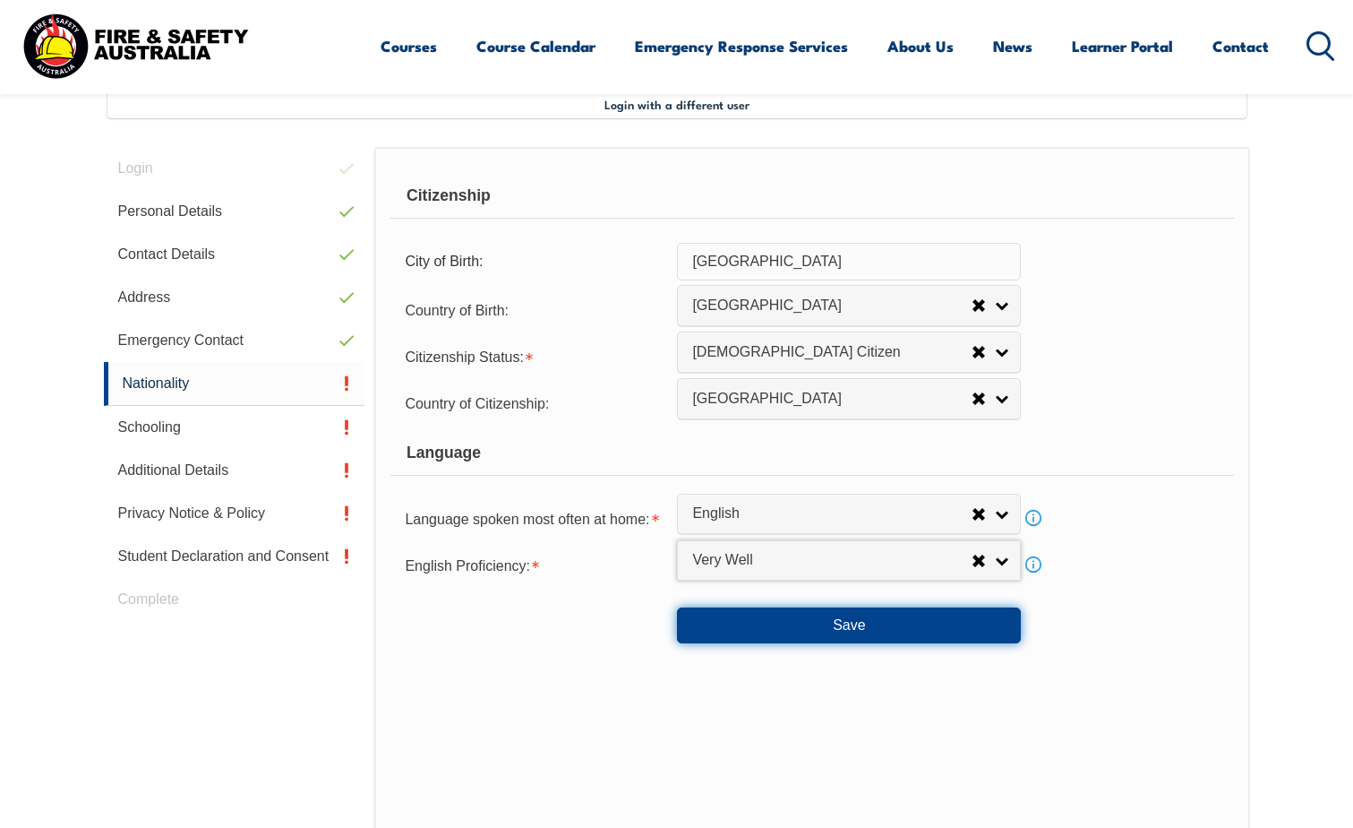
click at [759, 616] on button "Save" at bounding box center [849, 625] width 344 height 36
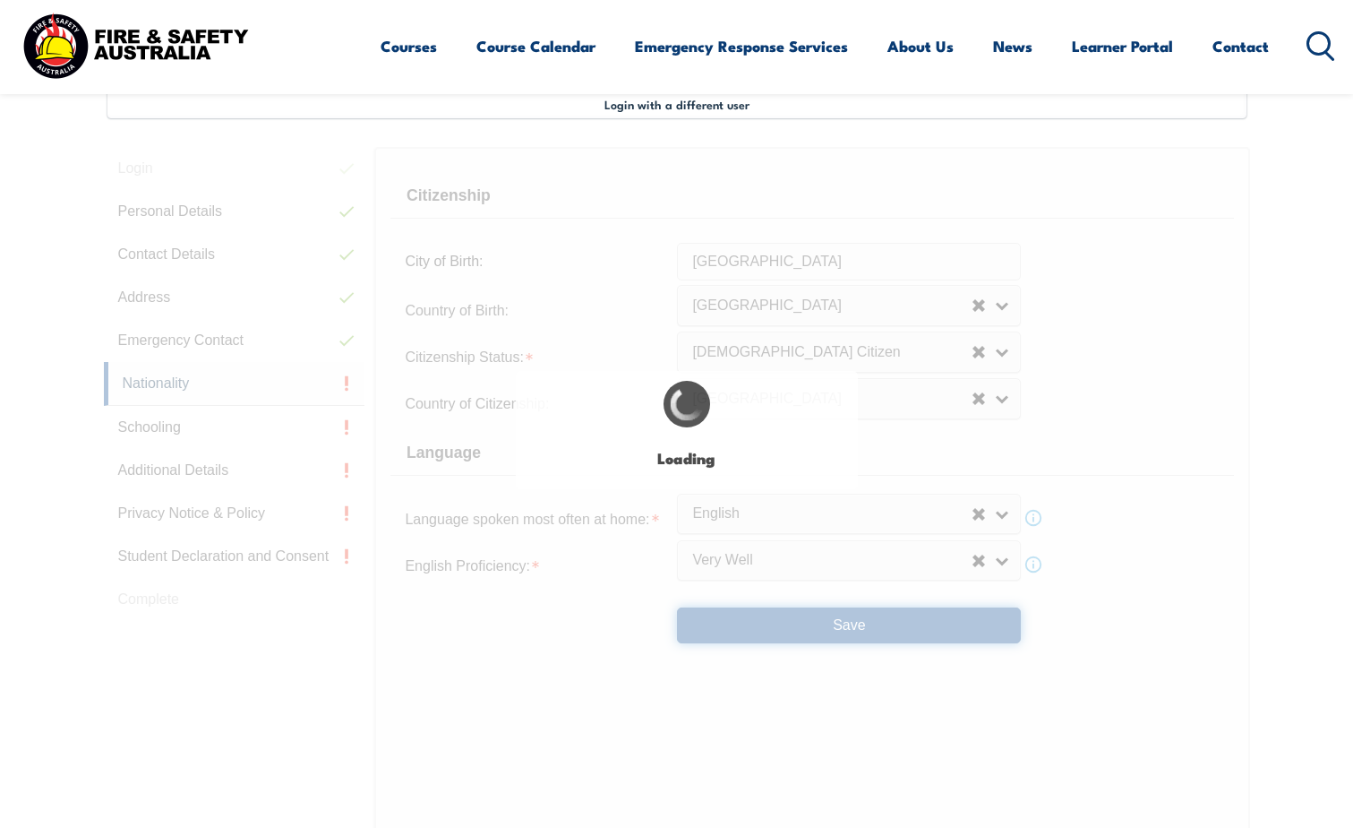
select select "false"
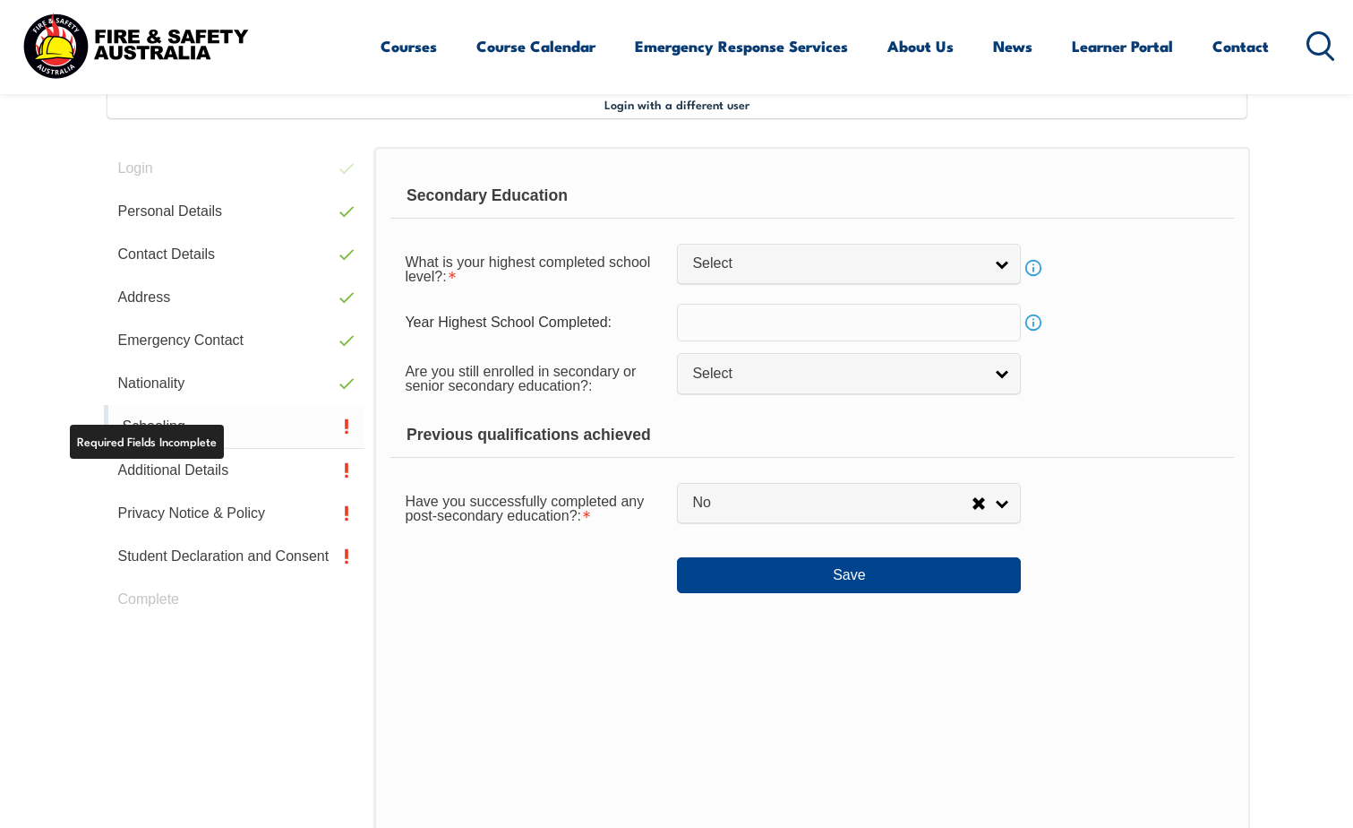
click at [281, 425] on link "Schooling" at bounding box center [235, 427] width 262 height 44
click at [197, 437] on link "Schooling" at bounding box center [235, 427] width 262 height 44
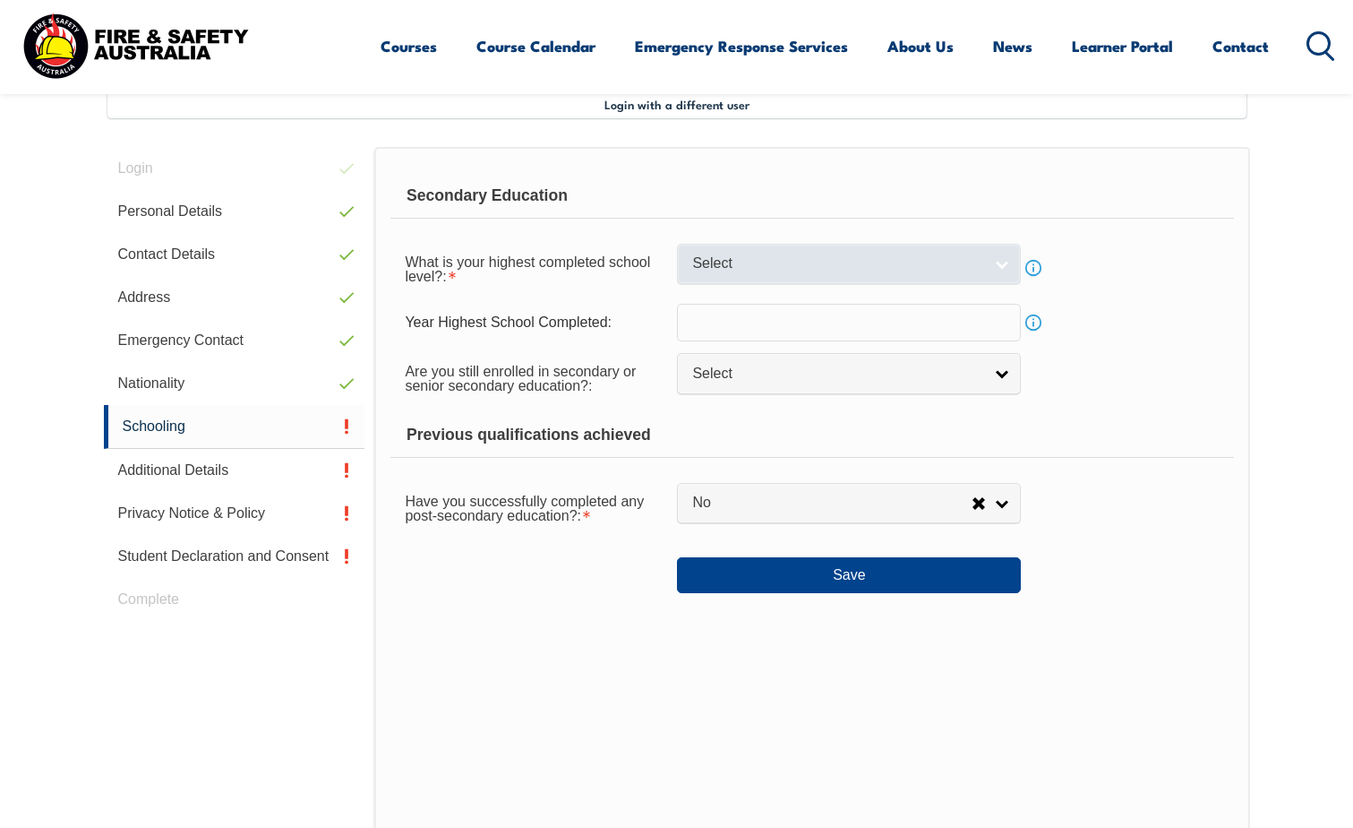
click at [900, 267] on span "Select" at bounding box center [837, 263] width 290 height 19
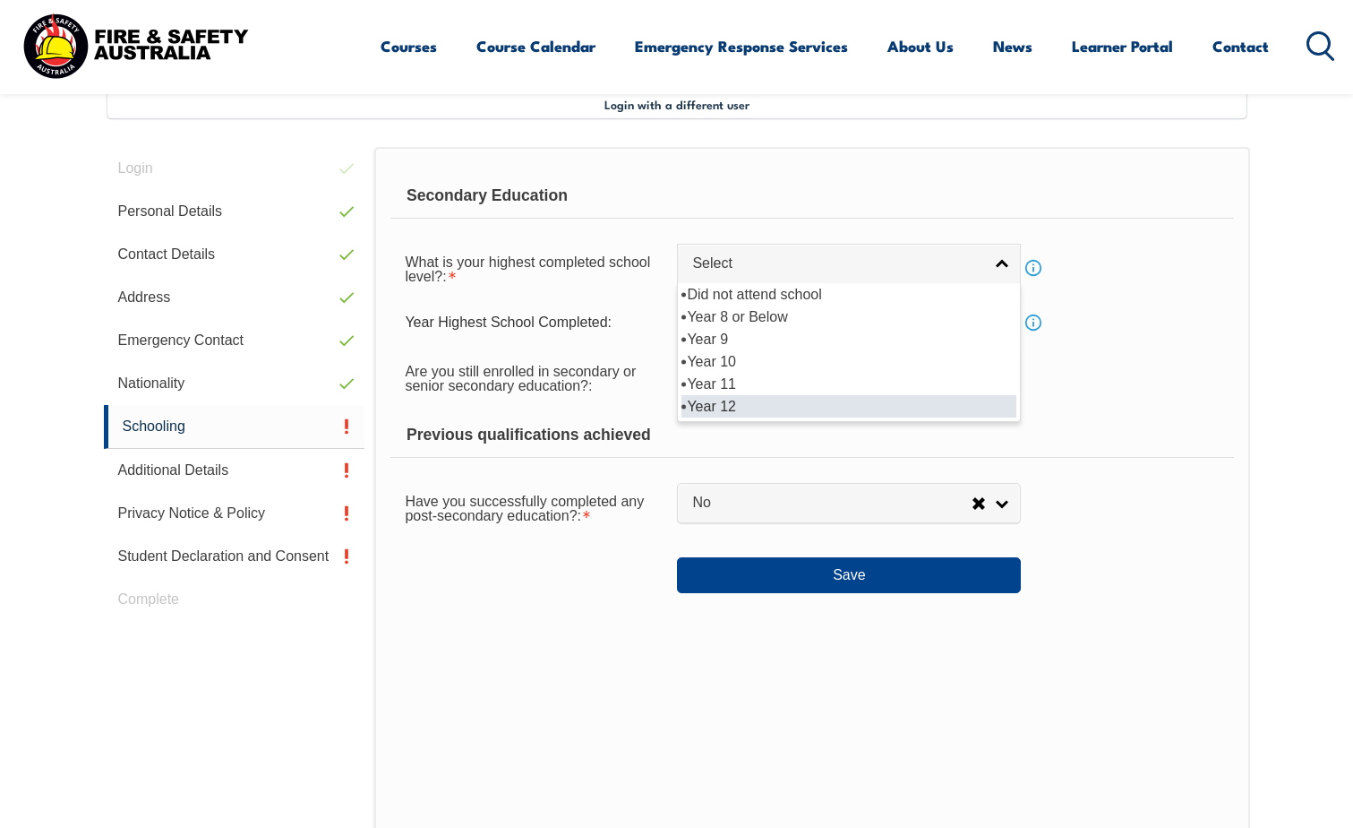
click at [787, 409] on li "Year 12" at bounding box center [849, 406] width 335 height 22
select select "12"
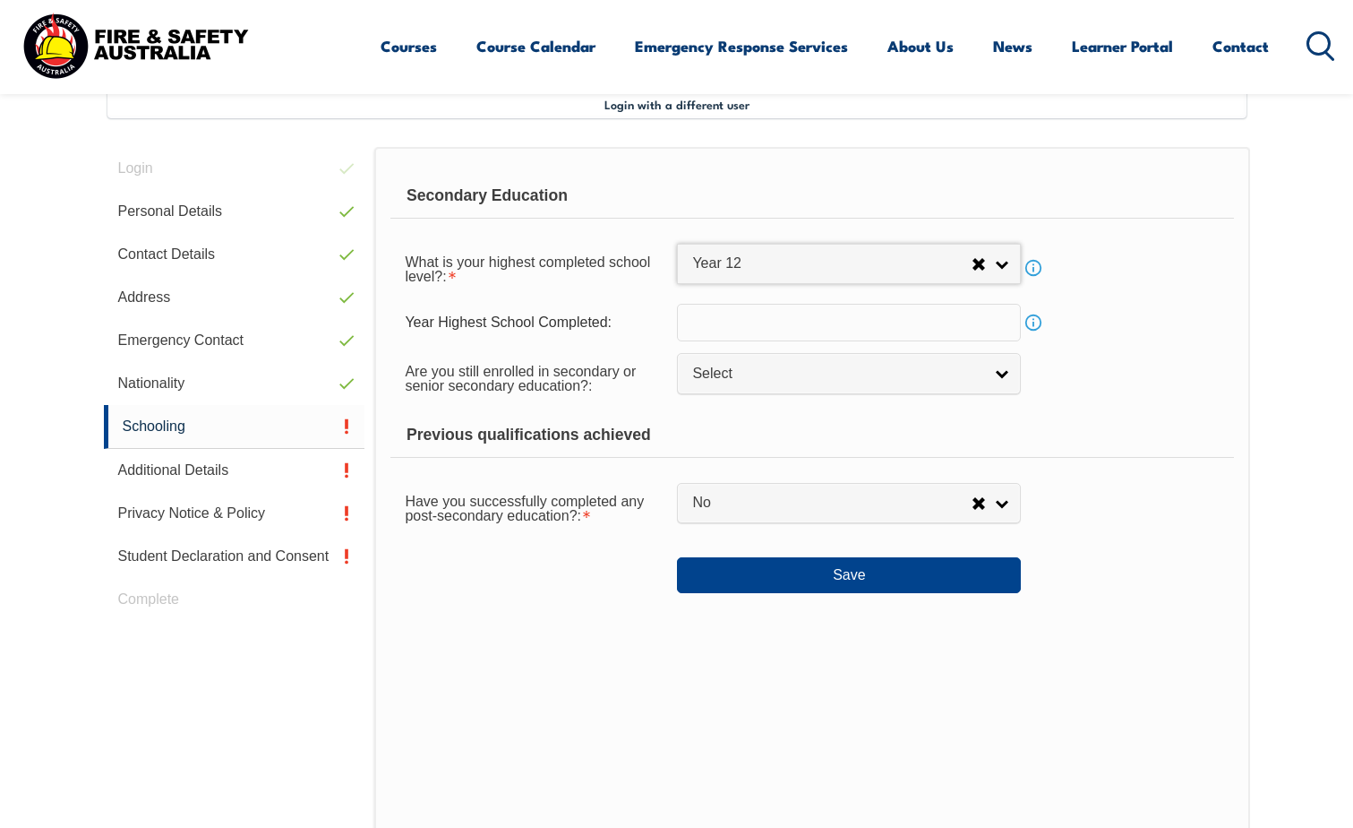
click at [806, 323] on input "text" at bounding box center [849, 323] width 344 height 38
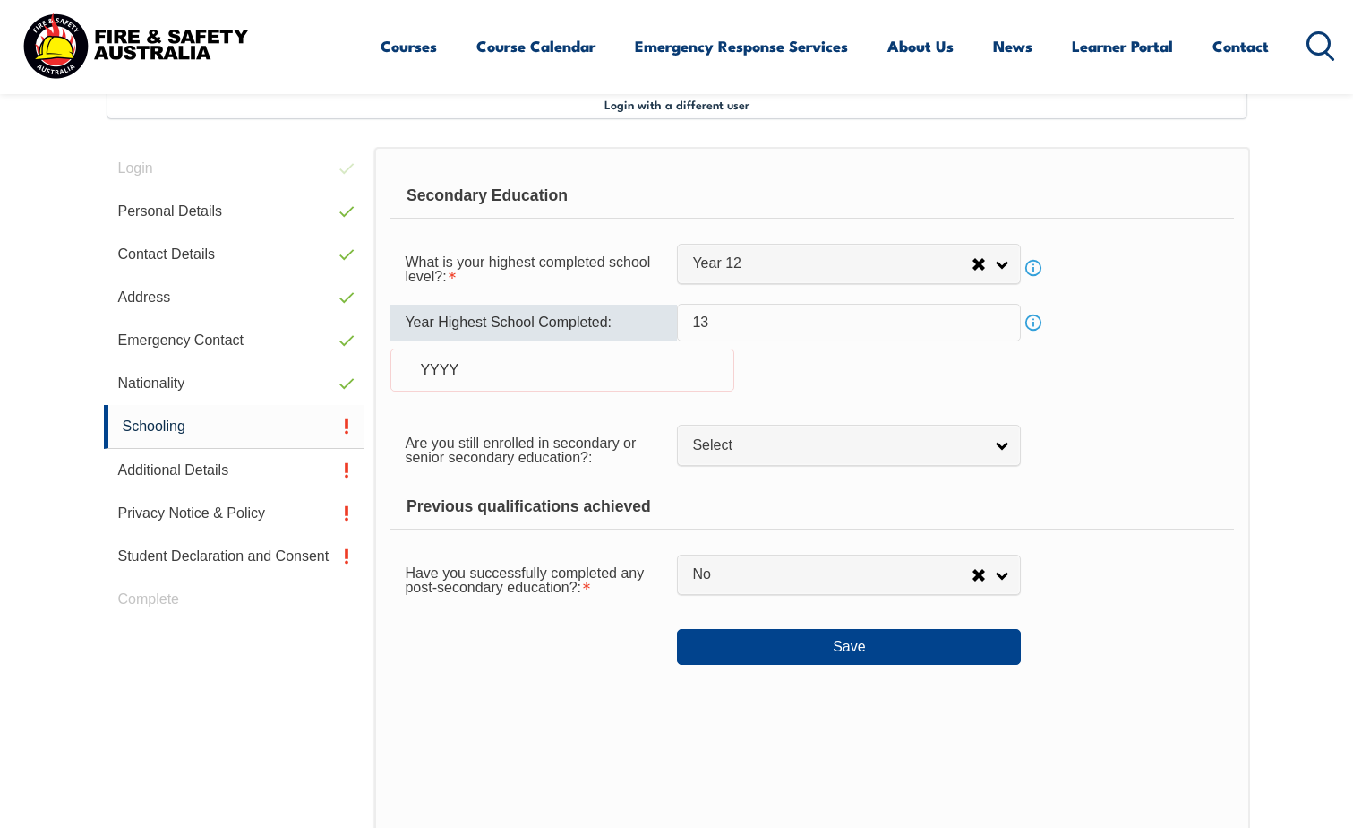
type input "13"
click at [681, 359] on div "YYYY" at bounding box center [562, 369] width 344 height 43
click at [479, 368] on div "YYYY" at bounding box center [562, 369] width 344 height 43
click at [449, 367] on div "YYYY" at bounding box center [562, 369] width 344 height 43
click at [423, 375] on div "YYYY" at bounding box center [562, 369] width 344 height 43
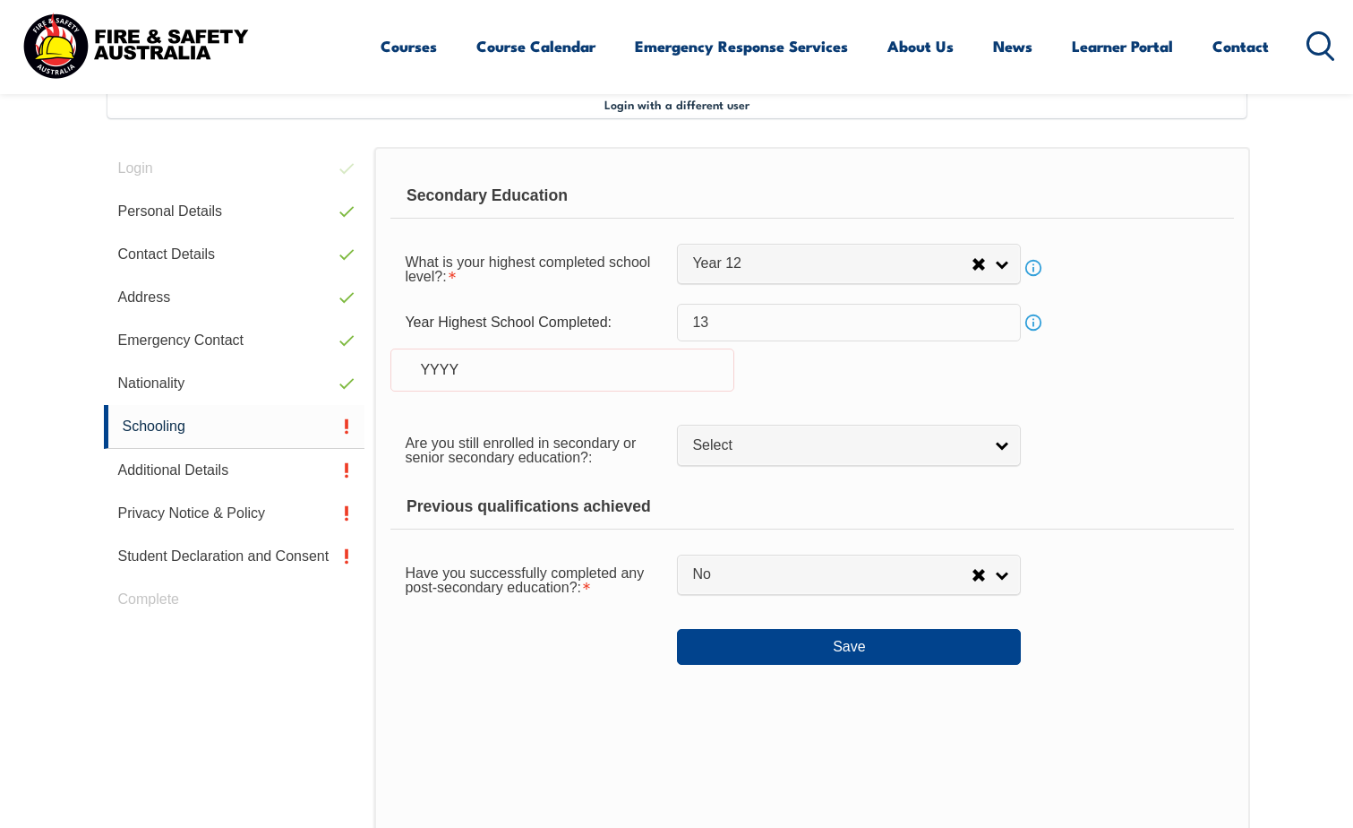
drag, startPoint x: 440, startPoint y: 369, endPoint x: 476, endPoint y: 365, distance: 37.0
click at [444, 367] on div "YYYY" at bounding box center [562, 369] width 344 height 43
drag, startPoint x: 476, startPoint y: 365, endPoint x: 502, endPoint y: 365, distance: 26.0
click at [502, 365] on div "YYYY" at bounding box center [562, 369] width 344 height 43
click at [444, 369] on div "YYYY" at bounding box center [562, 369] width 344 height 43
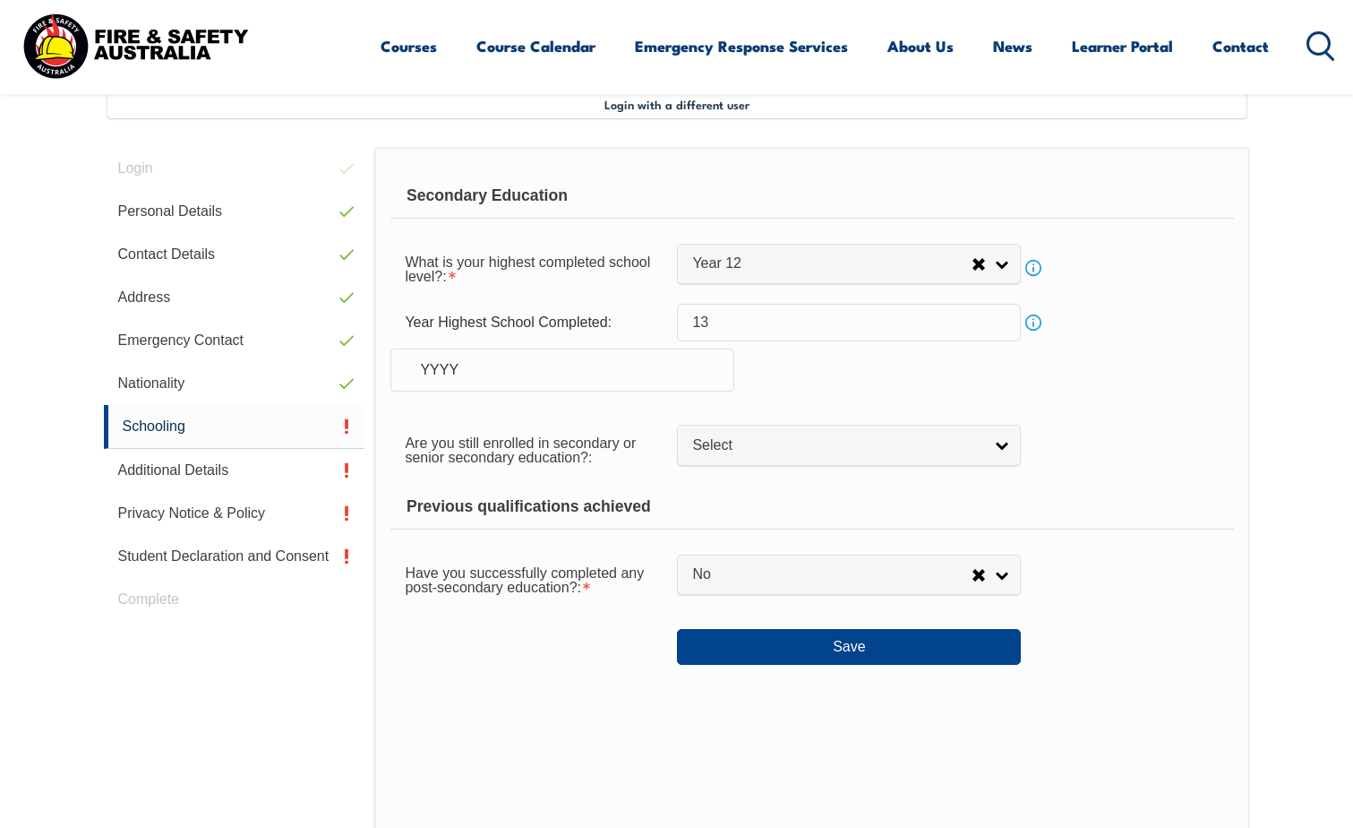
drag, startPoint x: 443, startPoint y: 369, endPoint x: 422, endPoint y: 366, distance: 21.7
click at [422, 366] on div "YYYY" at bounding box center [562, 369] width 344 height 43
drag, startPoint x: 427, startPoint y: 365, endPoint x: 449, endPoint y: 368, distance: 21.8
click at [432, 365] on div "YYYY" at bounding box center [562, 369] width 344 height 43
click at [430, 374] on div "YYYY" at bounding box center [562, 369] width 344 height 43
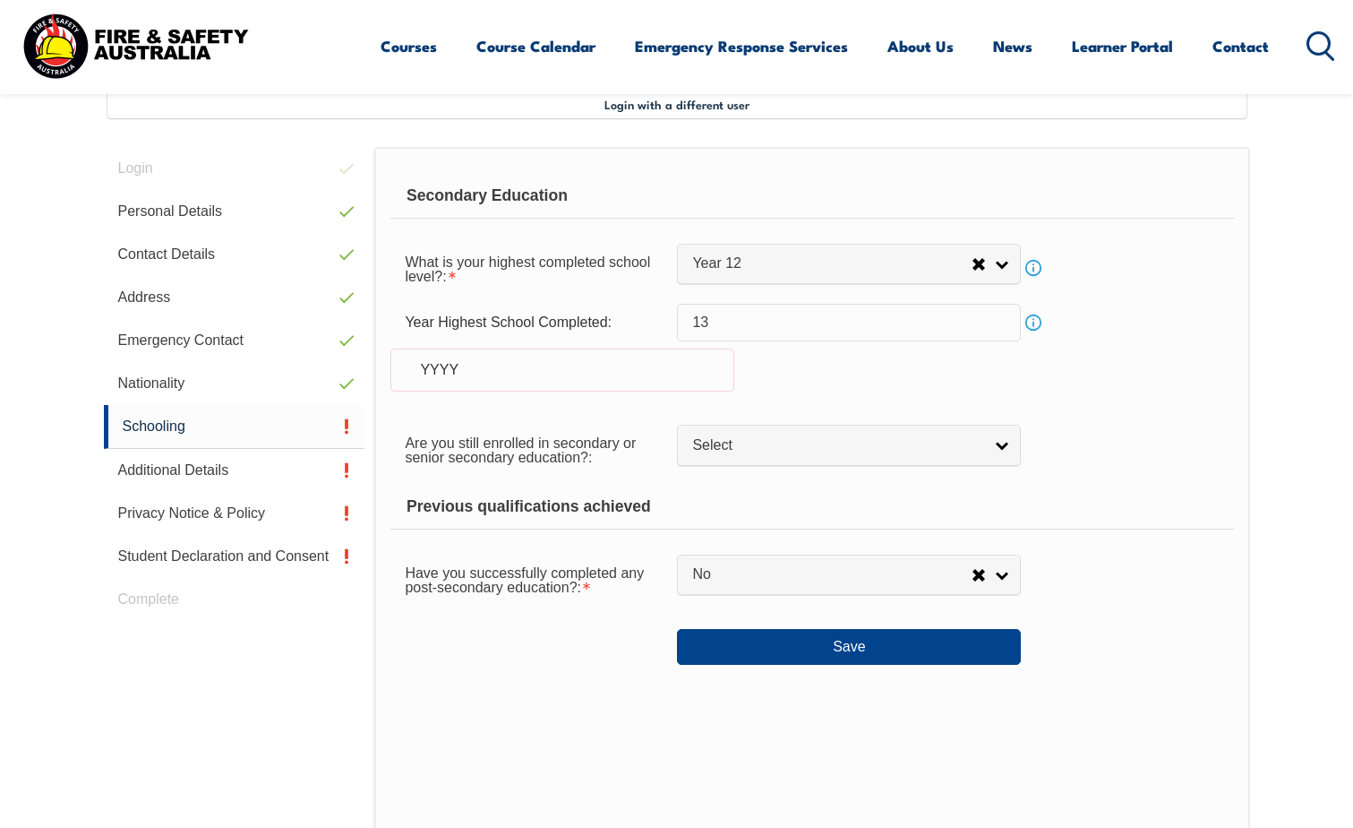
click at [757, 320] on input "13" at bounding box center [849, 323] width 344 height 38
click at [425, 364] on div "YYYY" at bounding box center [562, 369] width 344 height 43
drag, startPoint x: 421, startPoint y: 366, endPoint x: 460, endPoint y: 365, distance: 39.4
click at [460, 365] on div "YYYY" at bounding box center [562, 369] width 344 height 43
drag, startPoint x: 460, startPoint y: 365, endPoint x: 431, endPoint y: 361, distance: 29.9
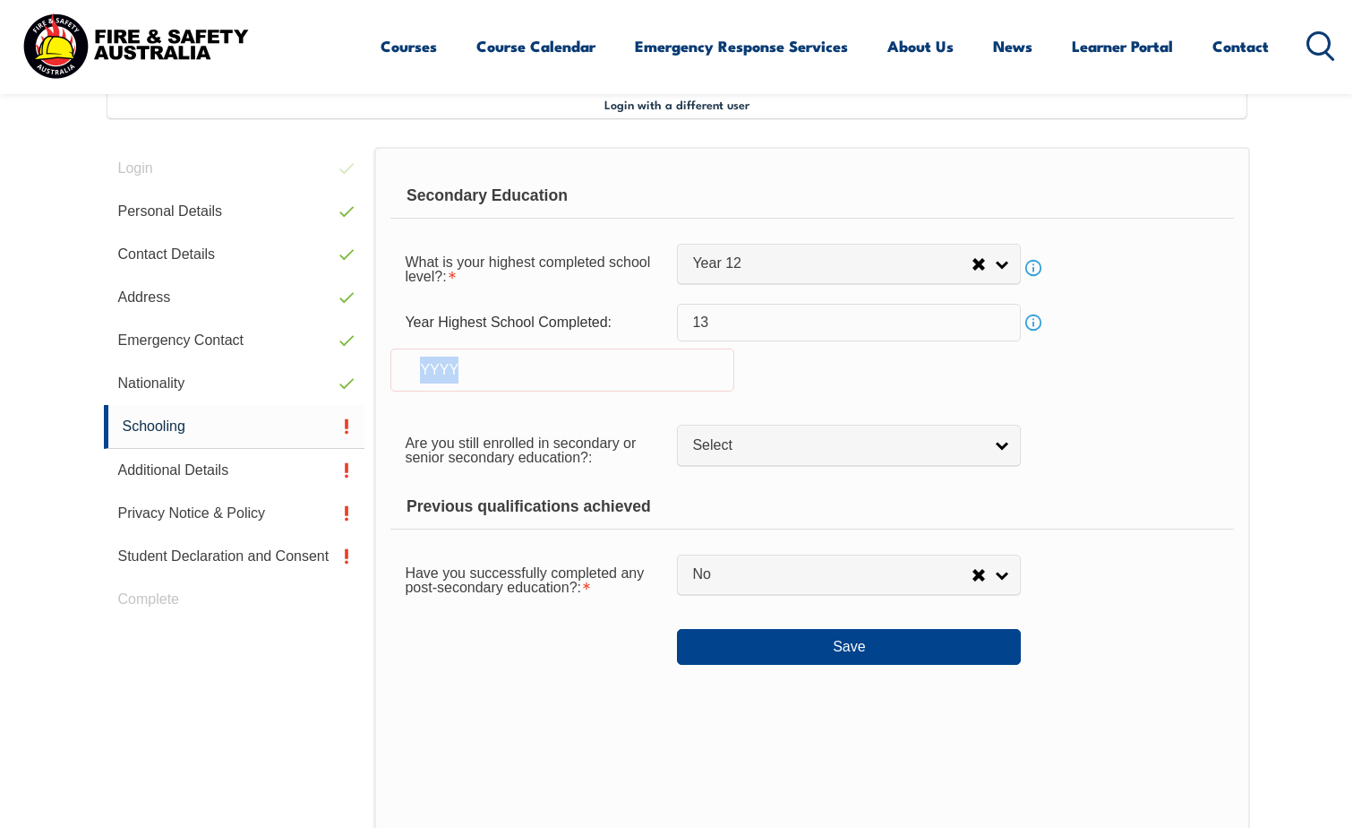
click at [431, 361] on div "YYYY" at bounding box center [562, 369] width 344 height 43
drag, startPoint x: 423, startPoint y: 367, endPoint x: 462, endPoint y: 366, distance: 39.4
click at [462, 366] on div "YYYY" at bounding box center [562, 369] width 344 height 43
drag, startPoint x: 462, startPoint y: 366, endPoint x: 726, endPoint y: 387, distance: 265.0
click at [714, 342] on div "Year Highest School Completed: 13 Info YYYY" at bounding box center [811, 358] width 843 height 109
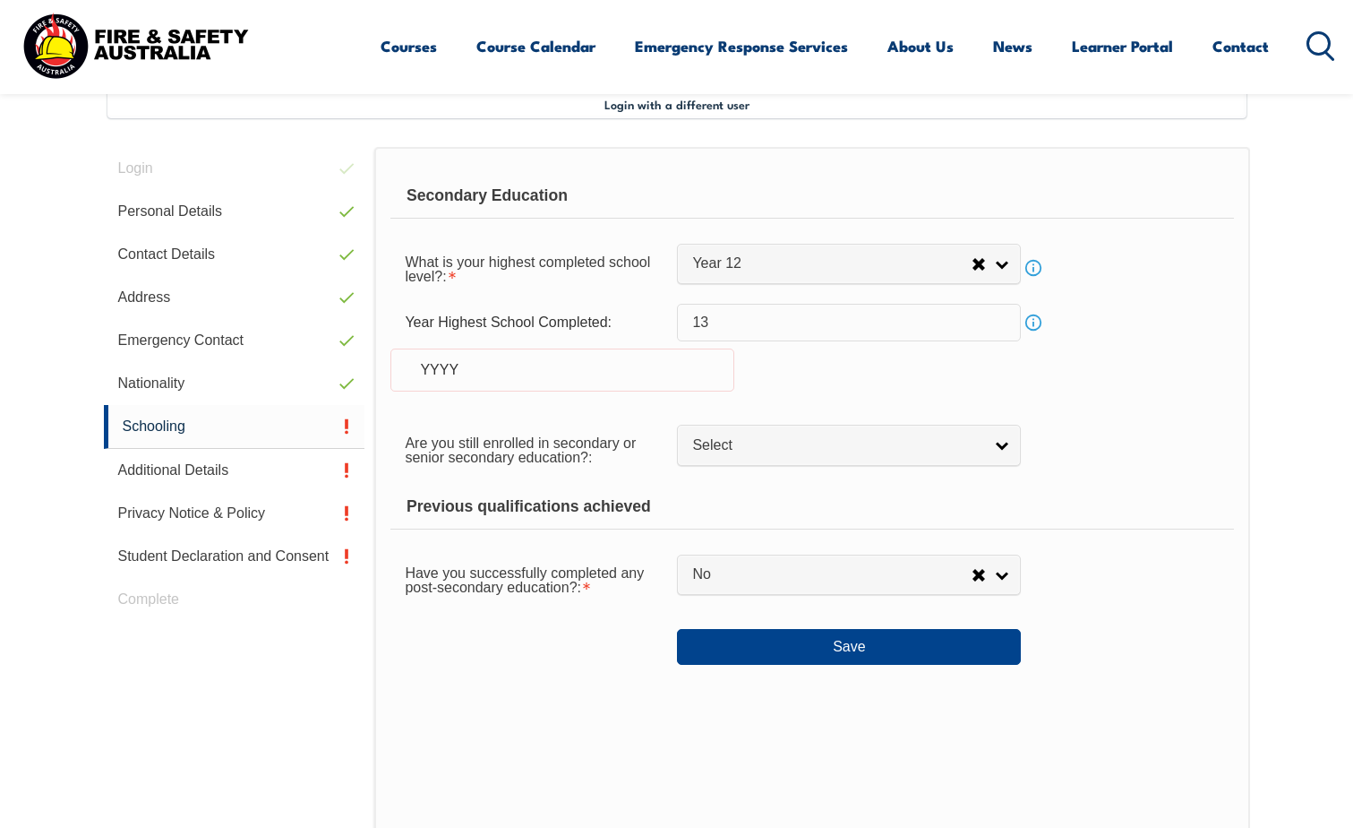
click at [748, 424] on div "Are you still enrolled in secondary or senior secondary education?: Not Specifi…" at bounding box center [811, 449] width 843 height 50
click at [749, 451] on span "Select" at bounding box center [837, 445] width 290 height 19
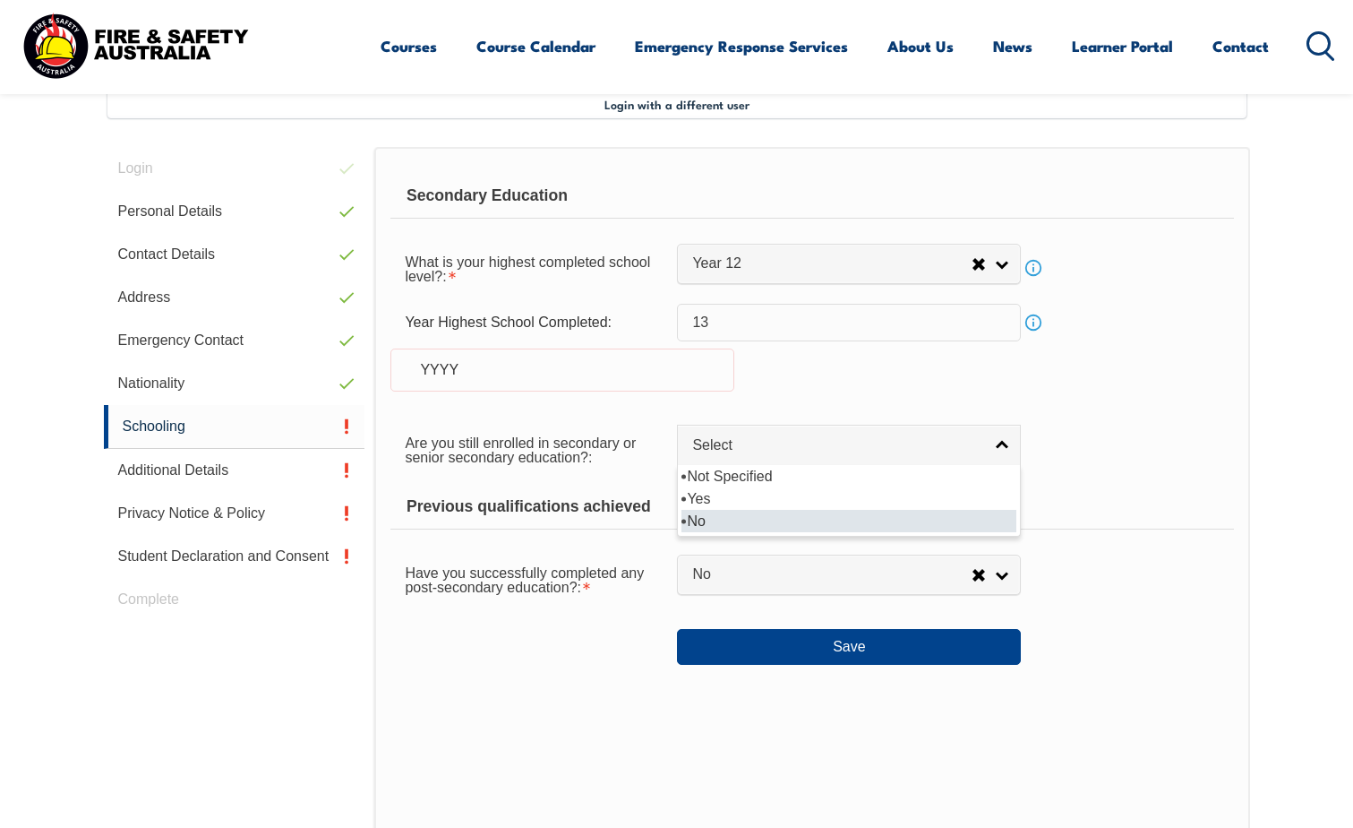
click at [719, 514] on li "No" at bounding box center [849, 521] width 335 height 22
select select "false"
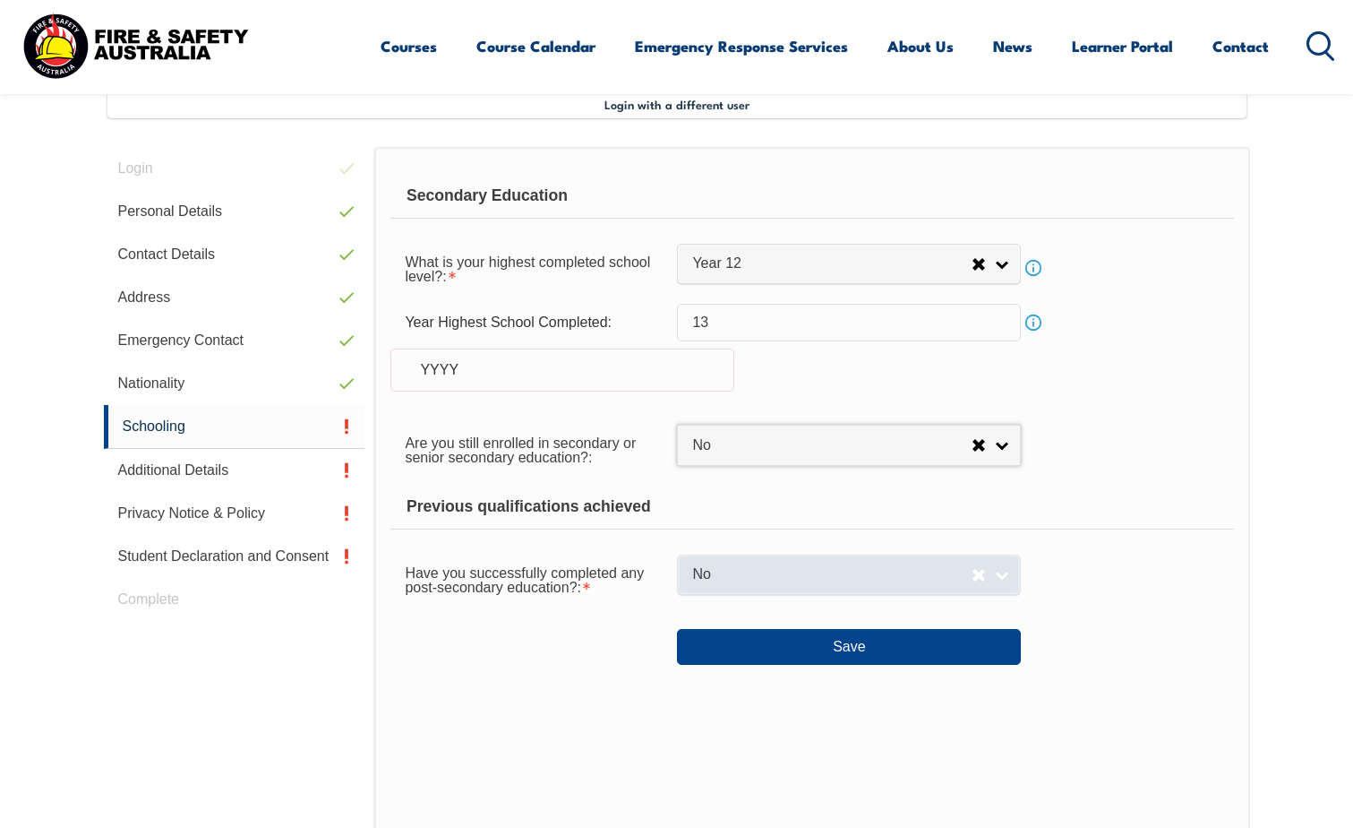
click at [723, 577] on span "No" at bounding box center [831, 574] width 279 height 19
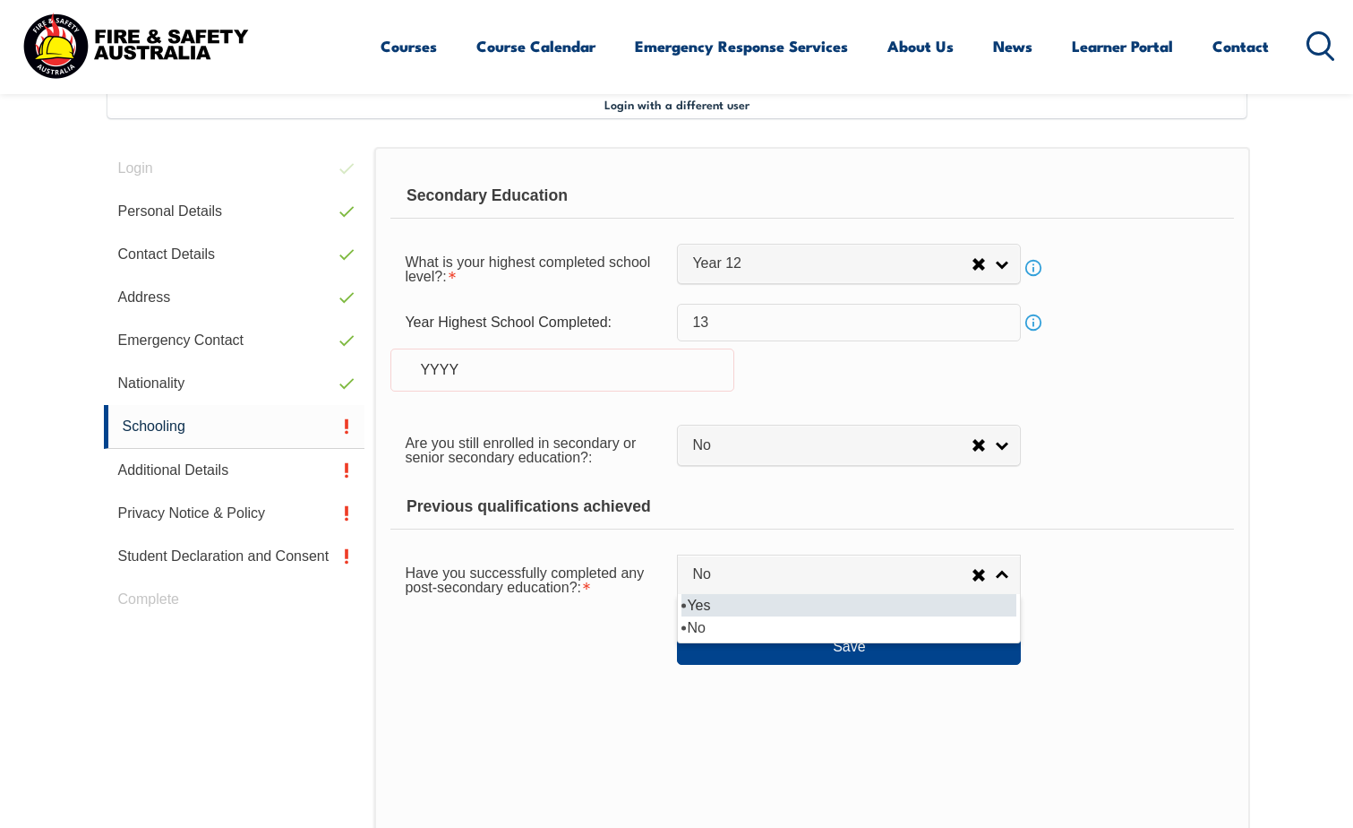
click at [715, 605] on li "Yes" at bounding box center [849, 605] width 335 height 22
select select "true"
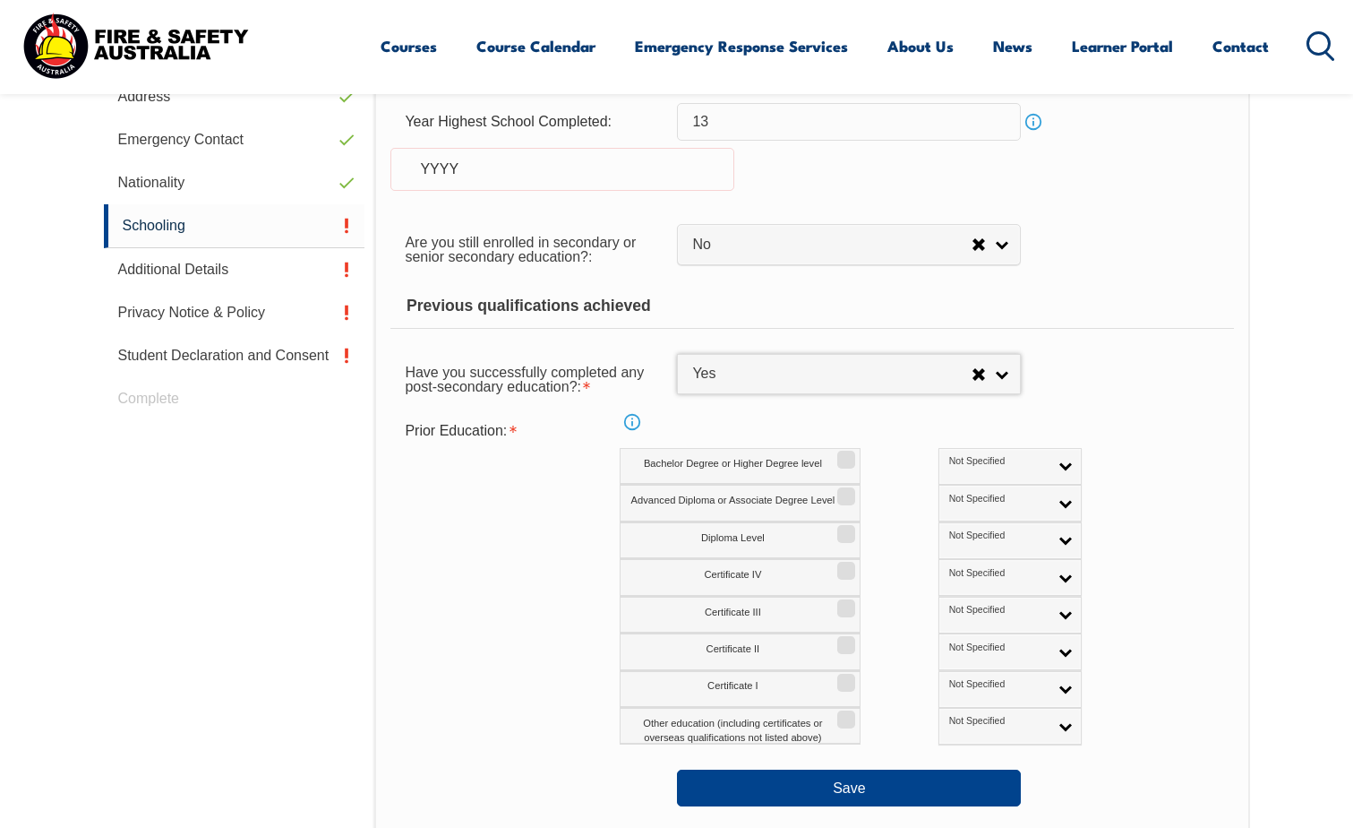
scroll to position [757, 0]
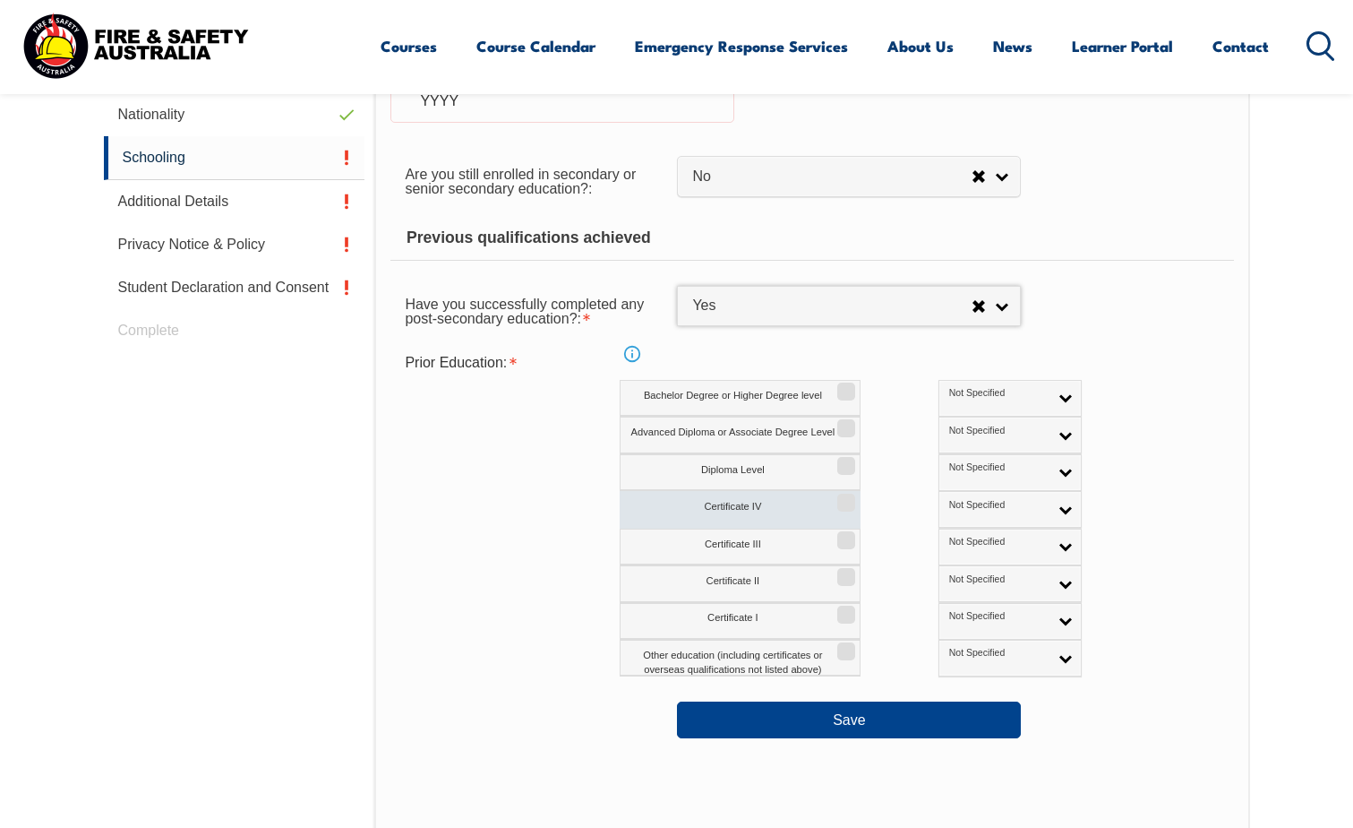
click at [849, 497] on input "Certificate IV" at bounding box center [843, 496] width 11 height 2
checkbox input "true"
click at [994, 512] on link "Not Specified" at bounding box center [1010, 509] width 143 height 37
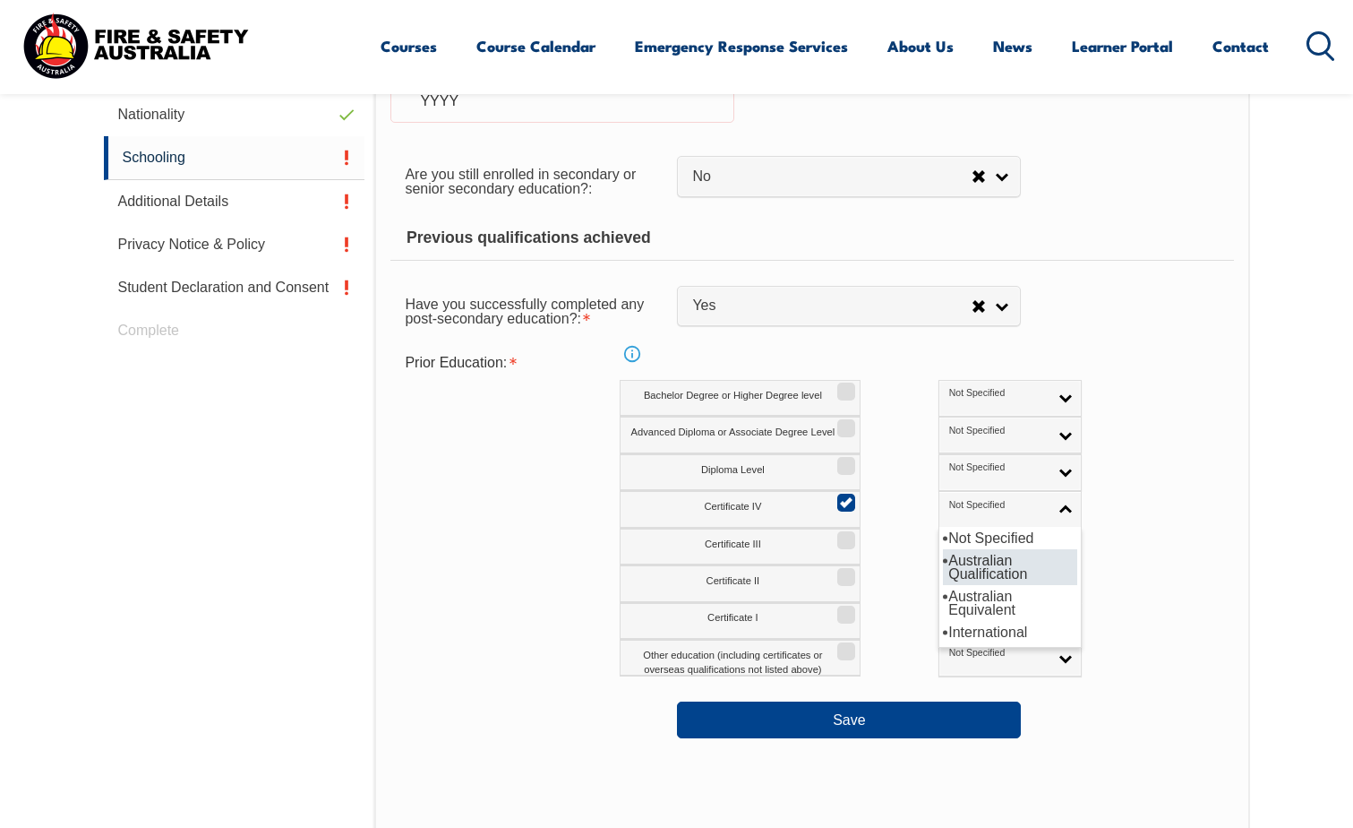
click at [961, 565] on li "Australian Qualification" at bounding box center [1010, 567] width 134 height 36
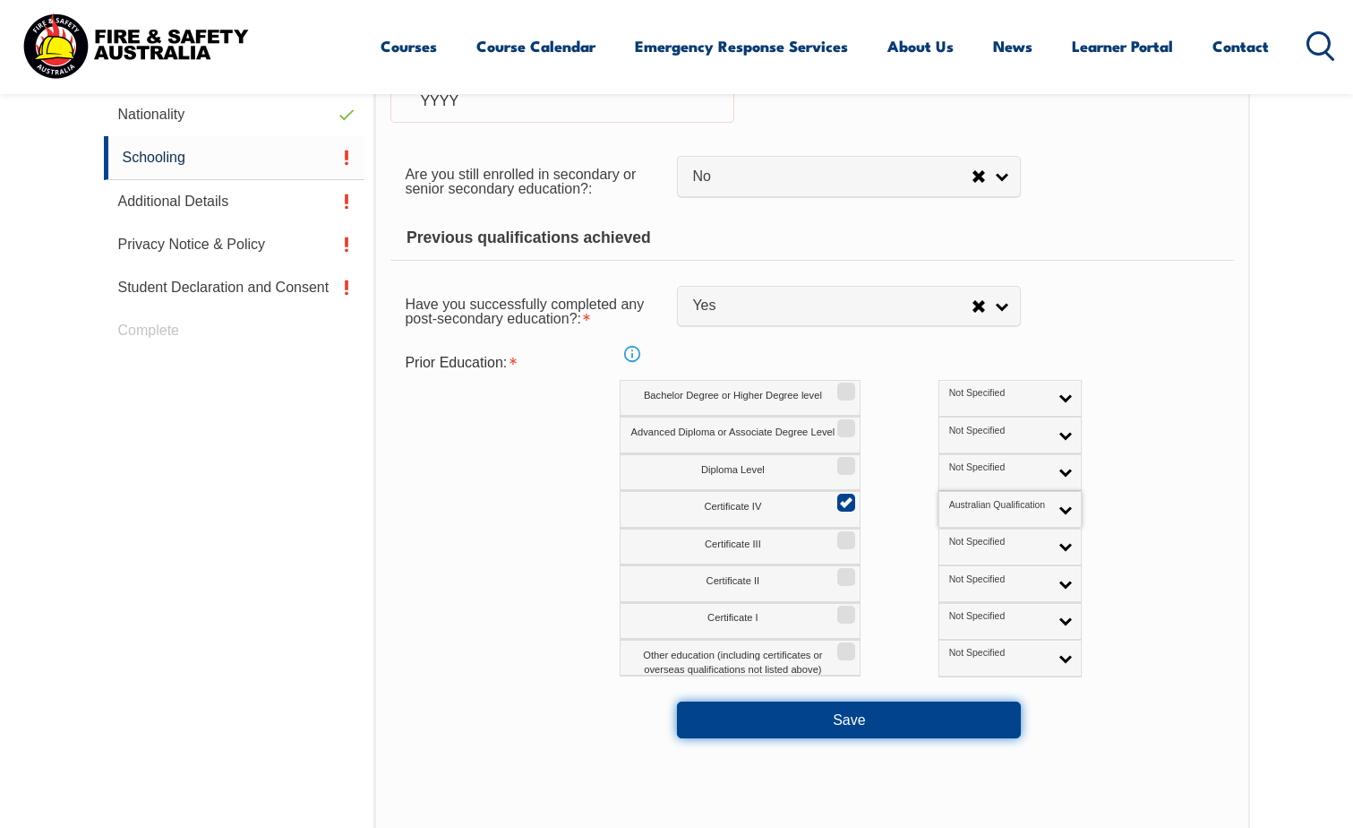
click at [886, 725] on button "Save" at bounding box center [849, 719] width 344 height 36
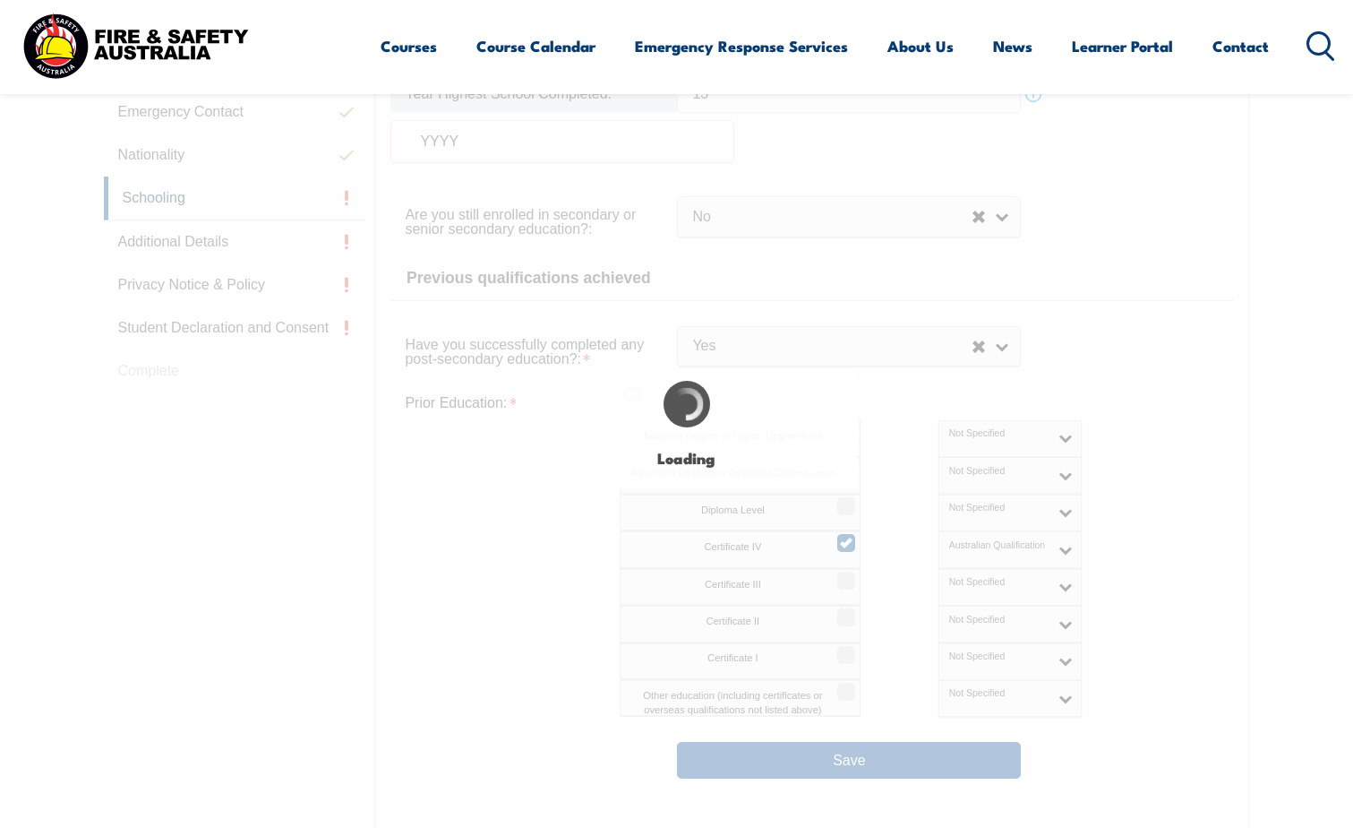
select select "false"
select select "true"
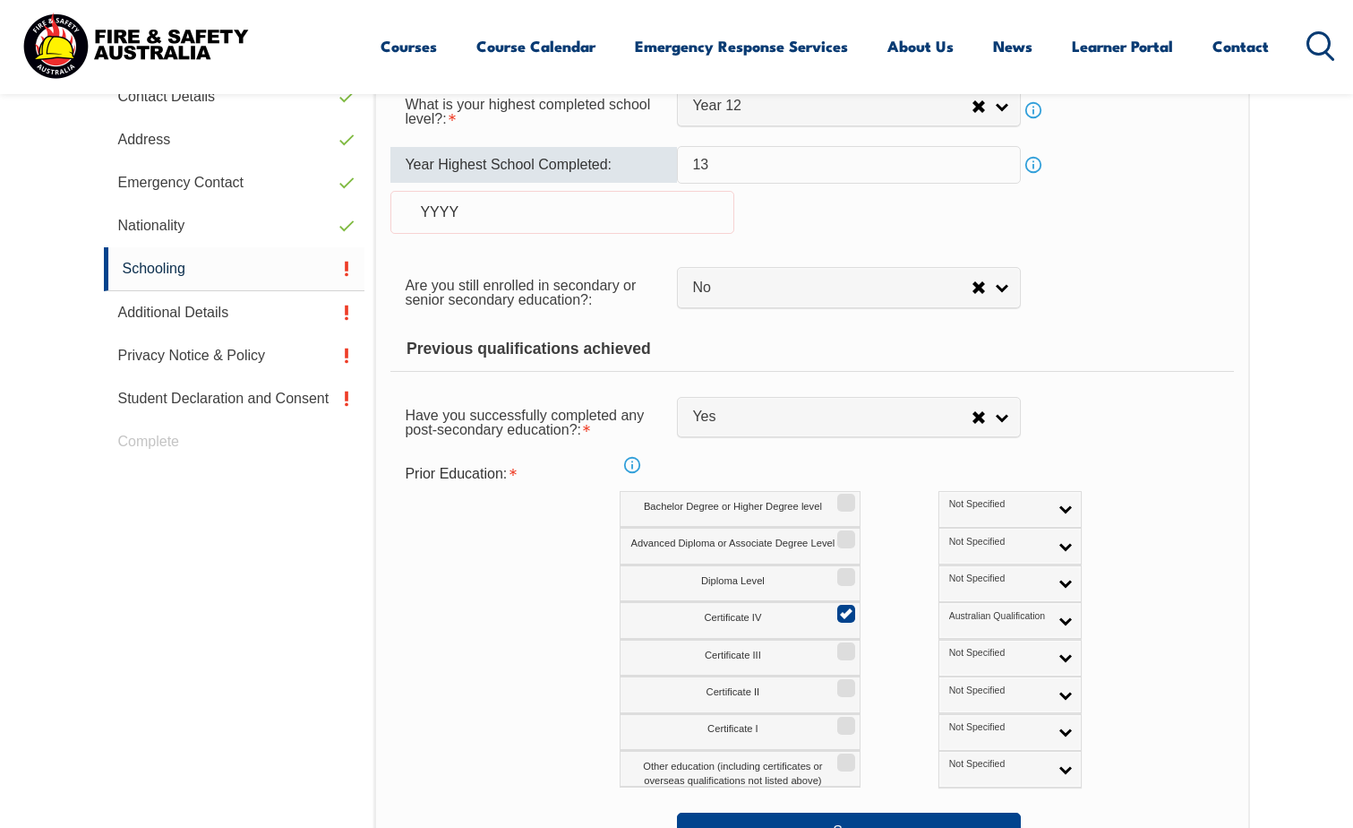
scroll to position [433, 0]
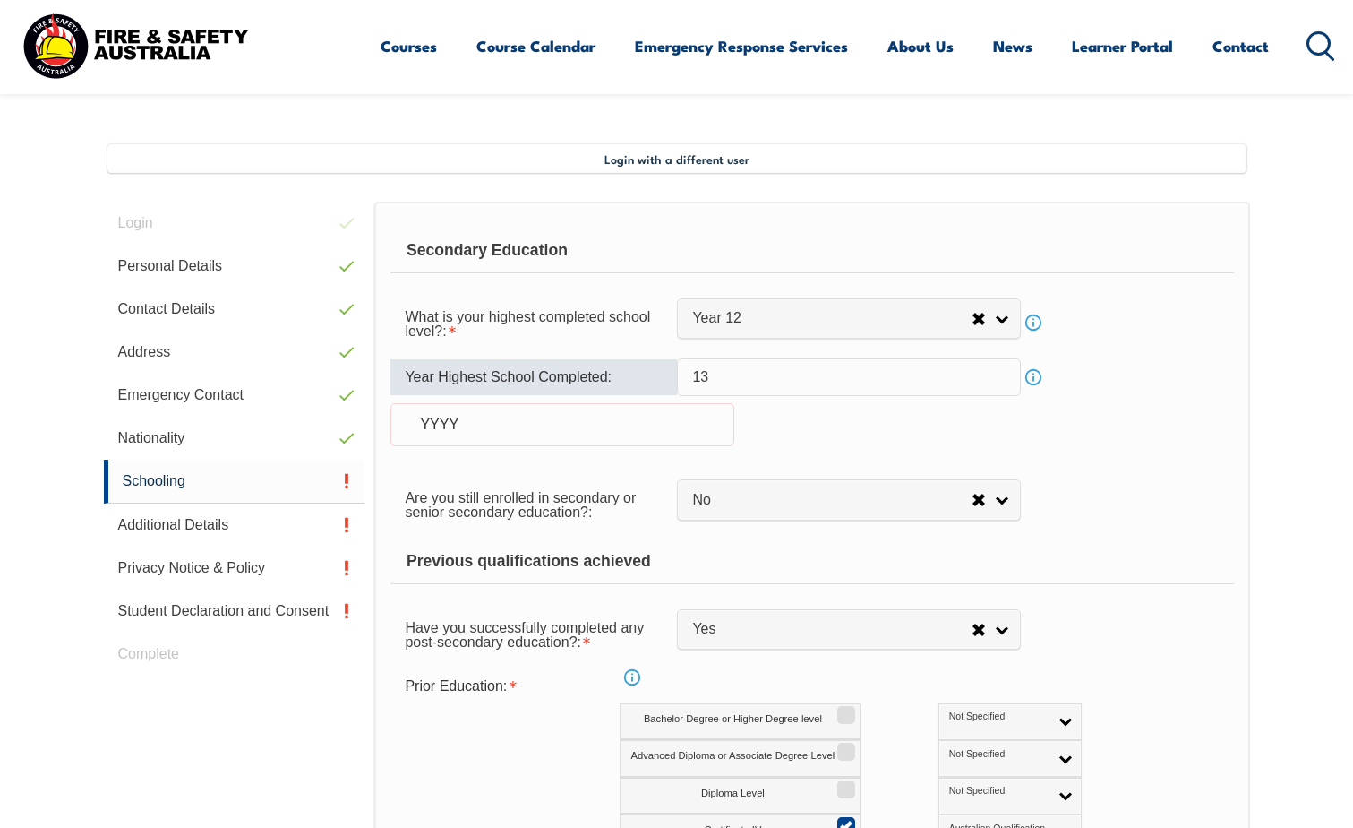
click at [608, 415] on div "YYYY" at bounding box center [562, 424] width 344 height 43
drag, startPoint x: 874, startPoint y: 379, endPoint x: 1046, endPoint y: 383, distance: 172.0
click at [879, 377] on input "13" at bounding box center [849, 377] width 344 height 38
drag, startPoint x: 1038, startPoint y: 379, endPoint x: 1029, endPoint y: 381, distance: 9.1
click at [1037, 379] on link "Info" at bounding box center [1033, 377] width 25 height 25
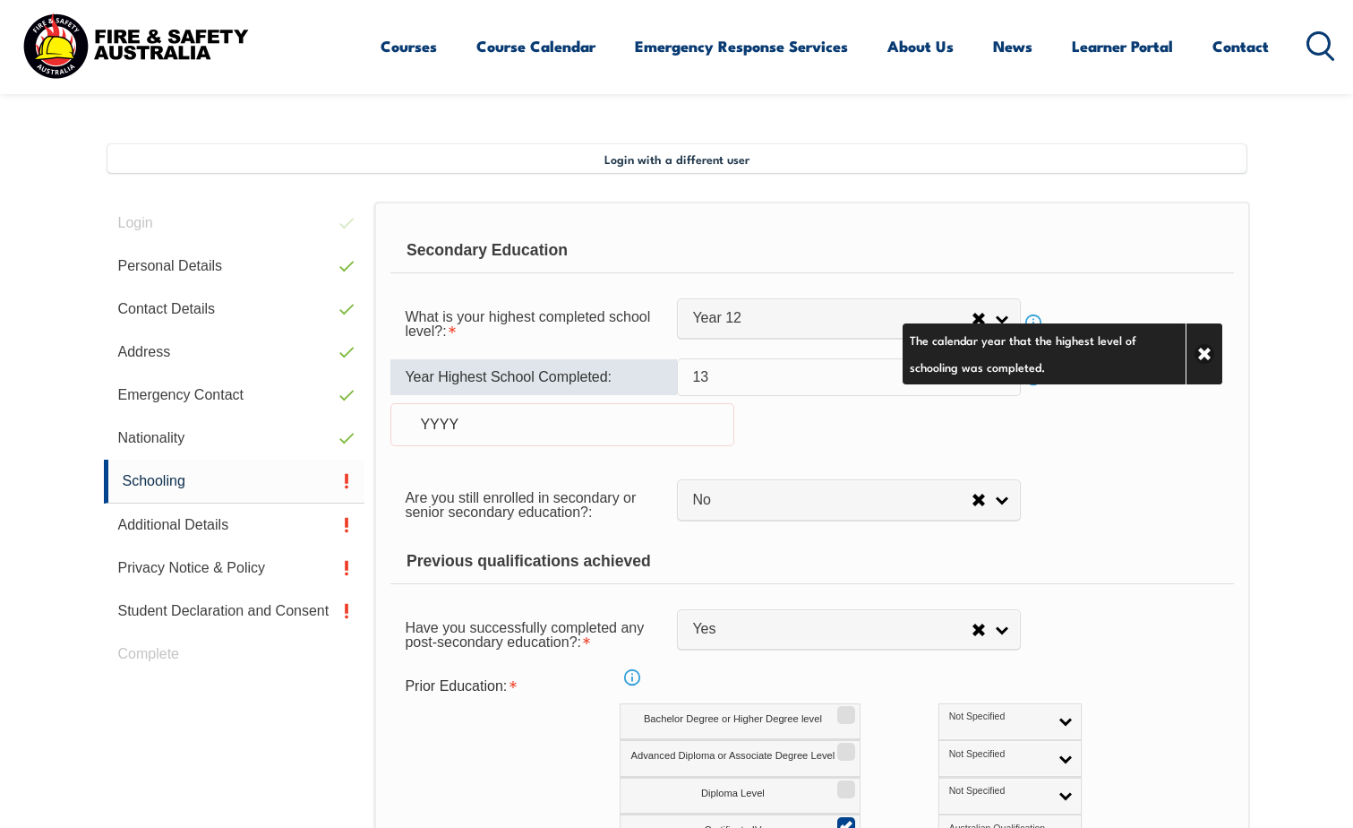
drag, startPoint x: 828, startPoint y: 367, endPoint x: 717, endPoint y: 368, distance: 112.0
click at [717, 368] on input "13" at bounding box center [849, 377] width 344 height 38
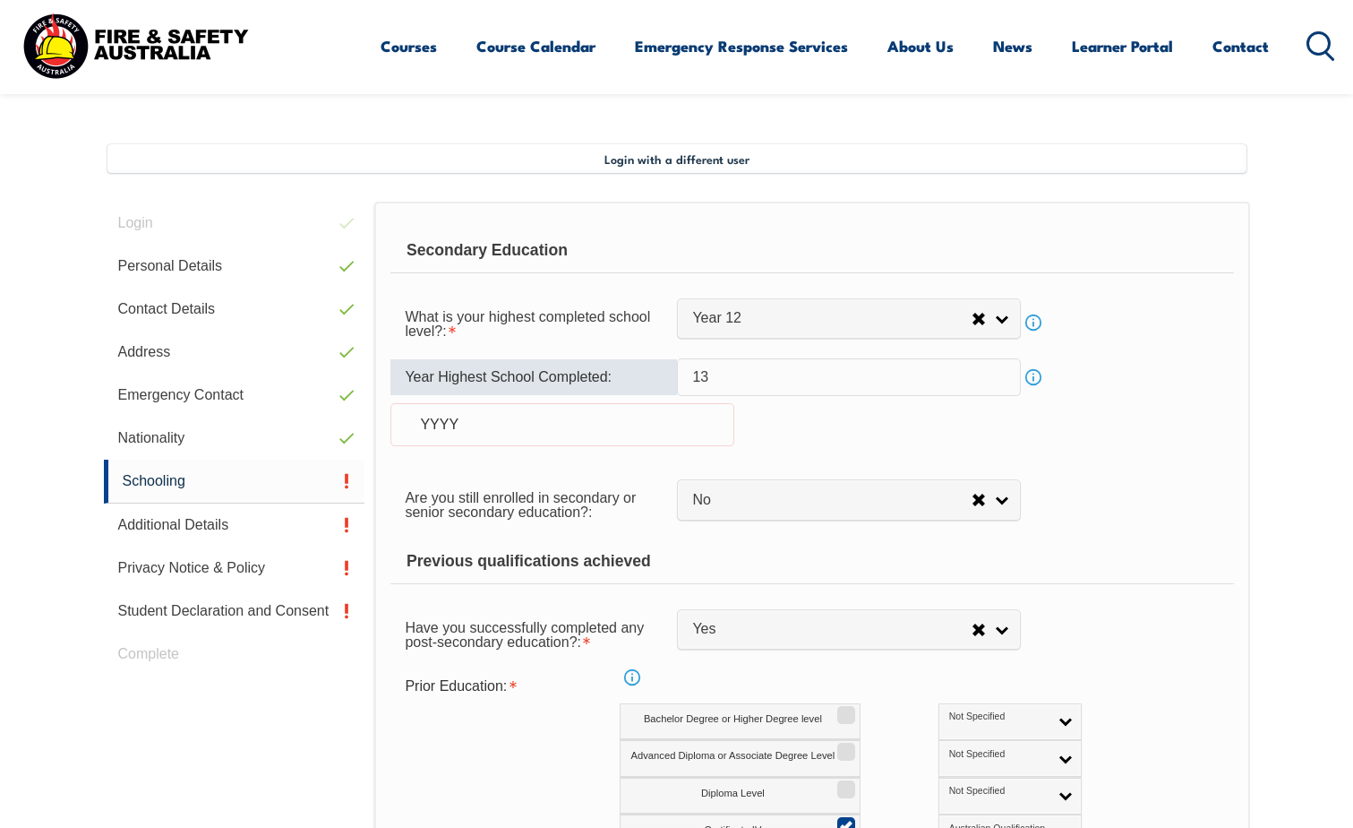
click at [708, 367] on input "13" at bounding box center [849, 377] width 344 height 38
type input "1"
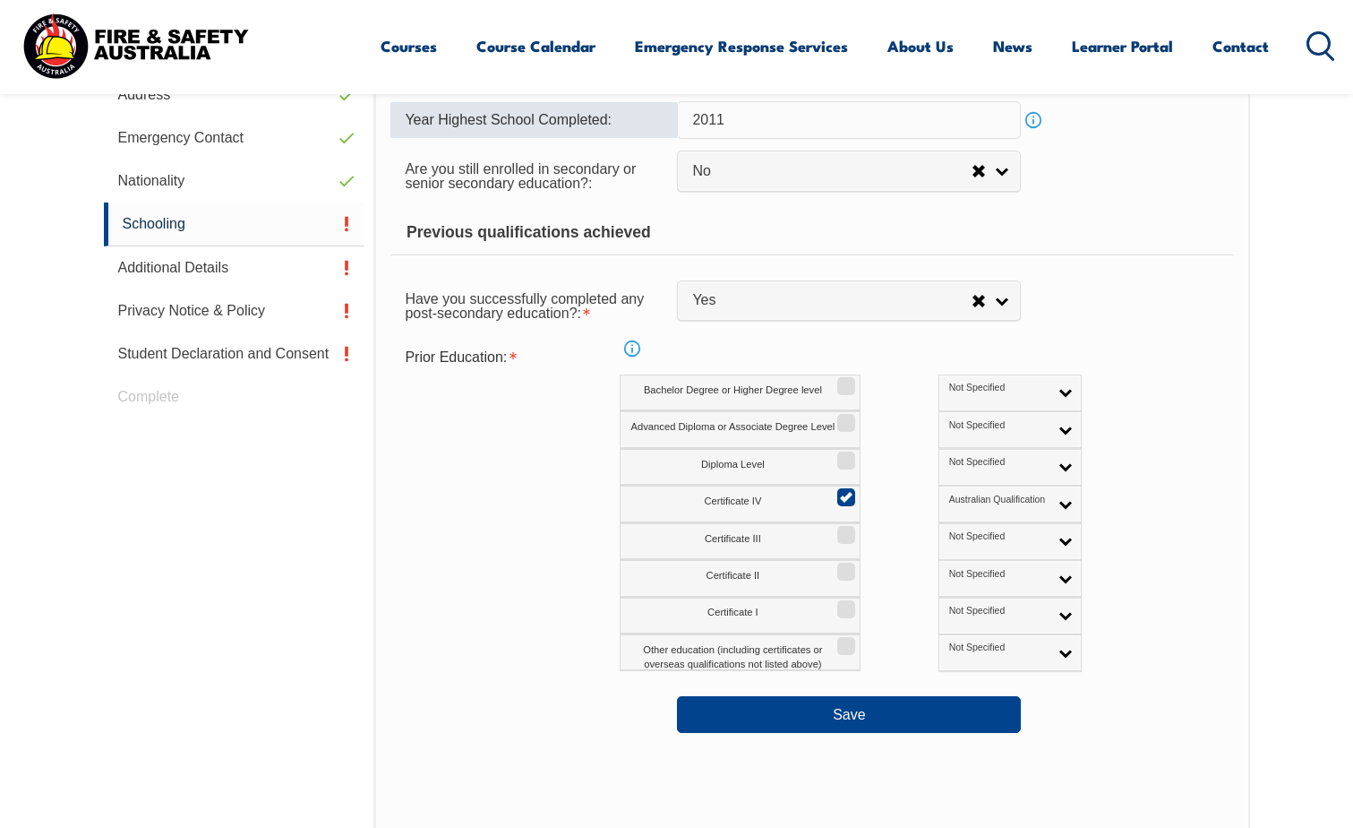
scroll to position [702, 0]
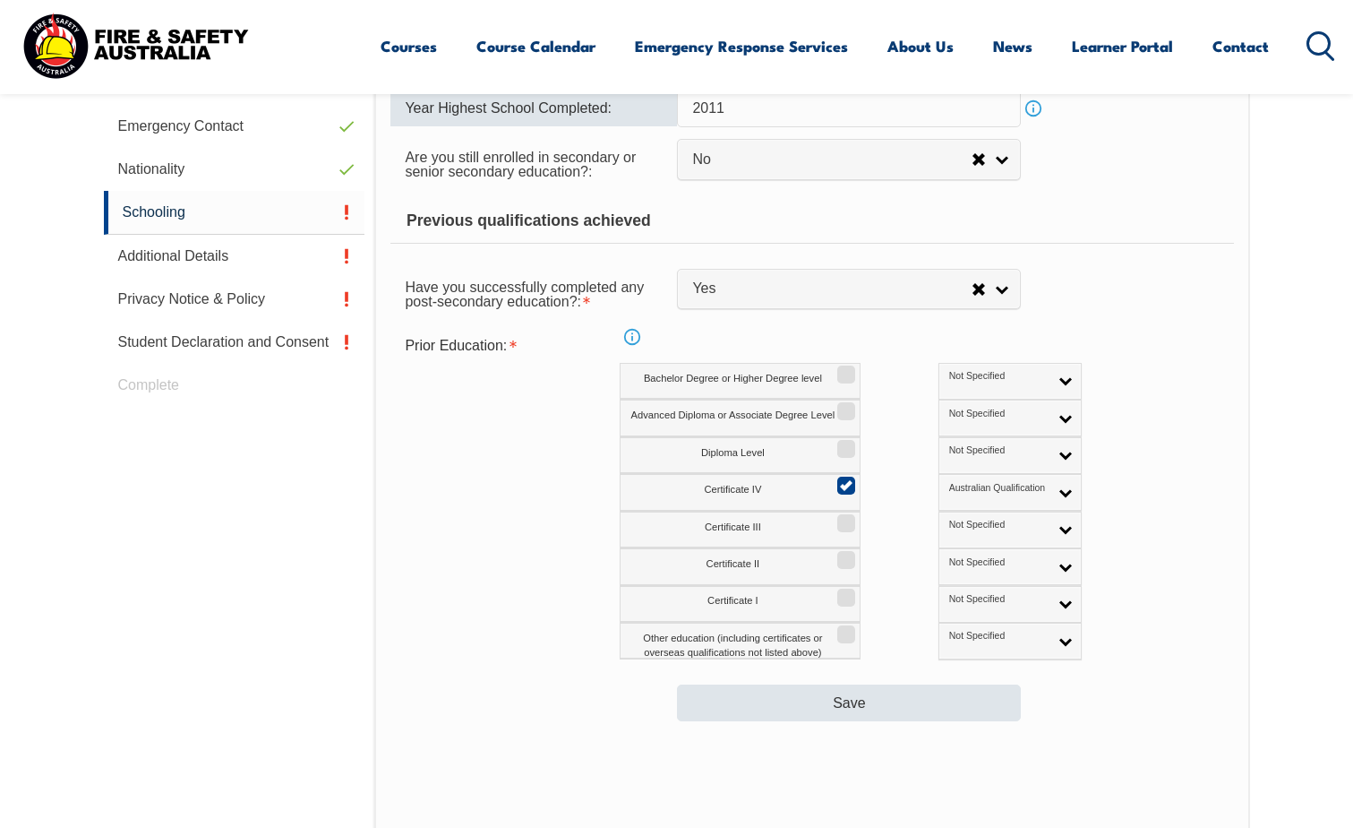
type input "2011"
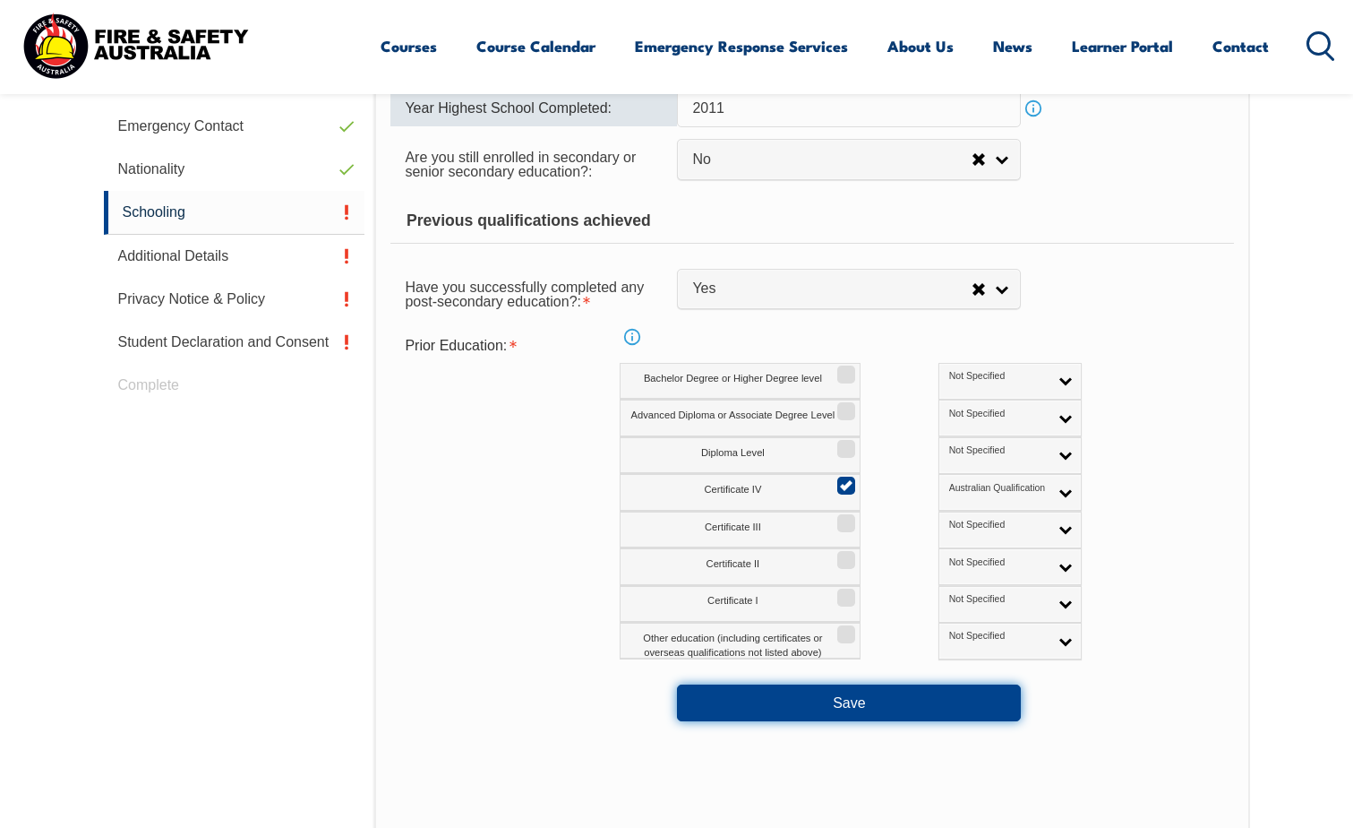
click at [933, 710] on button "Save" at bounding box center [849, 702] width 344 height 36
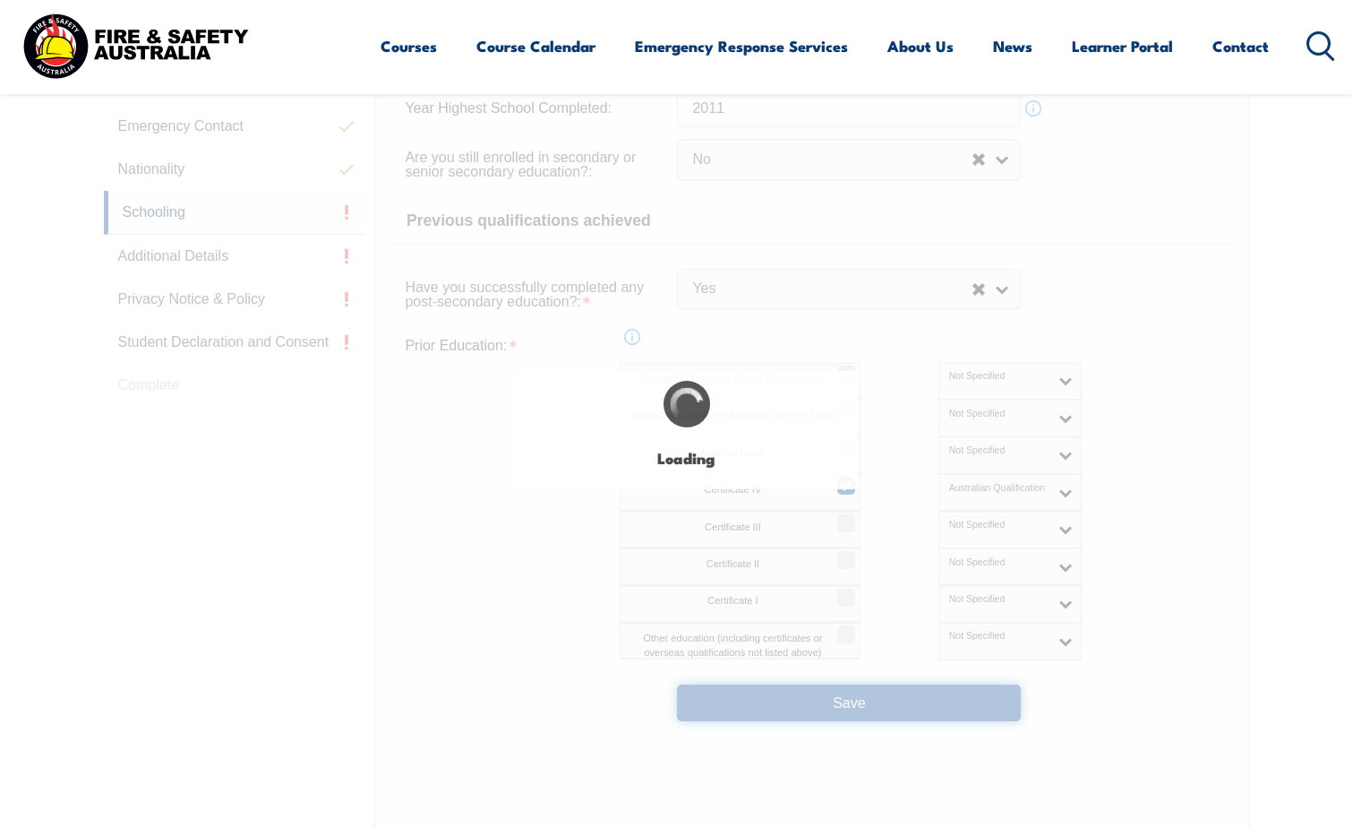
select select "false"
select select "true"
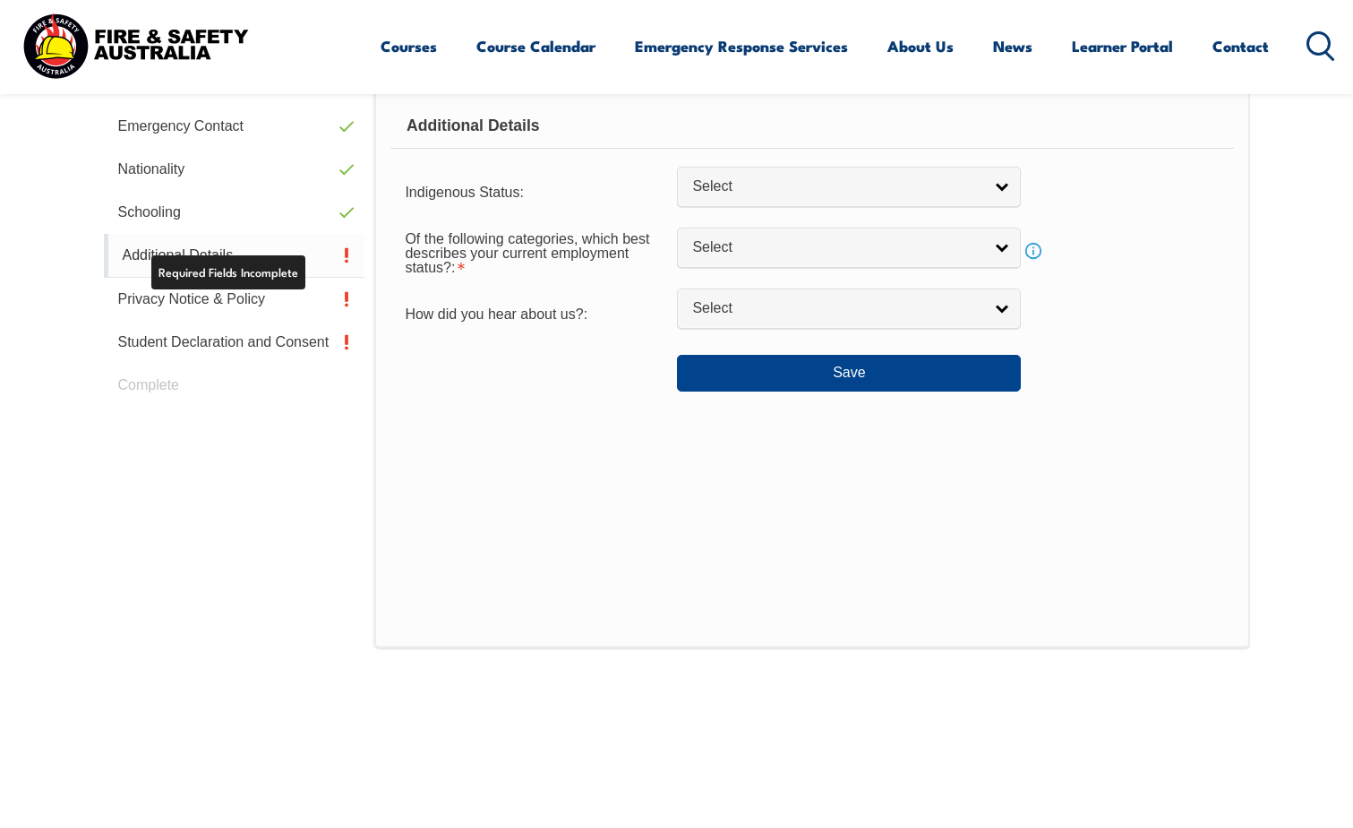
click at [262, 252] on link "Additional Details" at bounding box center [235, 256] width 262 height 44
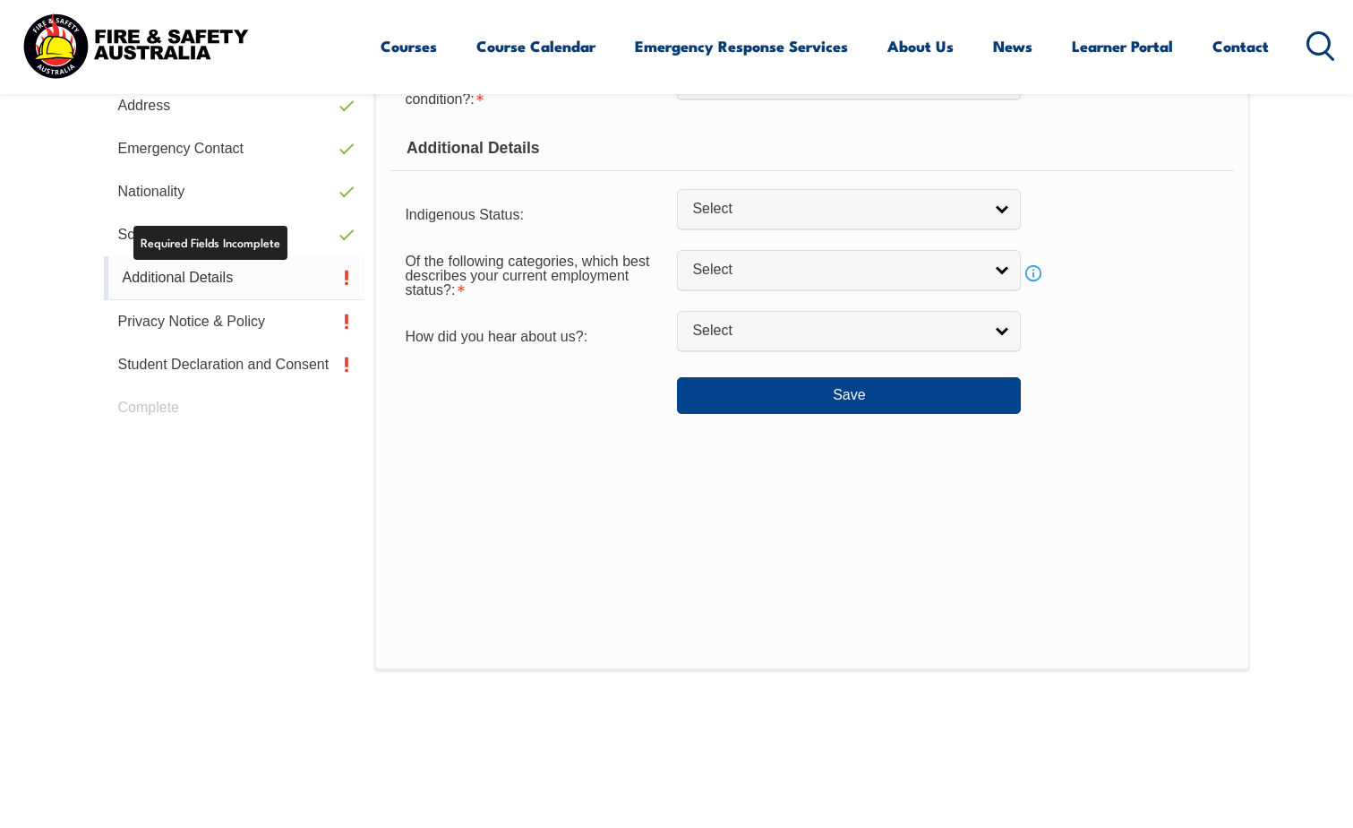
click at [279, 280] on link "Additional Details" at bounding box center [235, 278] width 262 height 44
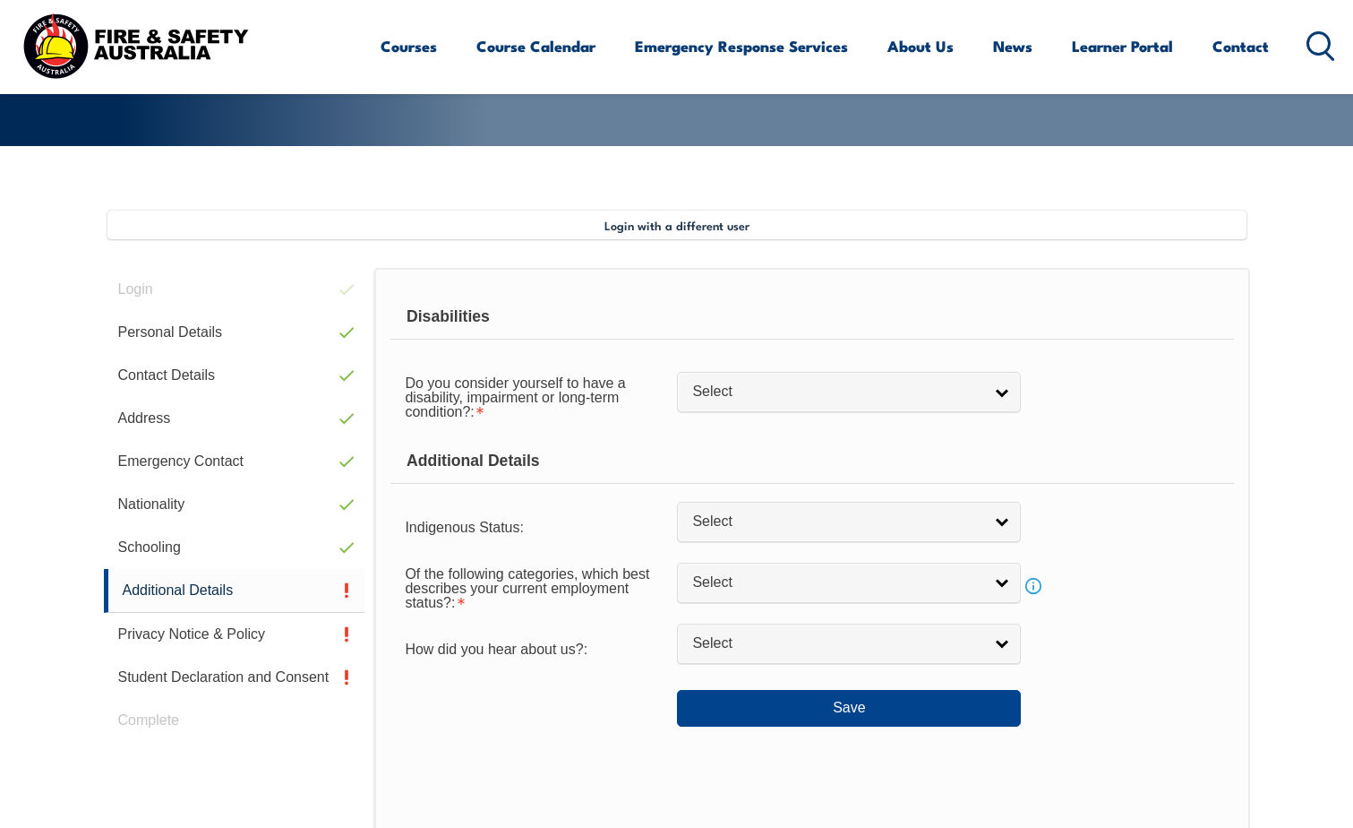
scroll to position [399, 0]
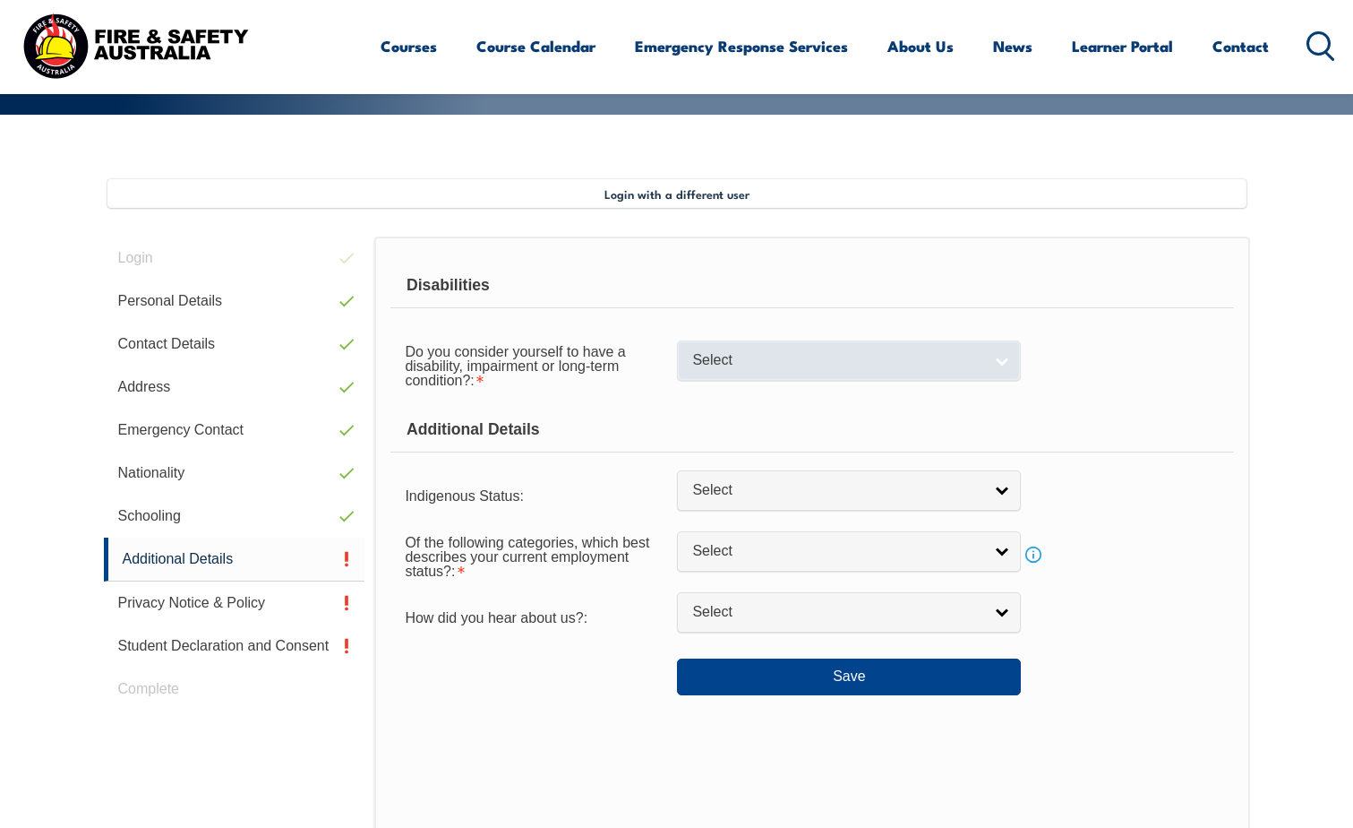
click at [771, 368] on span "Select" at bounding box center [837, 360] width 290 height 19
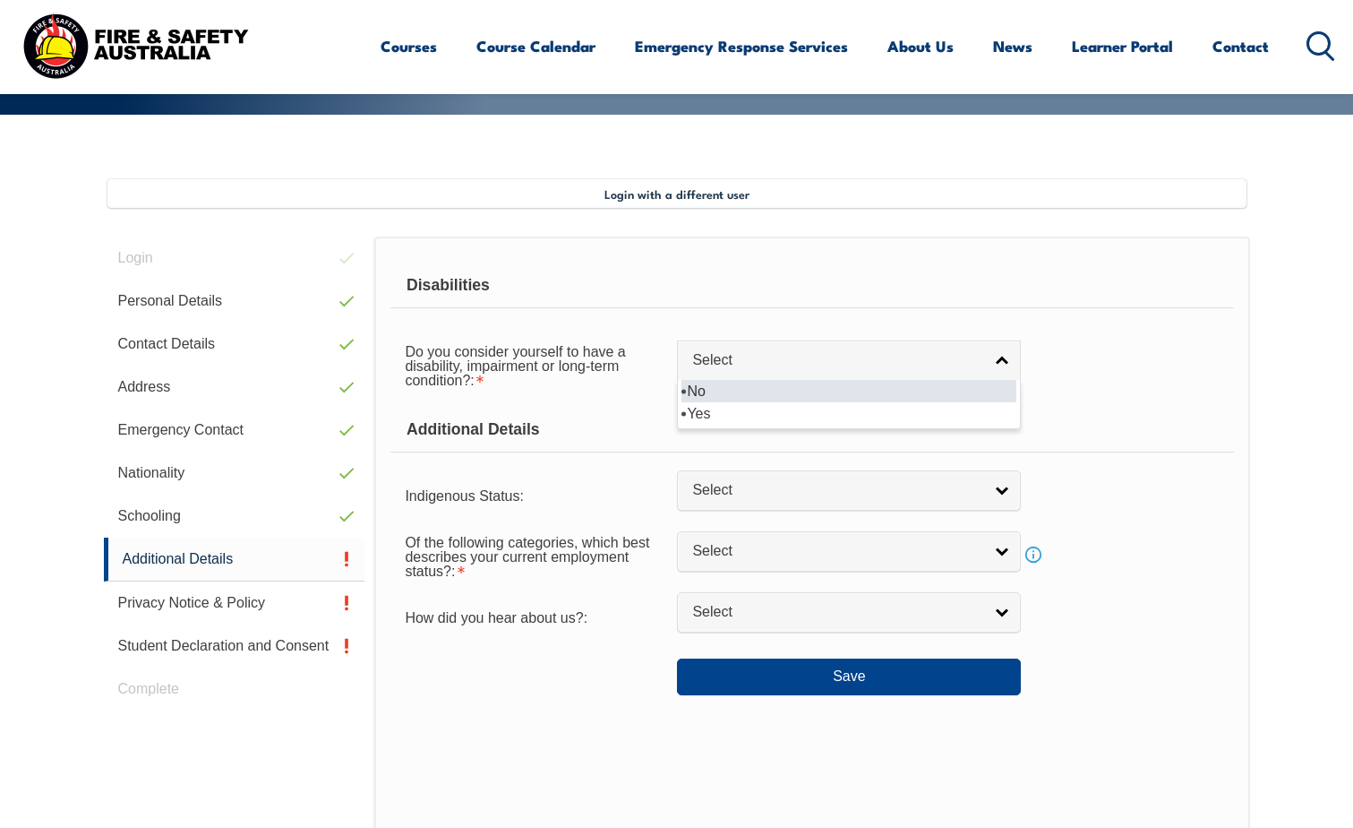
click at [756, 394] on li "No" at bounding box center [849, 391] width 335 height 22
select select "false"
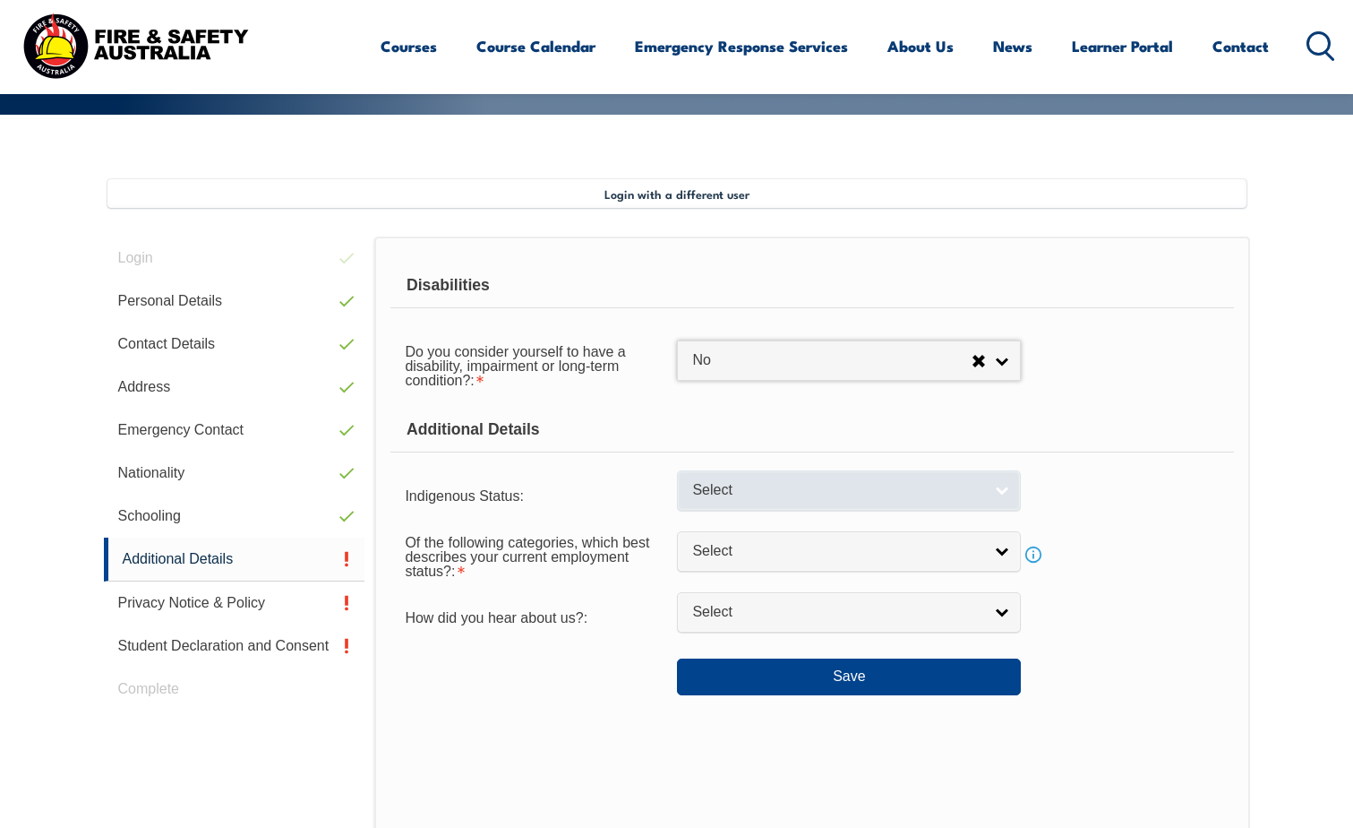
click at [716, 497] on span "Select" at bounding box center [837, 490] width 290 height 19
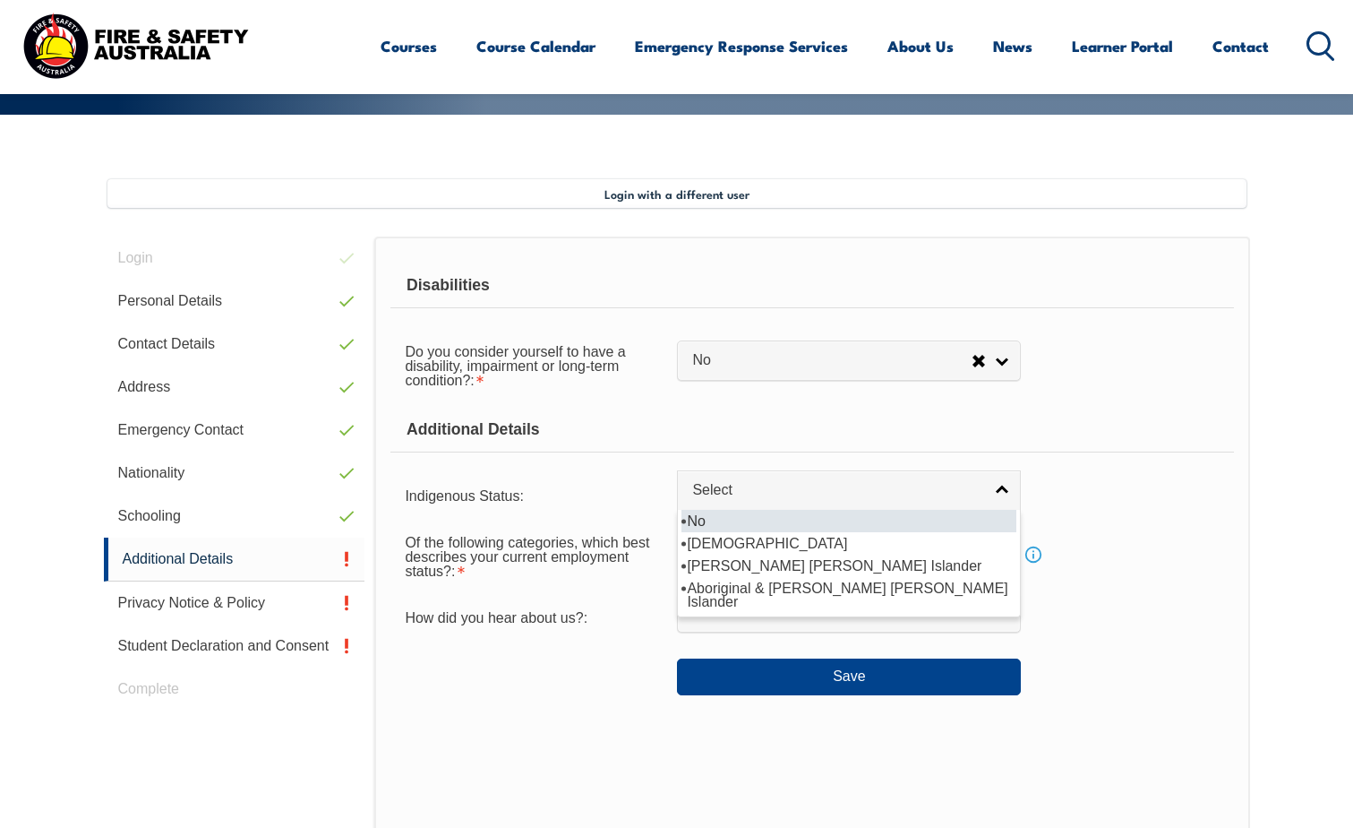
click at [726, 526] on li "No" at bounding box center [849, 521] width 335 height 22
select select "4"
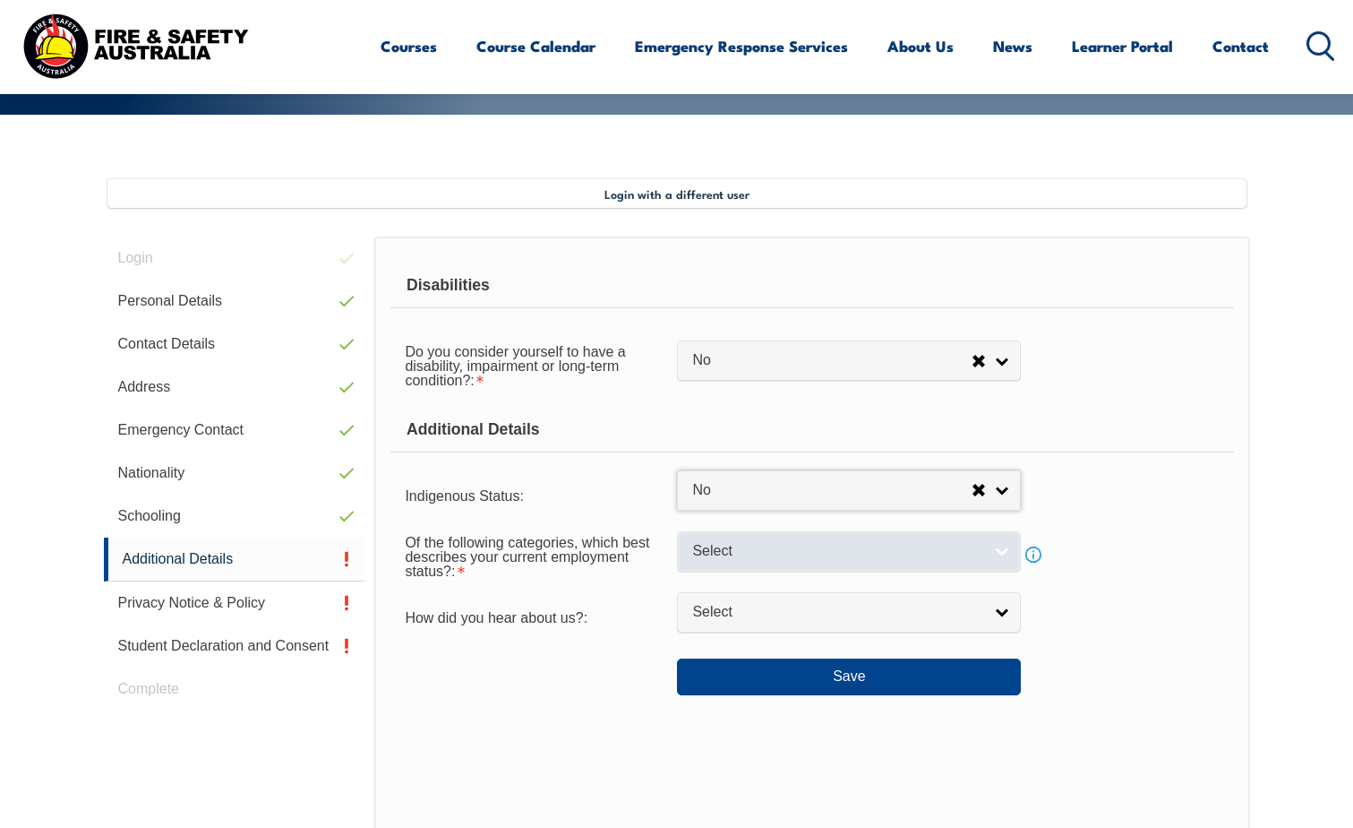
click at [721, 549] on span "Select" at bounding box center [837, 551] width 290 height 19
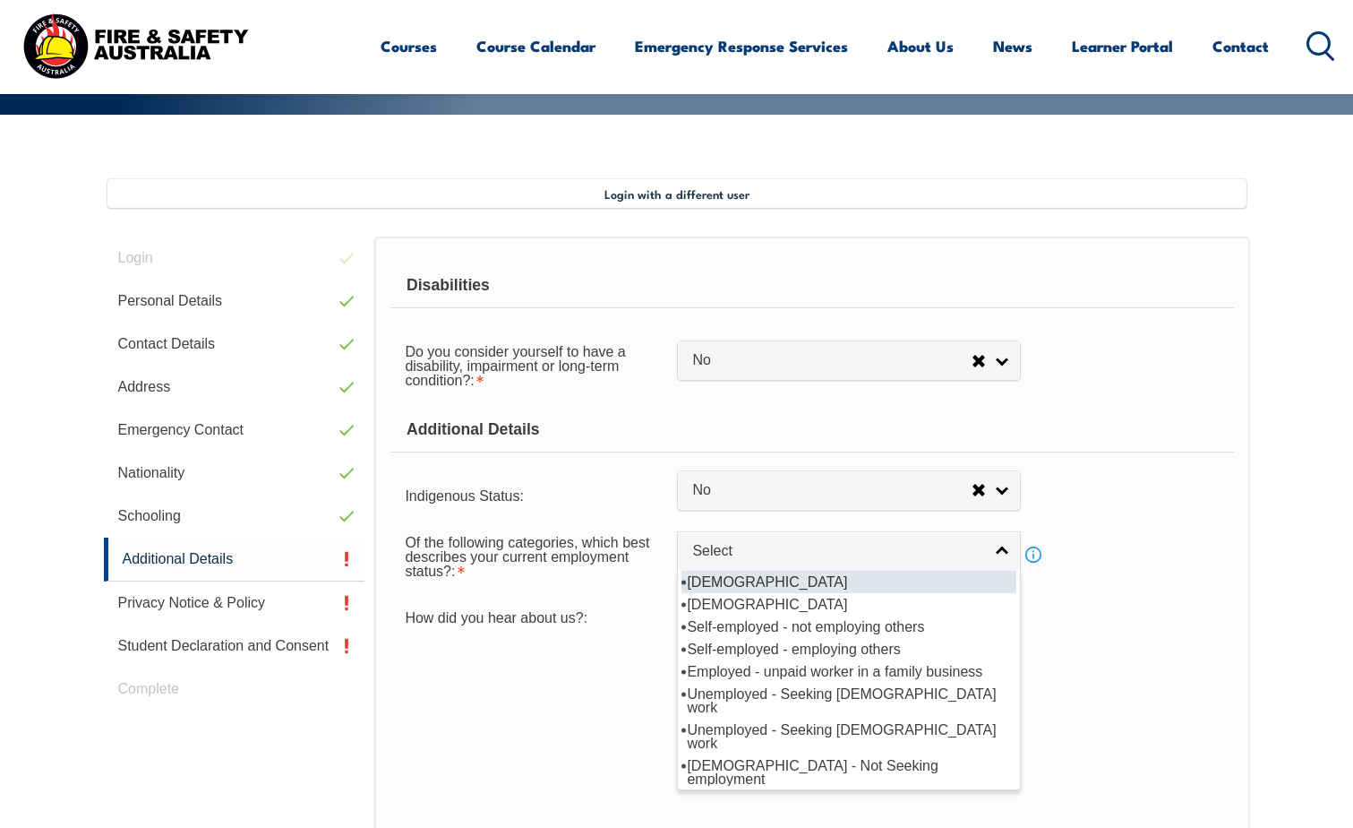
click at [785, 579] on li "[DEMOGRAPHIC_DATA]" at bounding box center [849, 582] width 335 height 22
select select "1"
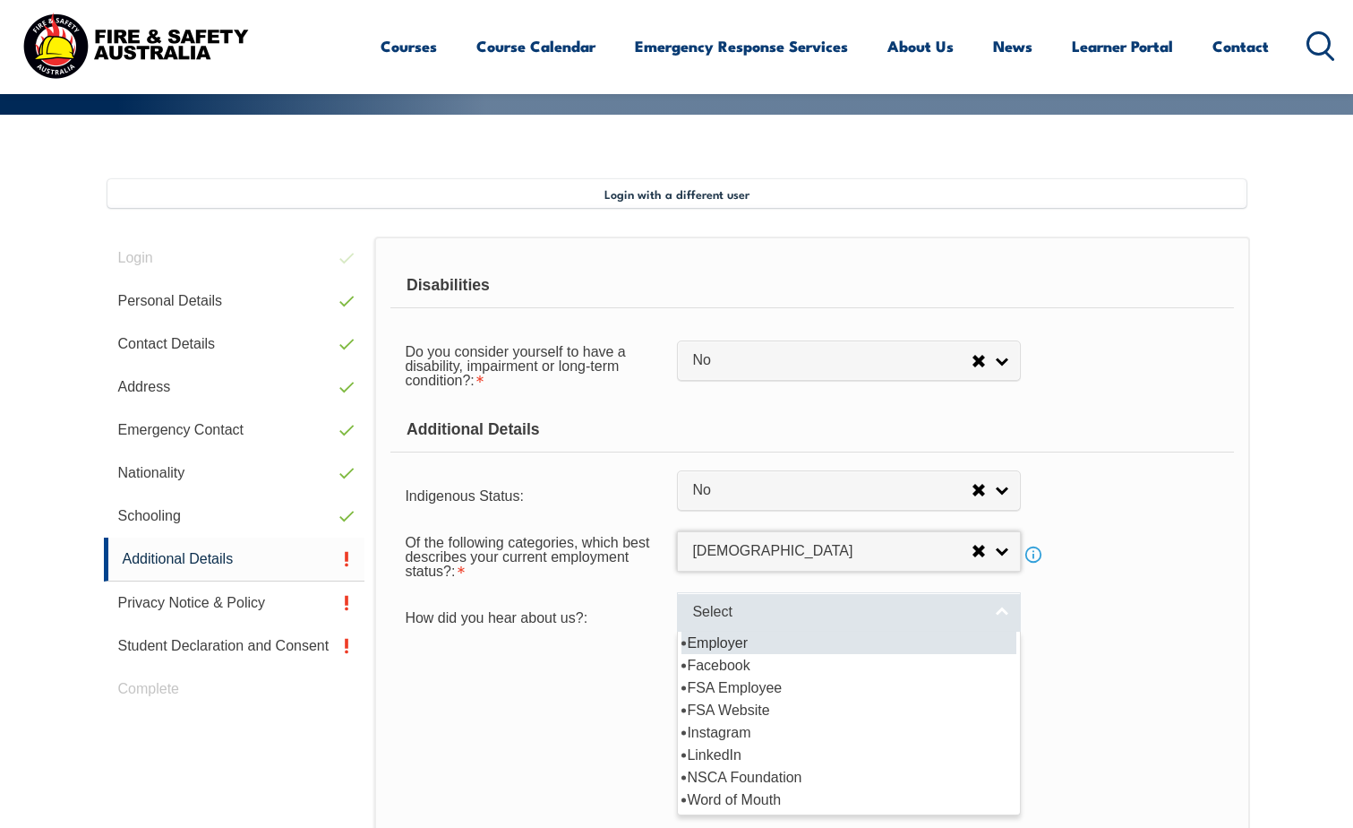
click at [759, 607] on span "Select" at bounding box center [837, 612] width 290 height 19
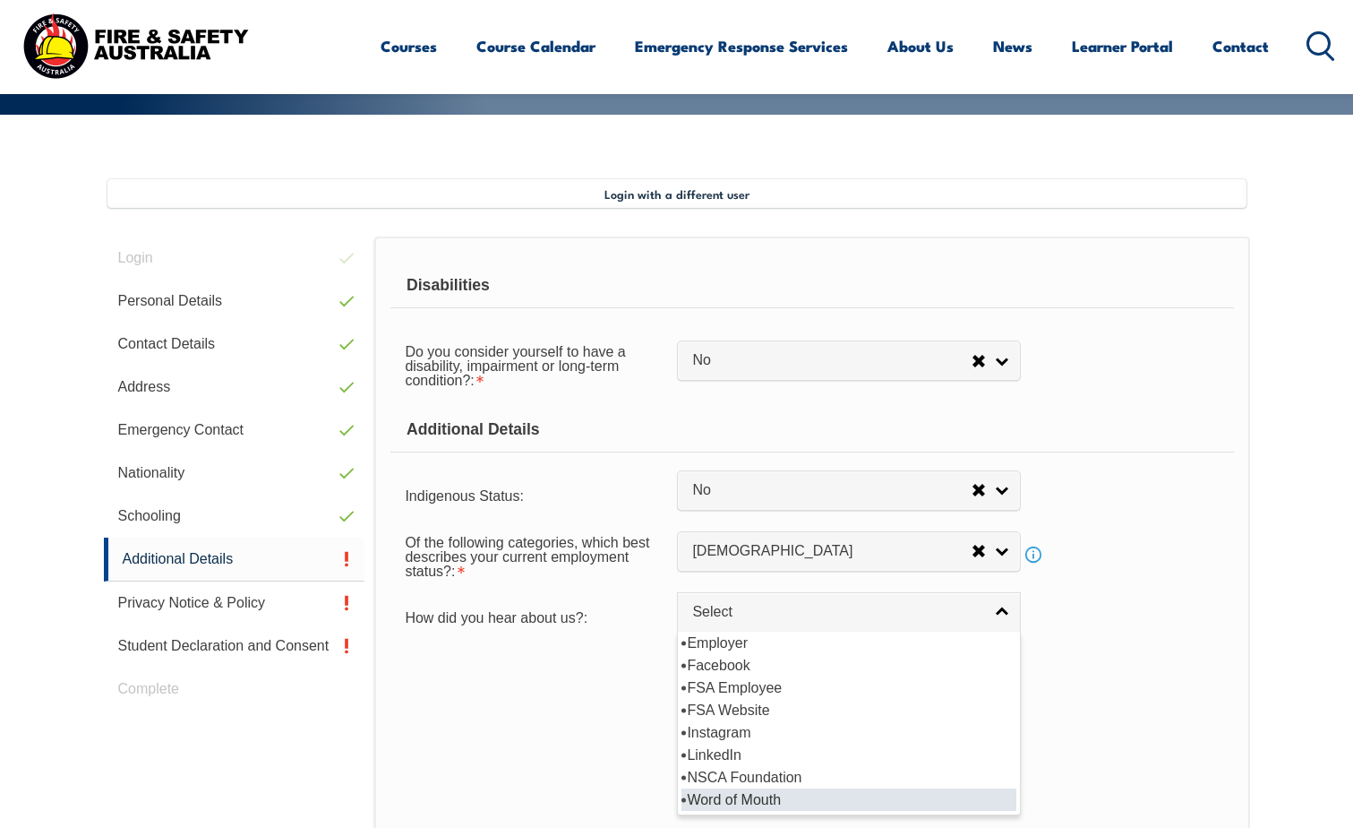
drag, startPoint x: 765, startPoint y: 790, endPoint x: 764, endPoint y: 756, distance: 34.0
click at [764, 790] on li "Word of Mouth" at bounding box center [849, 799] width 335 height 22
select select "8018"
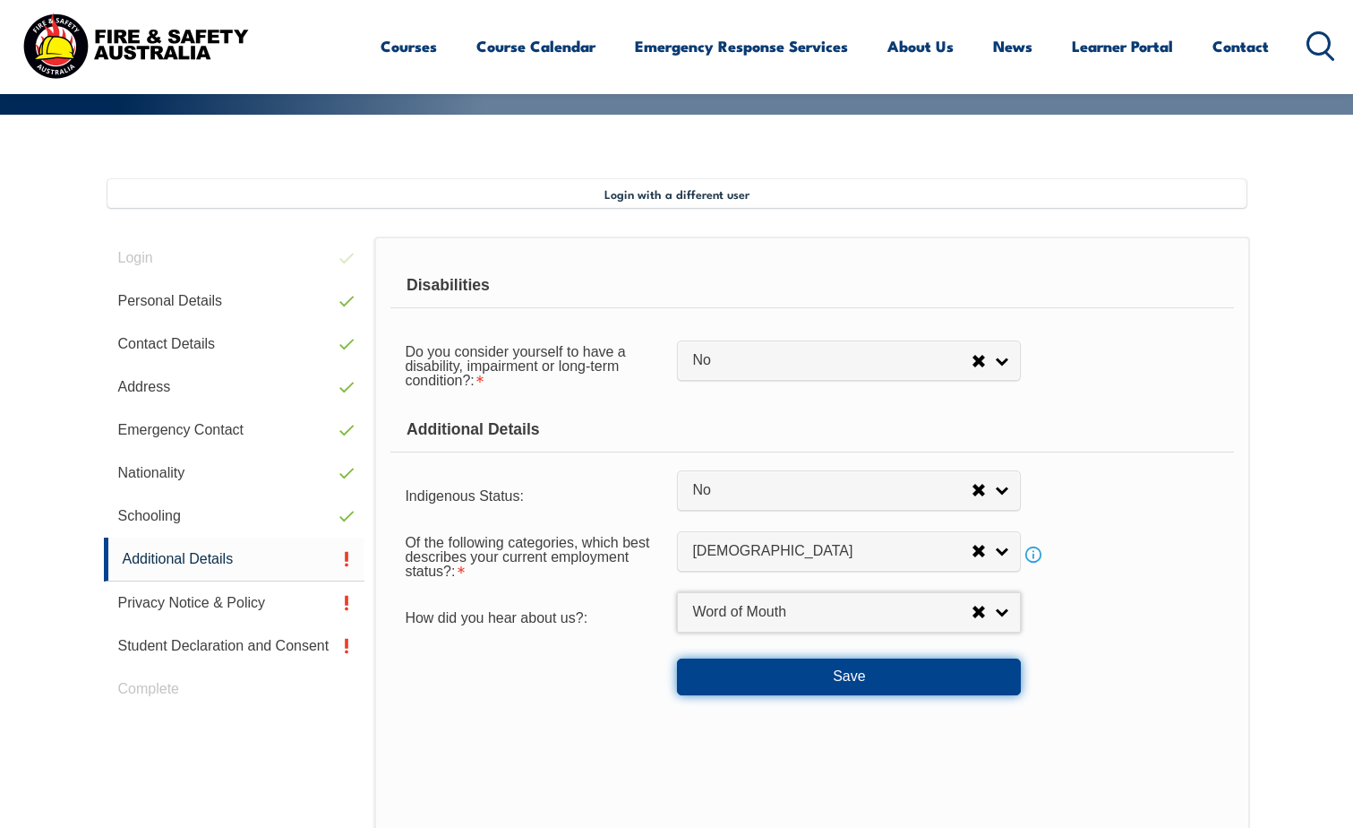
click at [779, 687] on button "Save" at bounding box center [849, 676] width 344 height 36
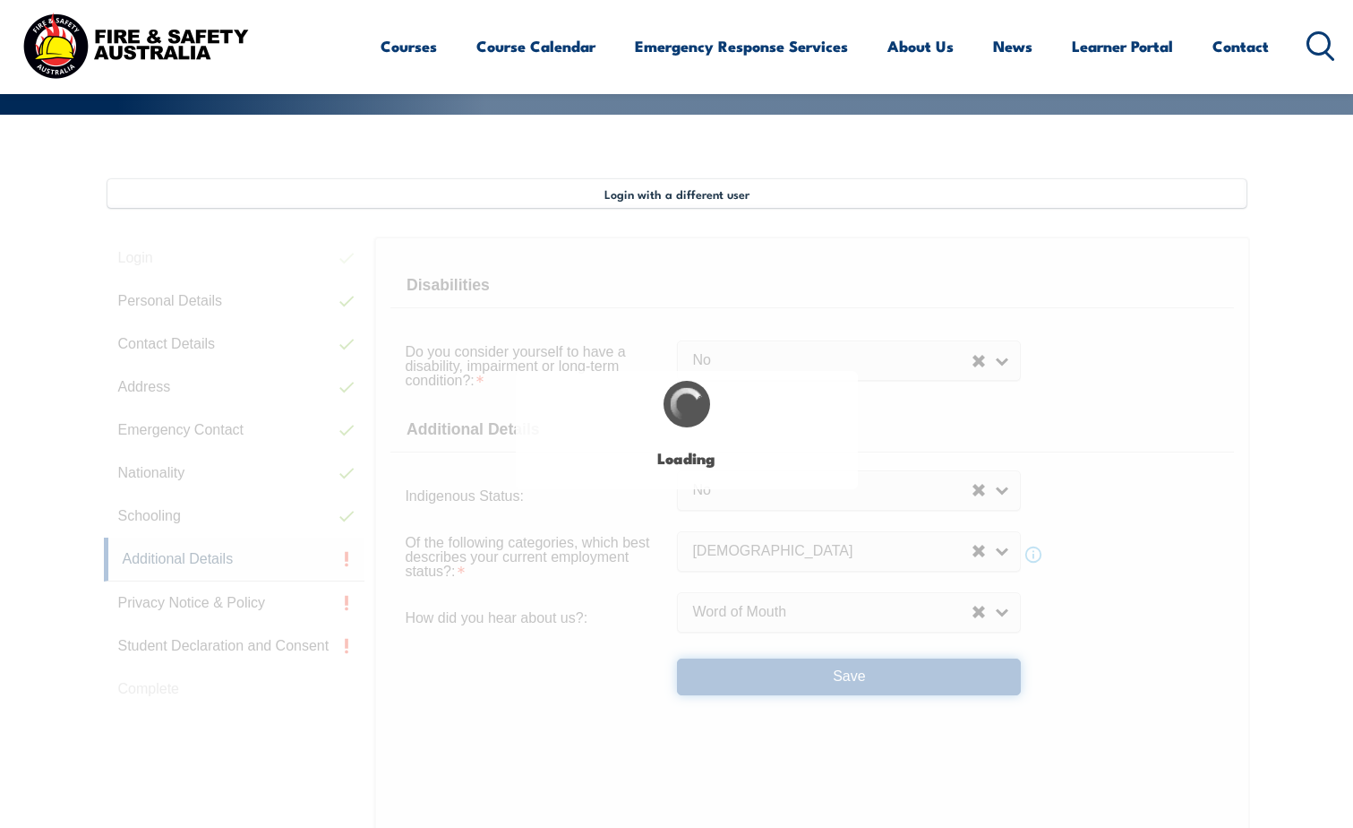
select select "false"
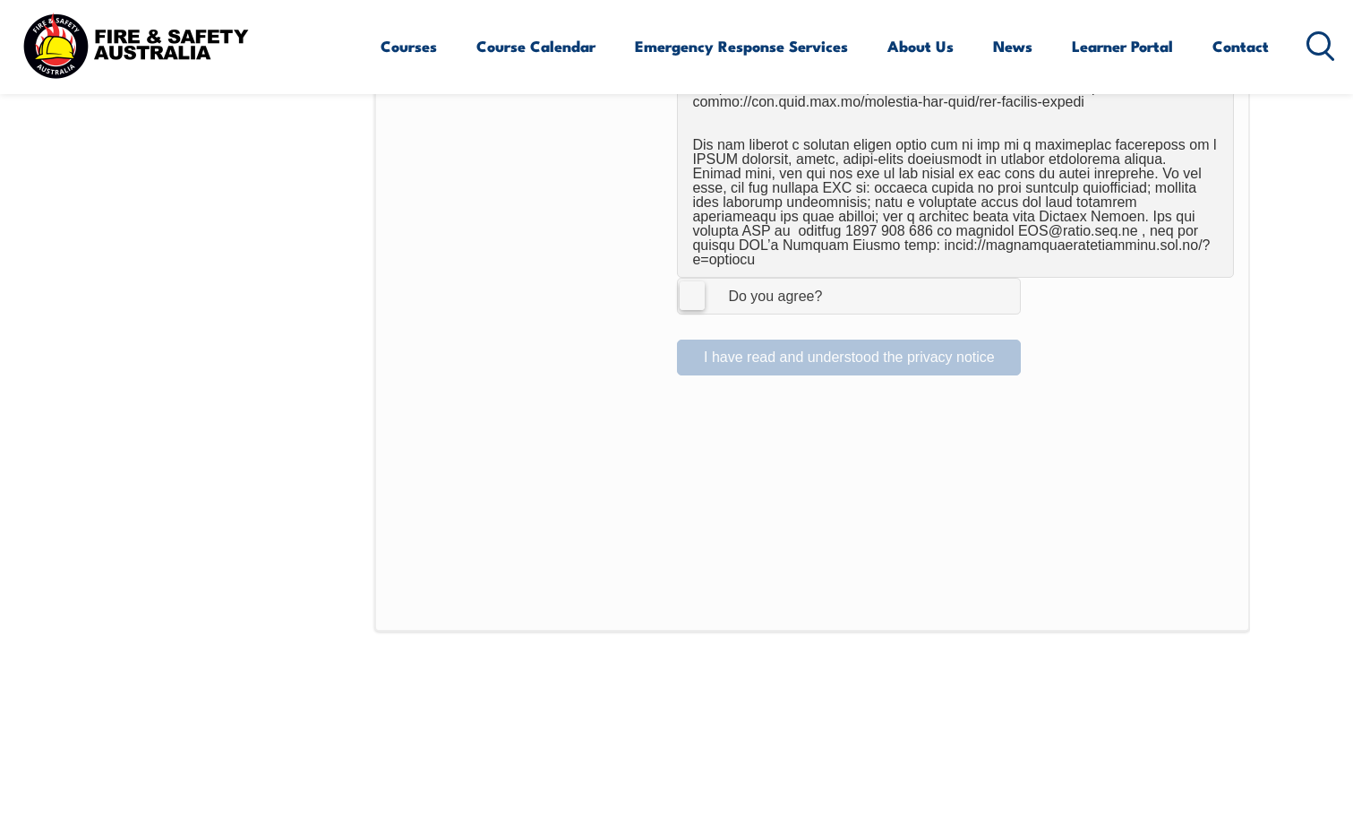
scroll to position [1384, 0]
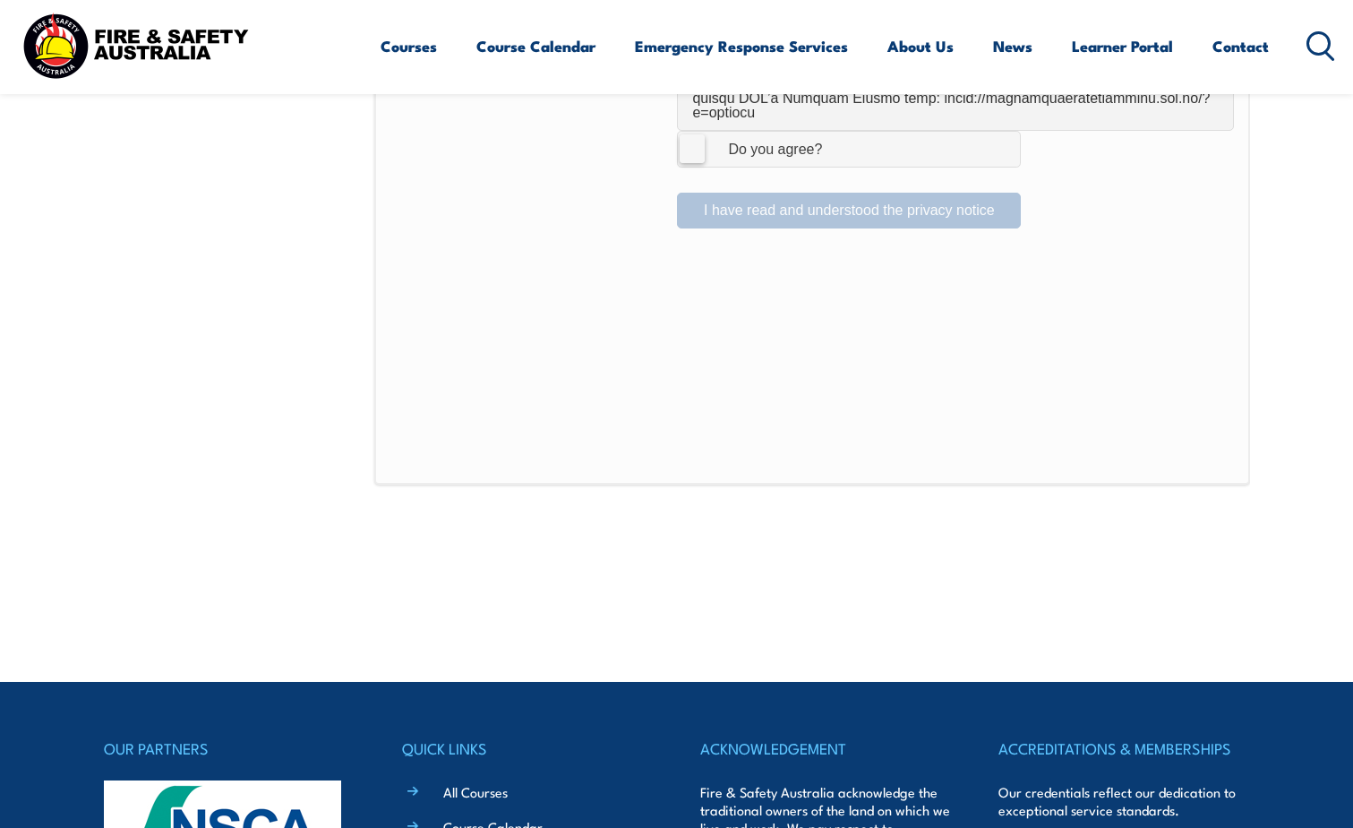
click at [692, 131] on label "I Agree Do you agree?" at bounding box center [849, 149] width 344 height 36
click at [837, 132] on input "I Agree Do you agree?" at bounding box center [852, 149] width 30 height 34
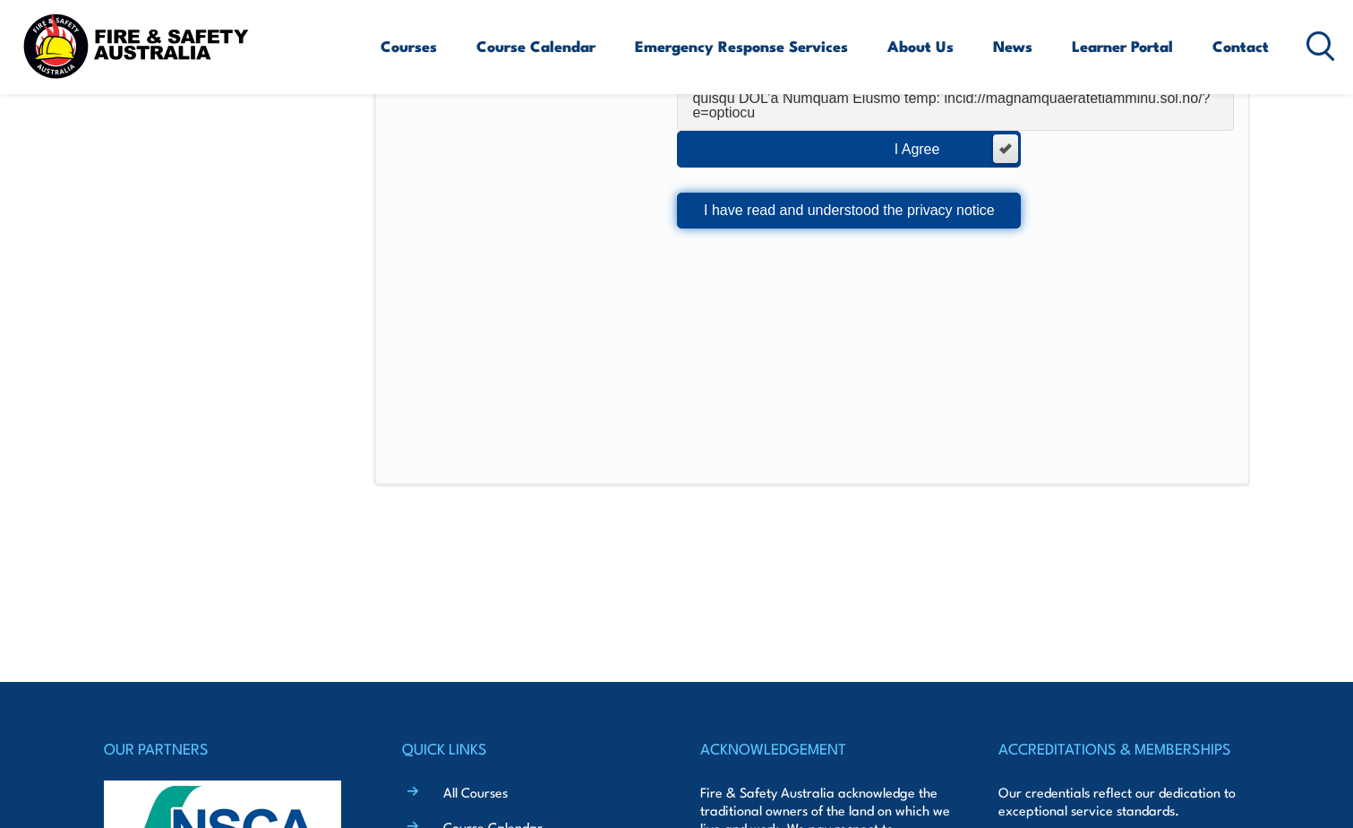
click at [847, 203] on button "I have read and understood the privacy notice" at bounding box center [849, 211] width 344 height 36
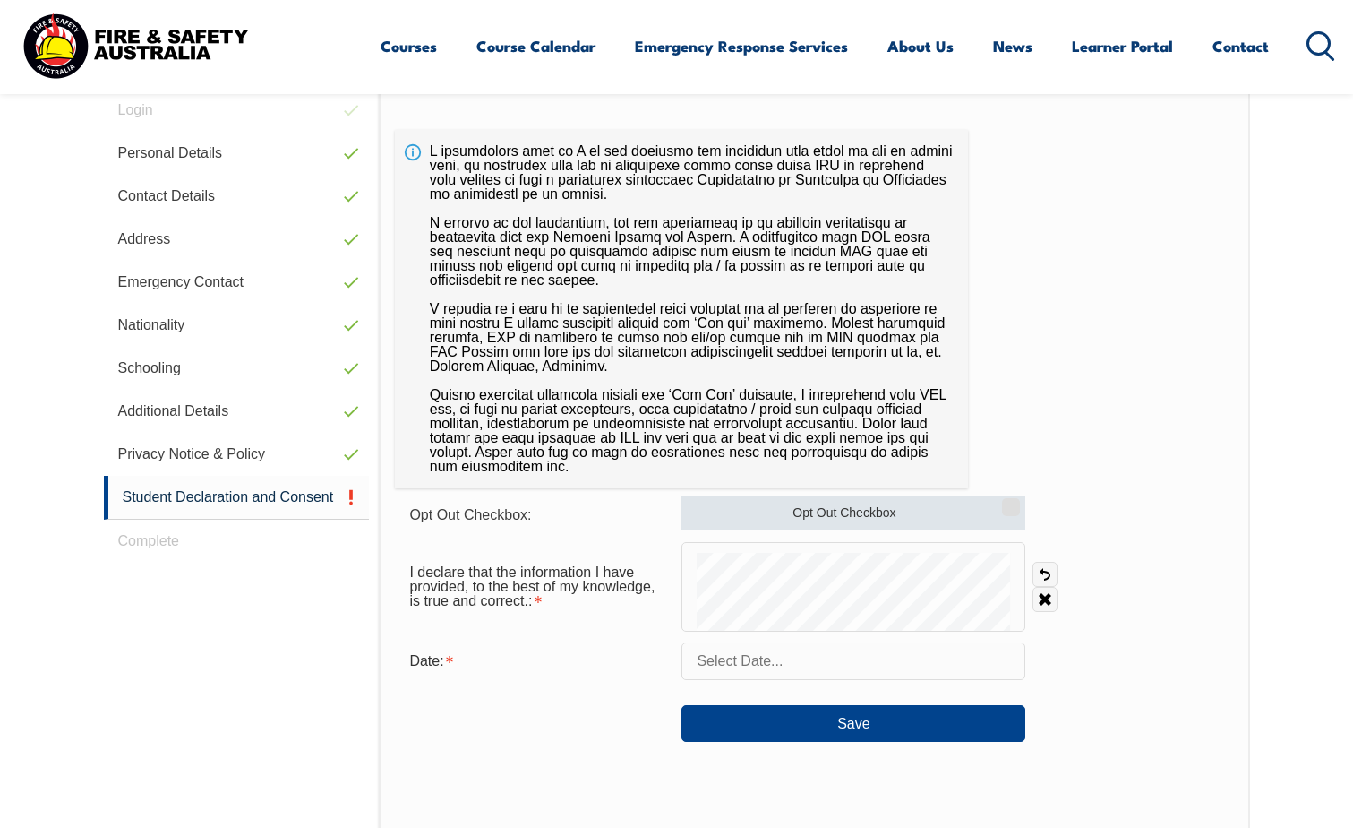
scroll to position [578, 0]
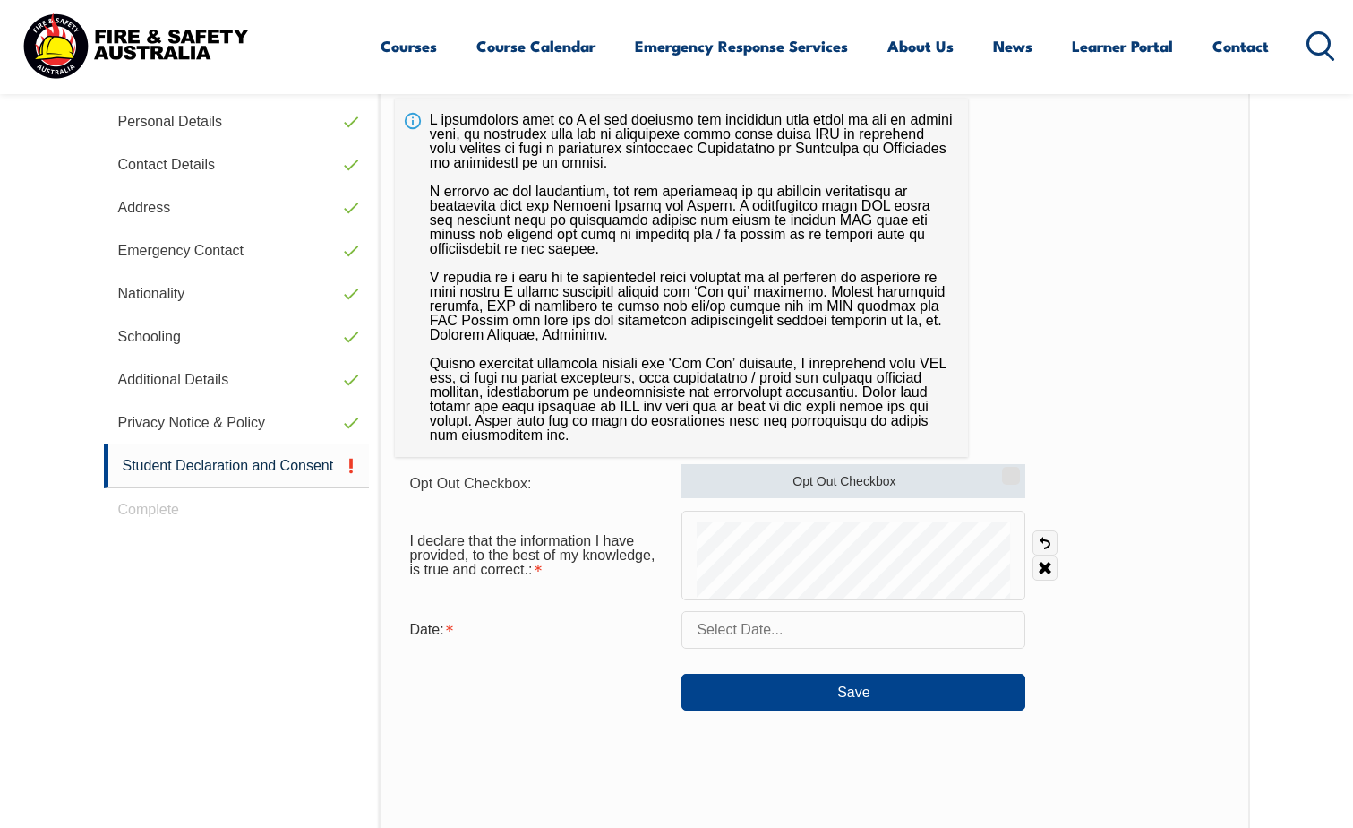
click at [1010, 470] on input "Opt Out Checkbox" at bounding box center [1008, 469] width 11 height 2
checkbox input "true"
click at [774, 625] on input "text" at bounding box center [854, 630] width 344 height 38
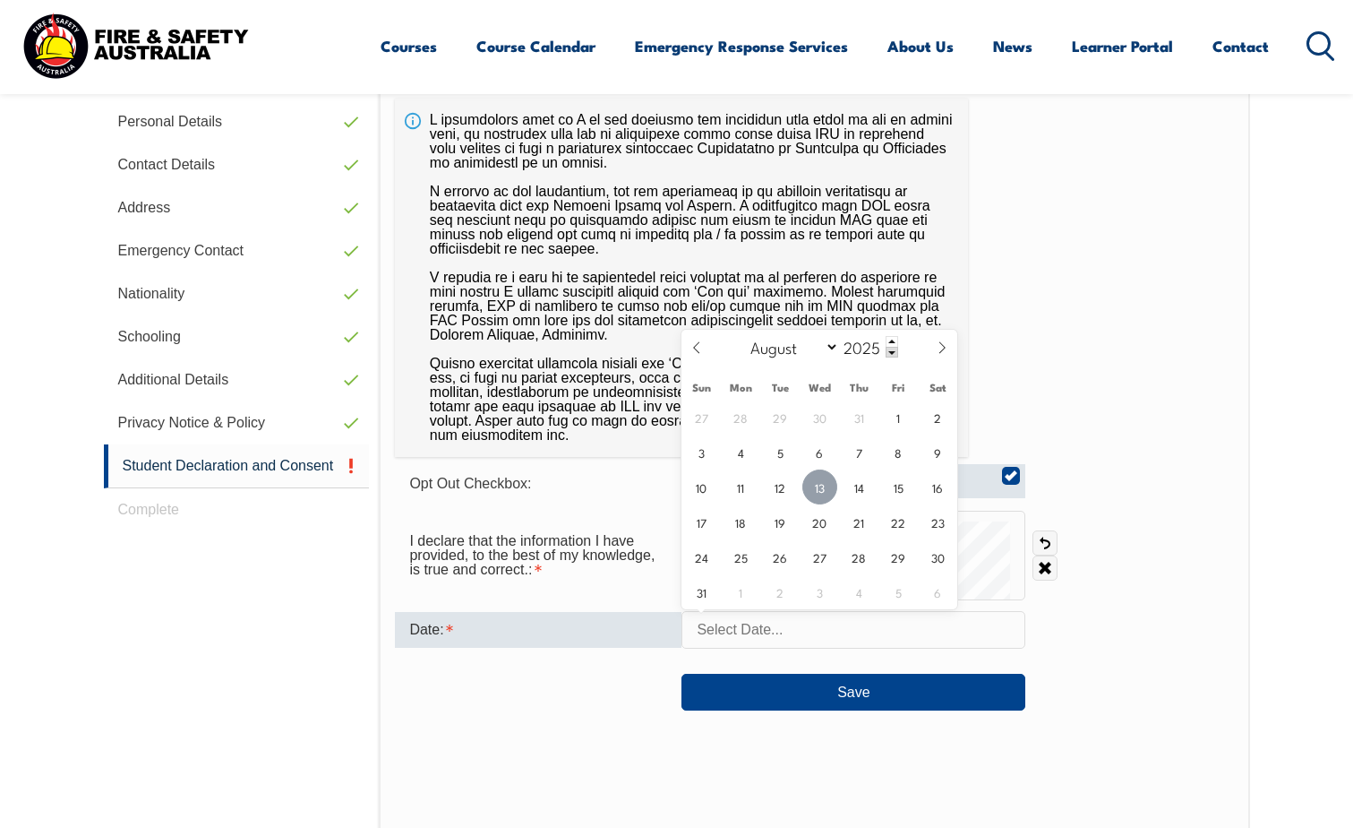
click at [831, 487] on span "13" at bounding box center [819, 486] width 35 height 35
type input "[DATE]"
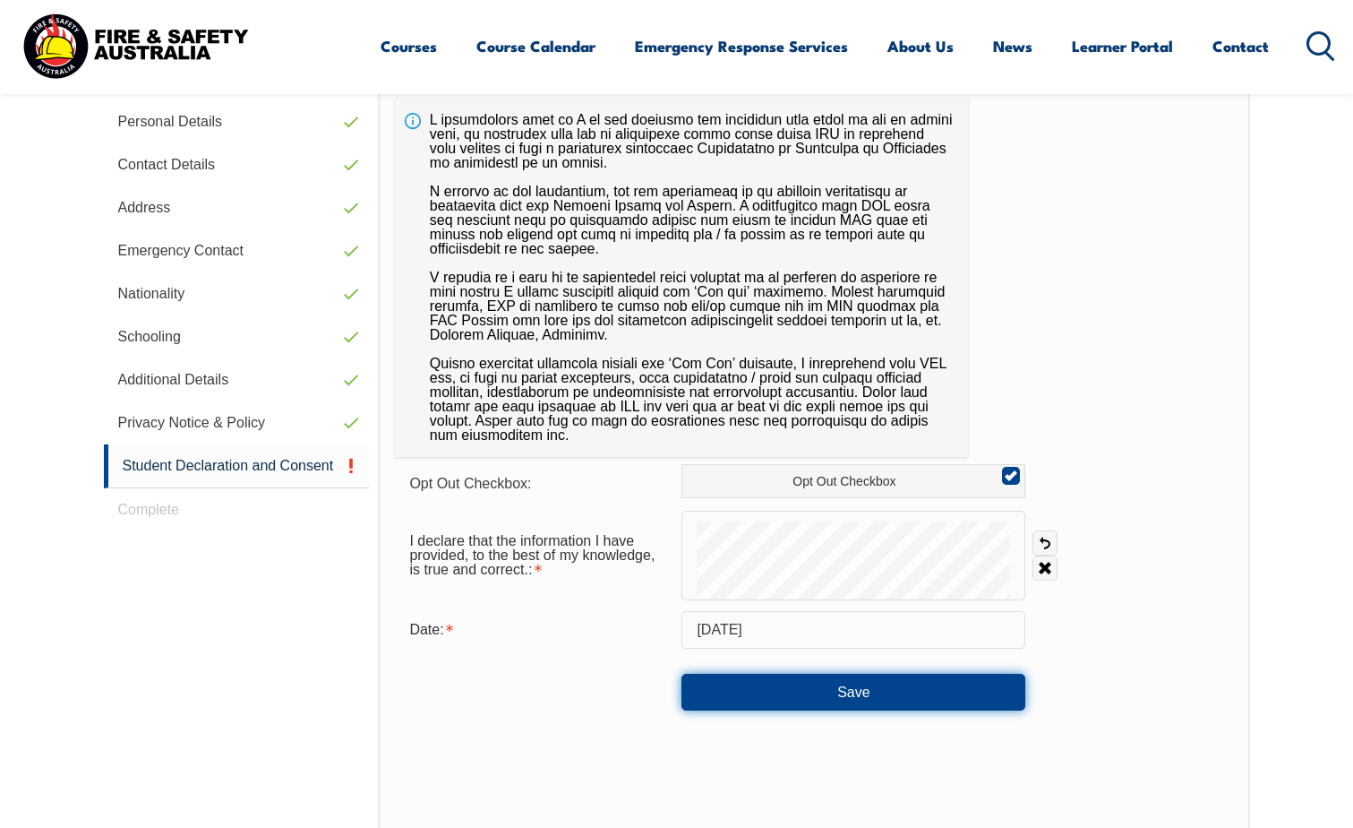
click at [806, 697] on button "Save" at bounding box center [854, 692] width 344 height 36
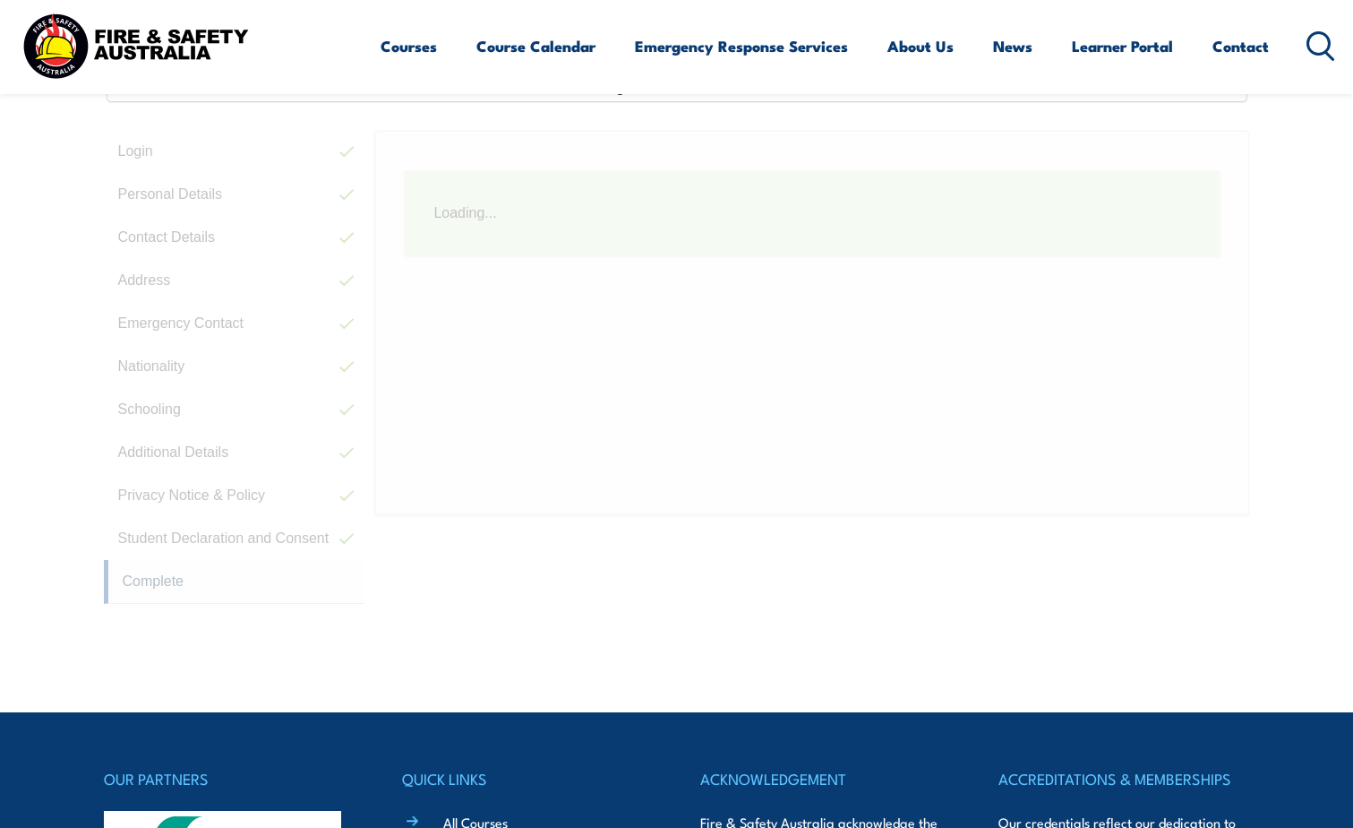
scroll to position [488, 0]
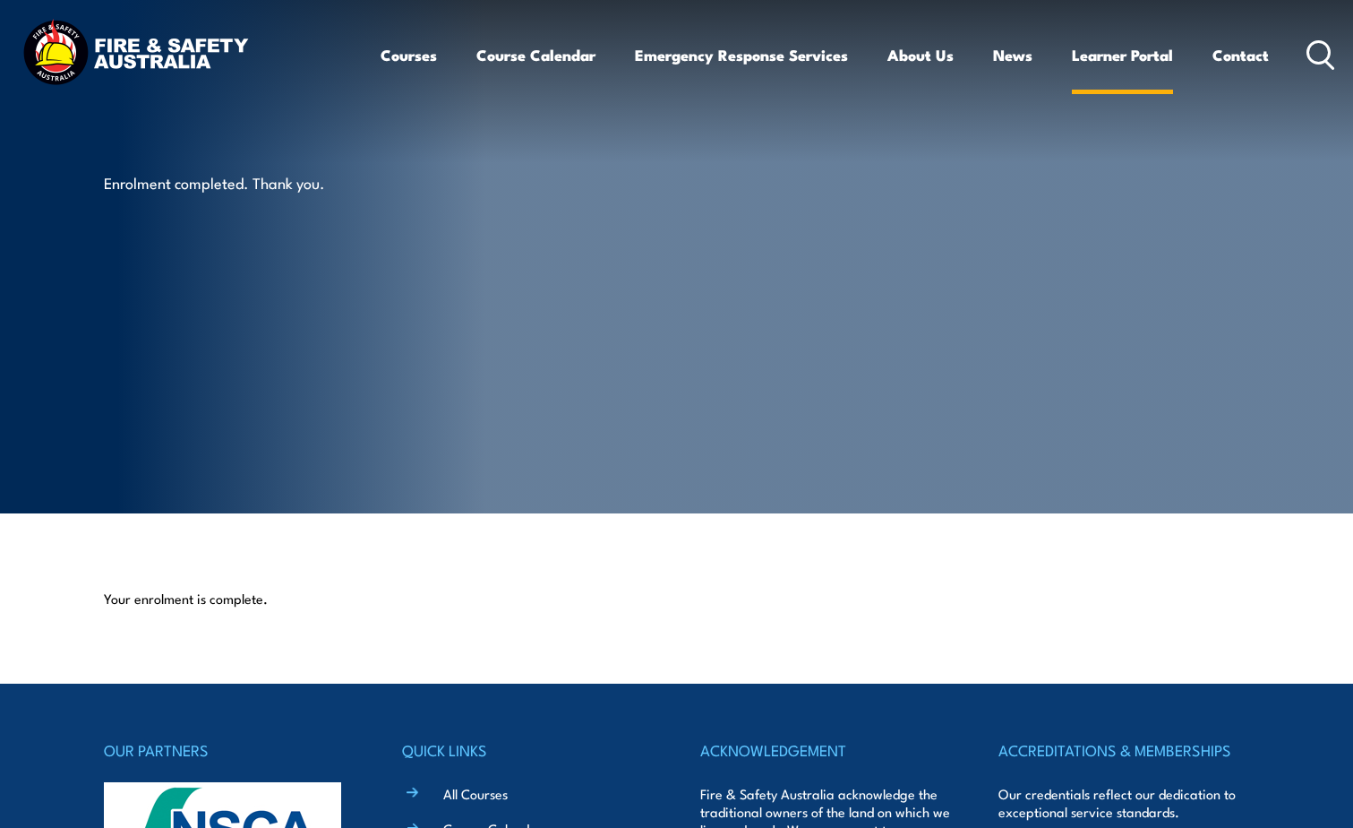
click at [1105, 52] on link "Learner Portal" at bounding box center [1122, 54] width 101 height 47
